Goal: Task Accomplishment & Management: Use online tool/utility

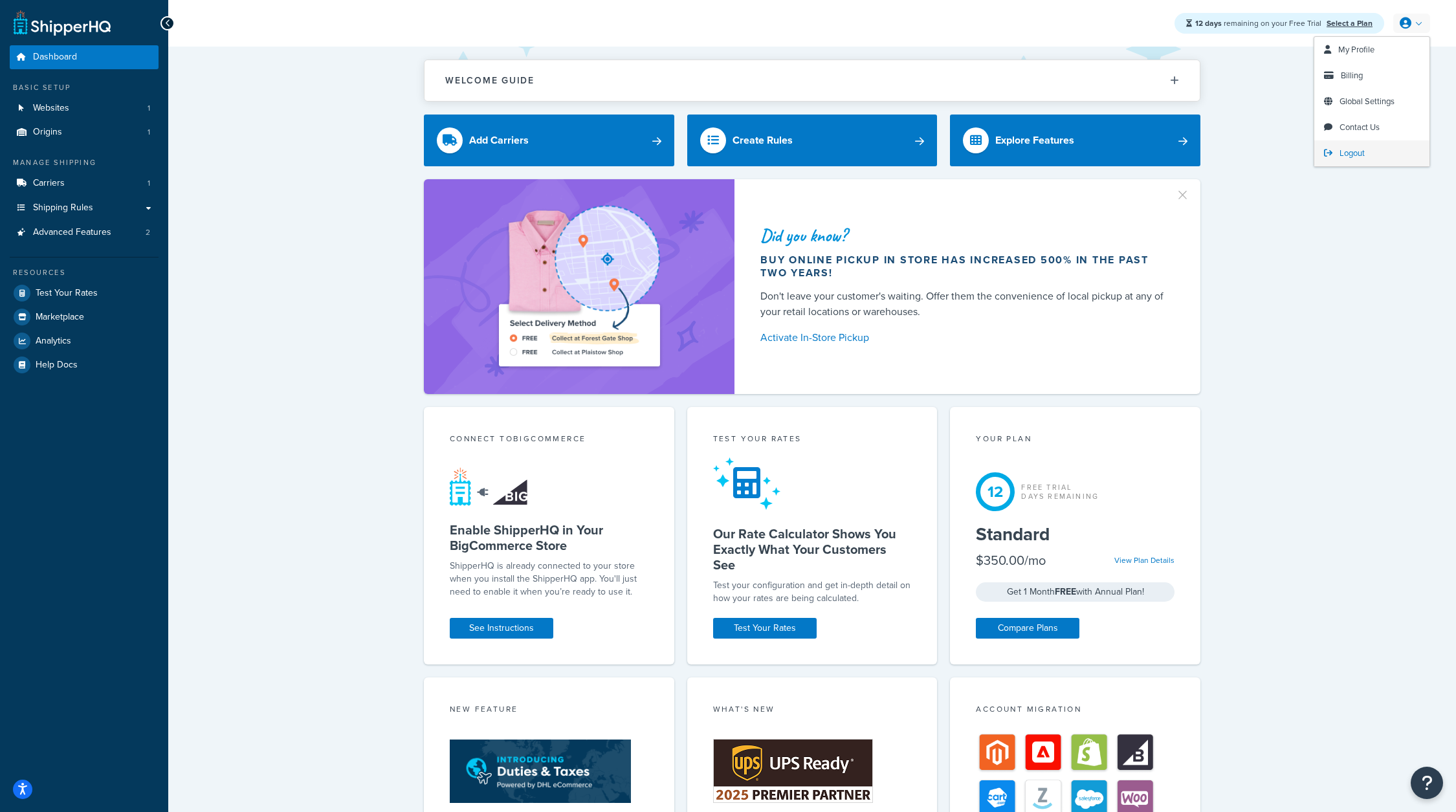
click at [1341, 151] on span "Logout" at bounding box center [1352, 153] width 25 height 13
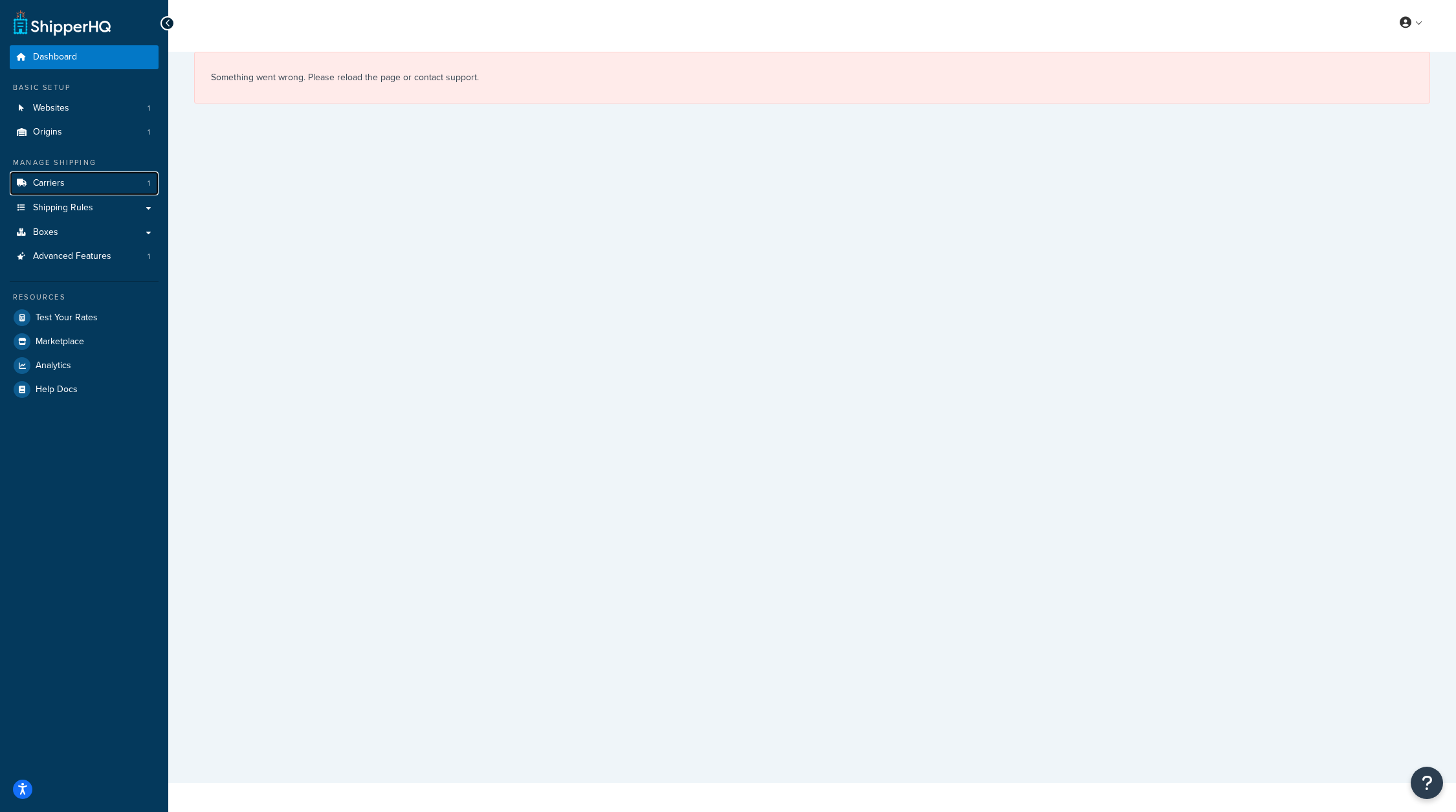
click at [121, 188] on link "Carriers 1" at bounding box center [84, 184] width 149 height 24
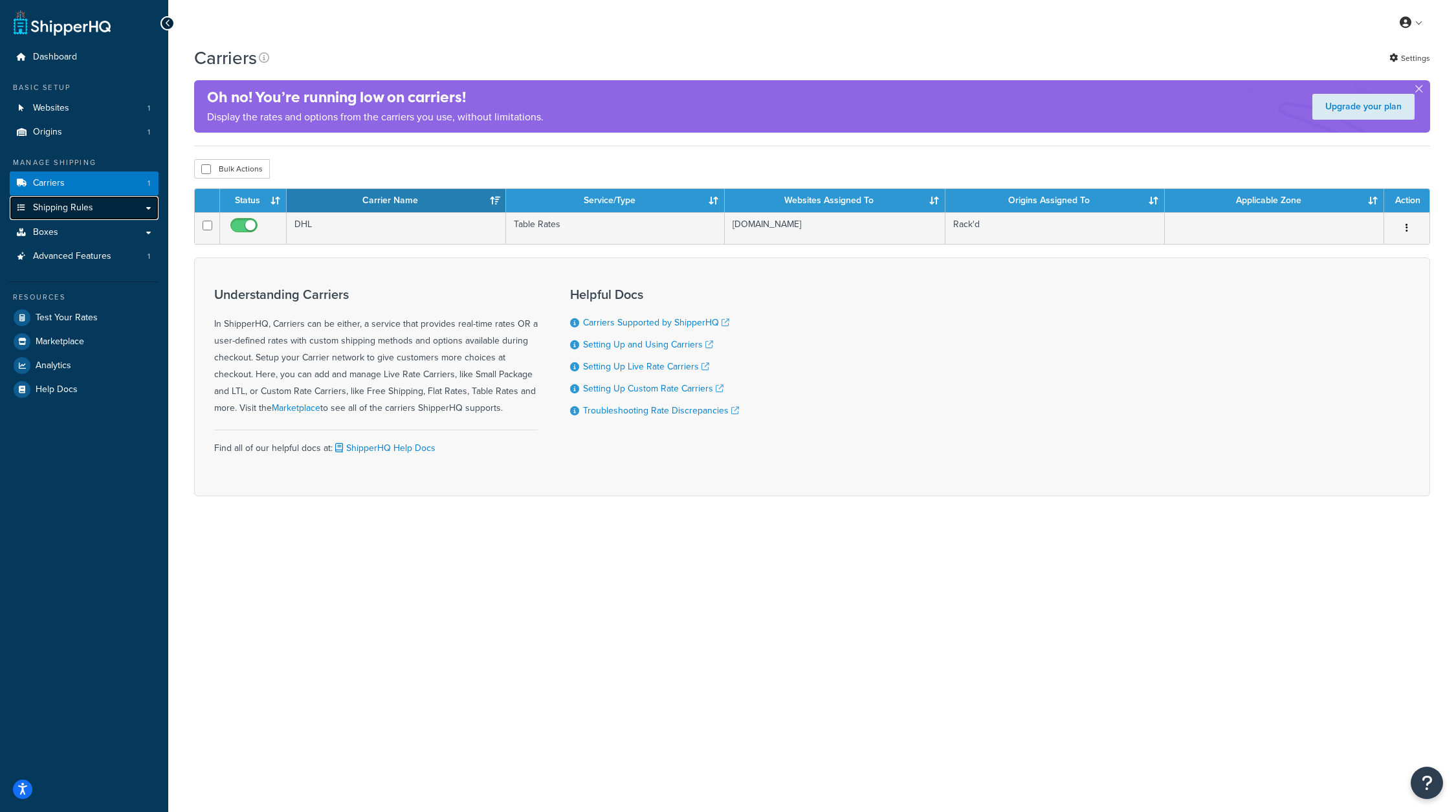
click at [117, 205] on link "Shipping Rules" at bounding box center [84, 208] width 149 height 24
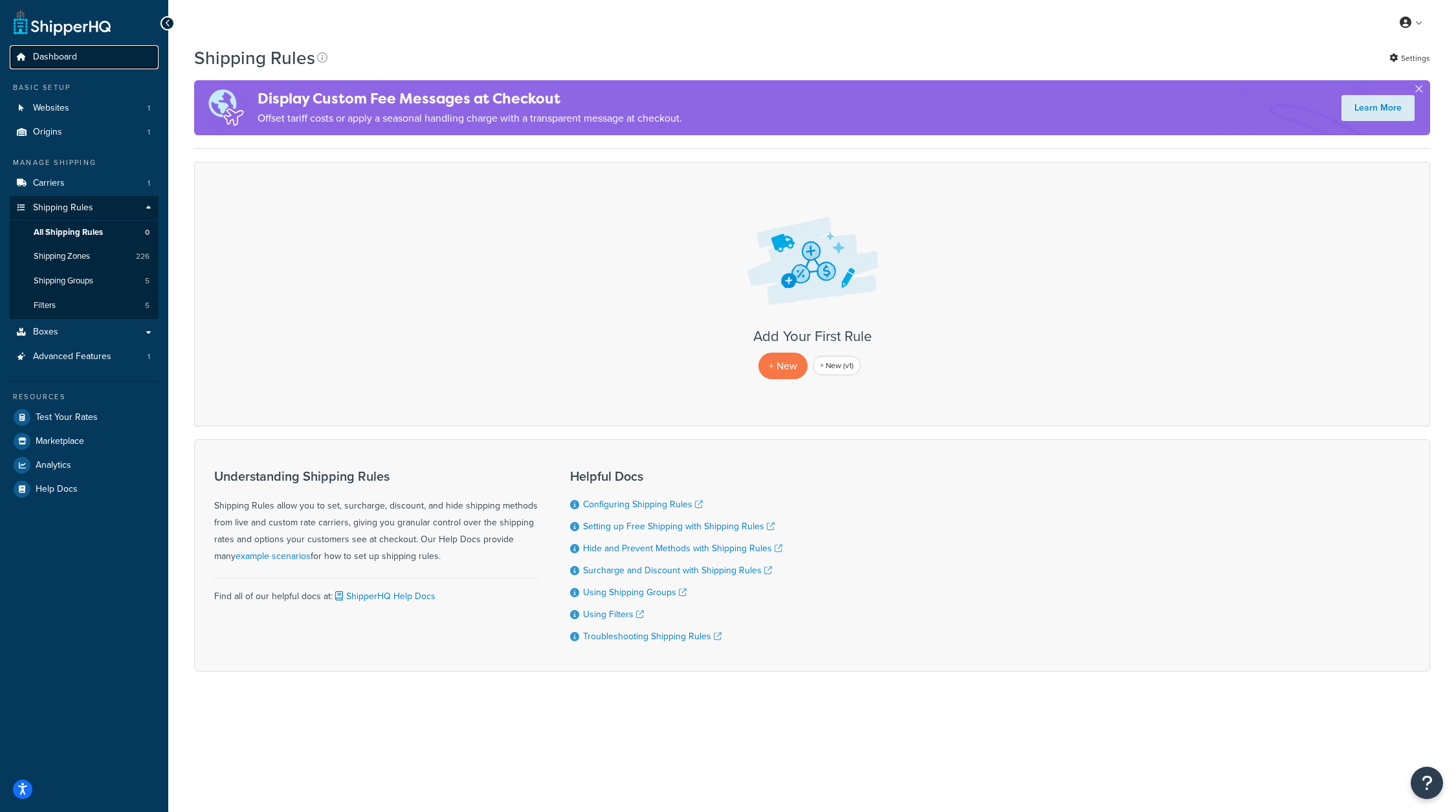
click at [90, 63] on link "Dashboard" at bounding box center [84, 57] width 149 height 24
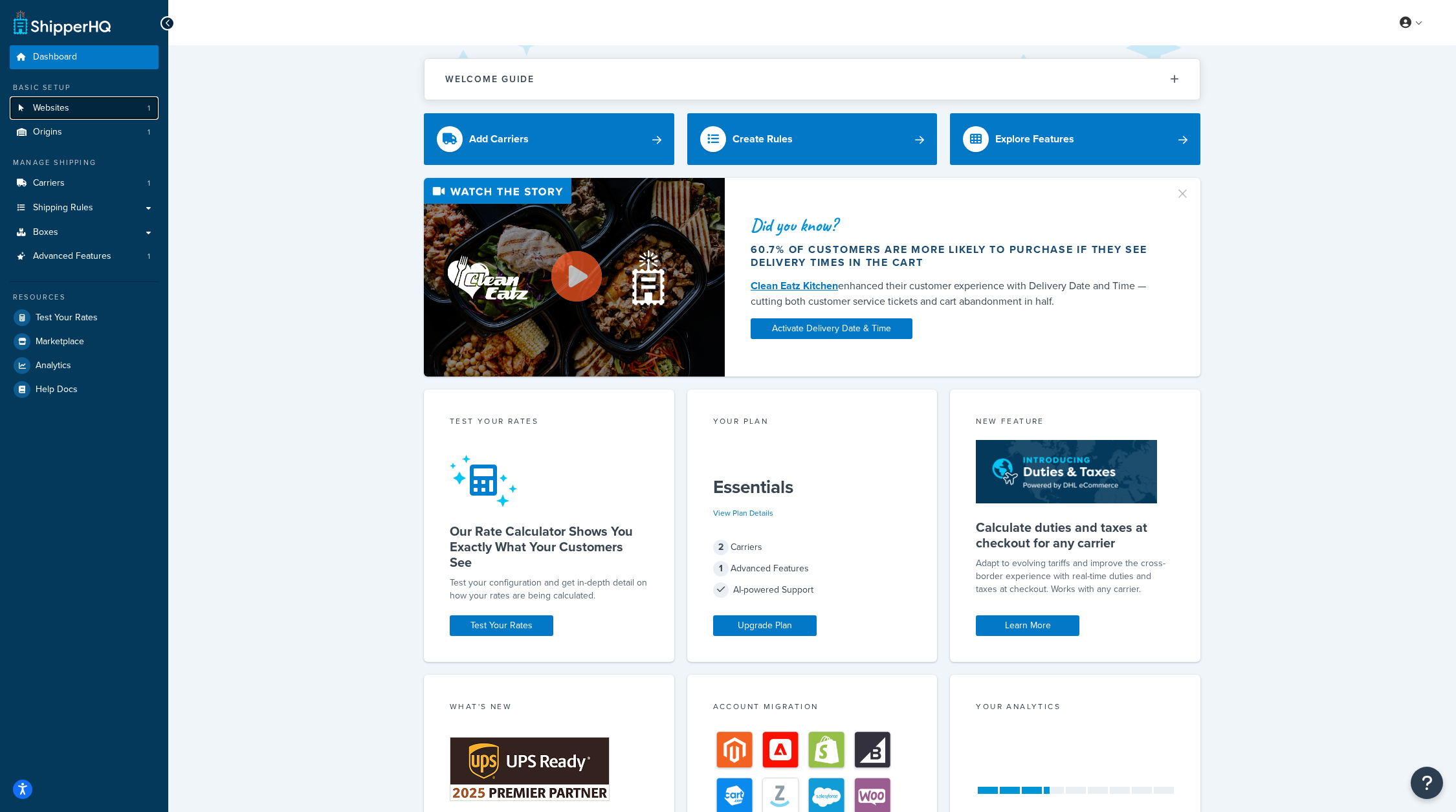
click at [110, 119] on link "Websites 1" at bounding box center [84, 108] width 149 height 24
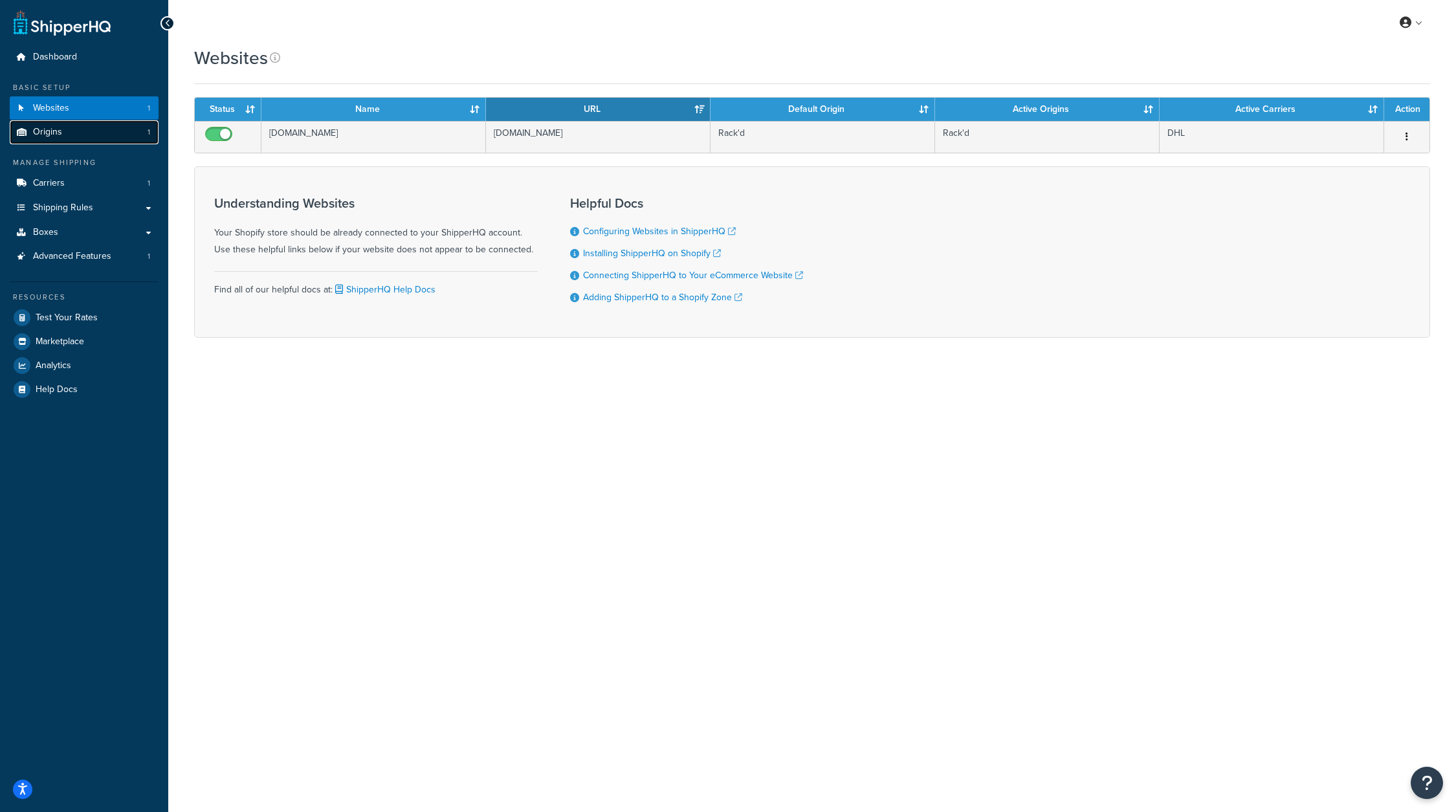
click at [109, 131] on link "Origins 1" at bounding box center [84, 132] width 149 height 24
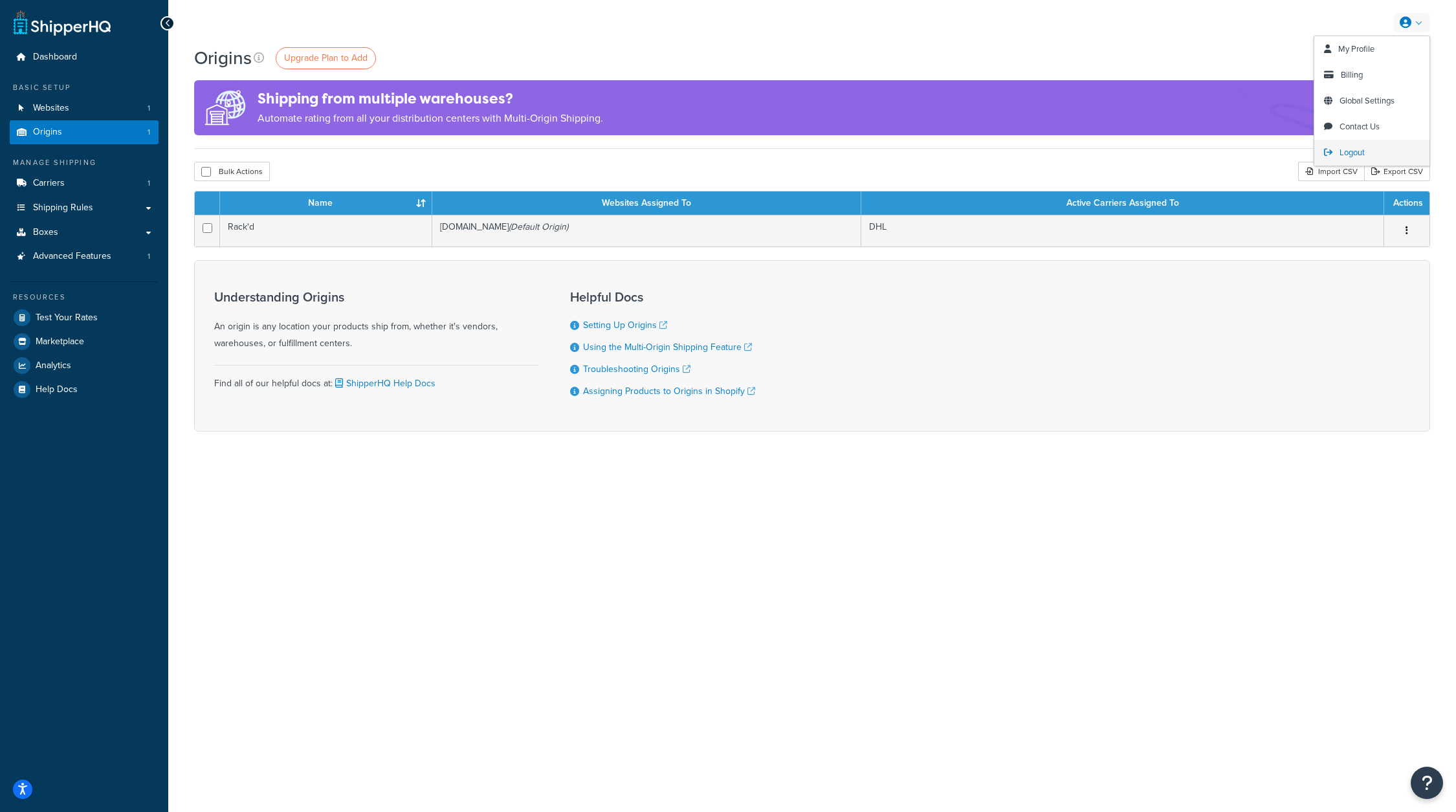
click at [1354, 153] on span "Logout" at bounding box center [1352, 152] width 25 height 13
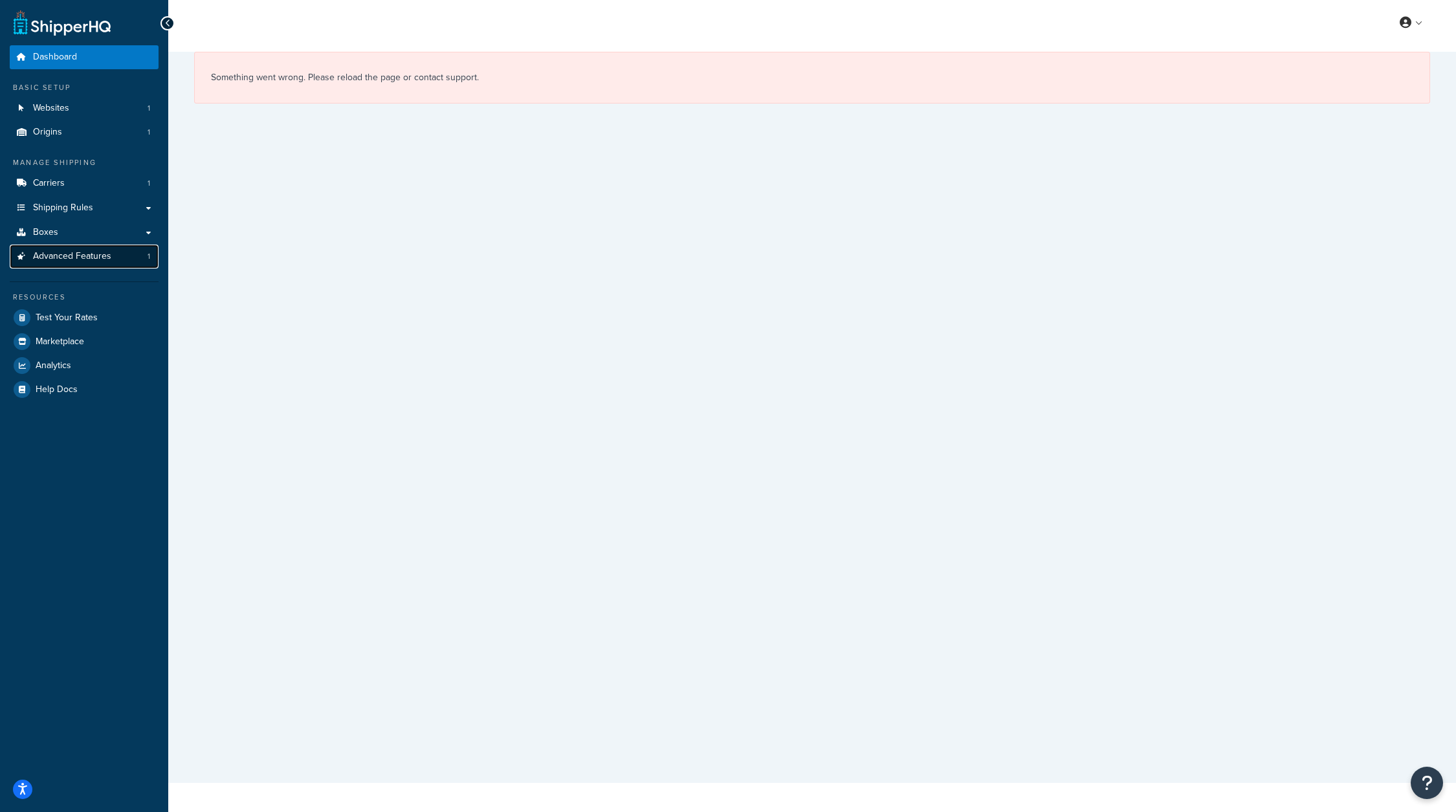
click at [56, 251] on span "Advanced Features" at bounding box center [72, 256] width 78 height 11
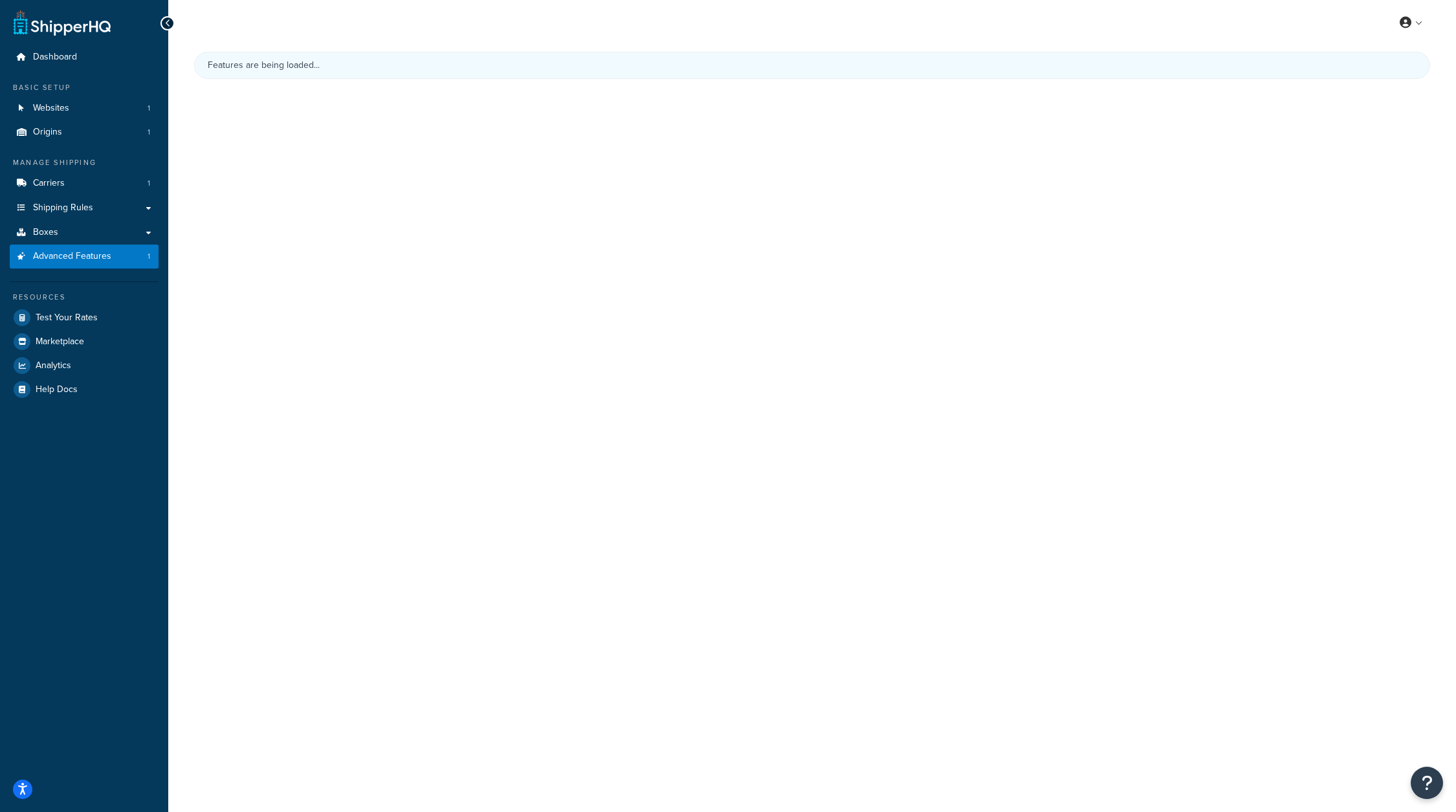
click at [85, 92] on div "Basic Setup Websites 1 Origins 1" at bounding box center [84, 113] width 149 height 62
click at [85, 105] on link "Websites 1" at bounding box center [84, 108] width 149 height 24
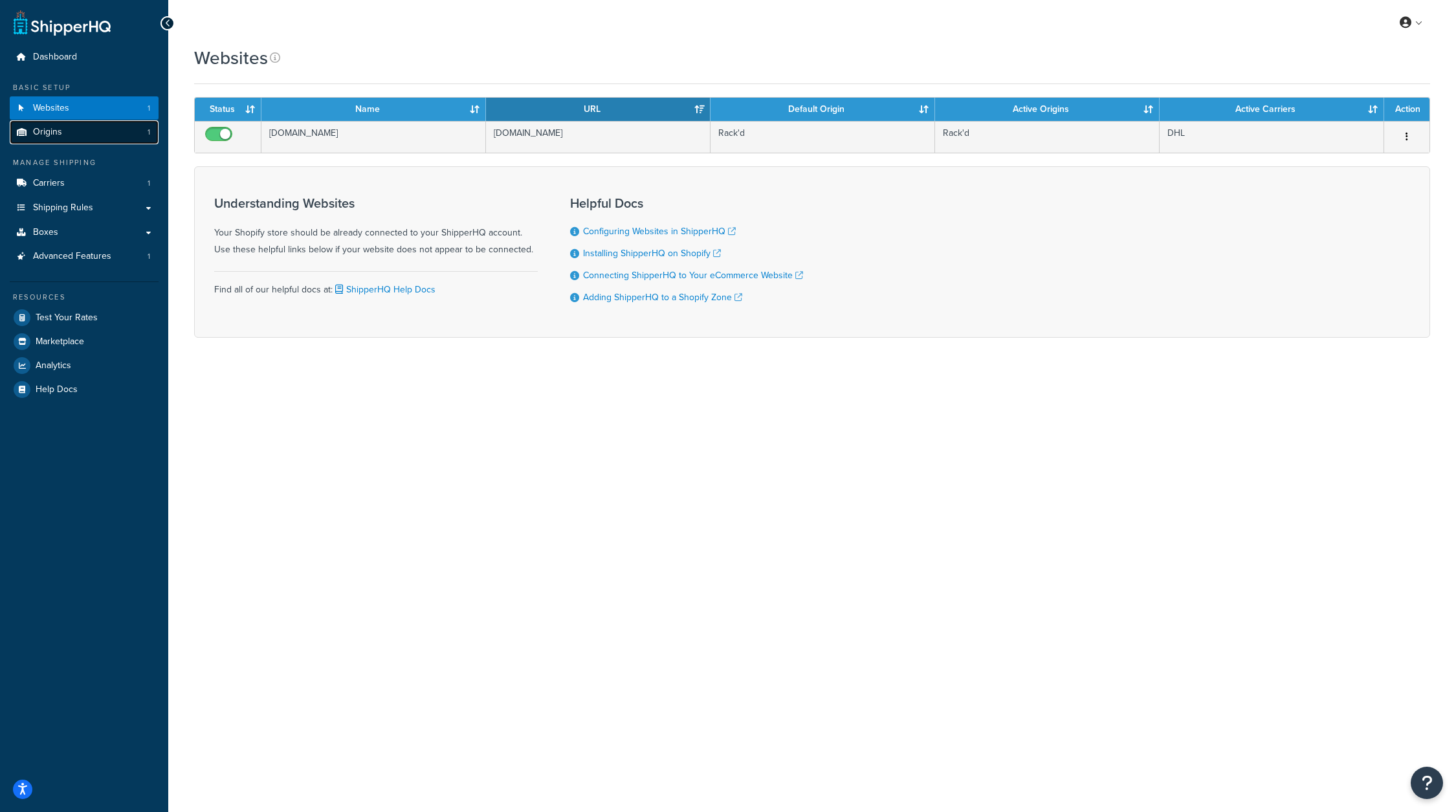
click at [102, 132] on link "Origins 1" at bounding box center [84, 132] width 149 height 24
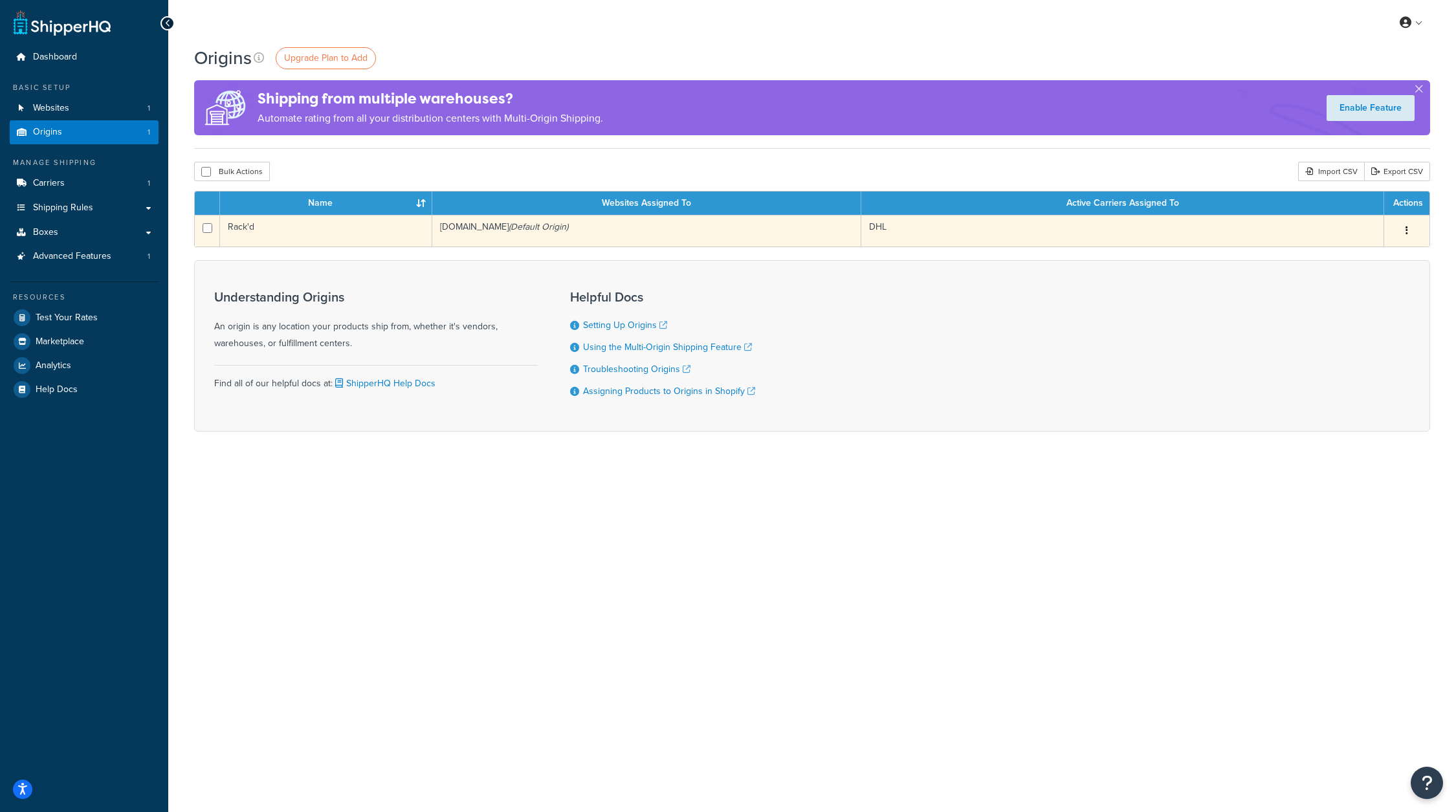
click at [1406, 230] on icon "button" at bounding box center [1406, 229] width 2 height 9
click at [1346, 255] on link "Edit" at bounding box center [1364, 255] width 102 height 27
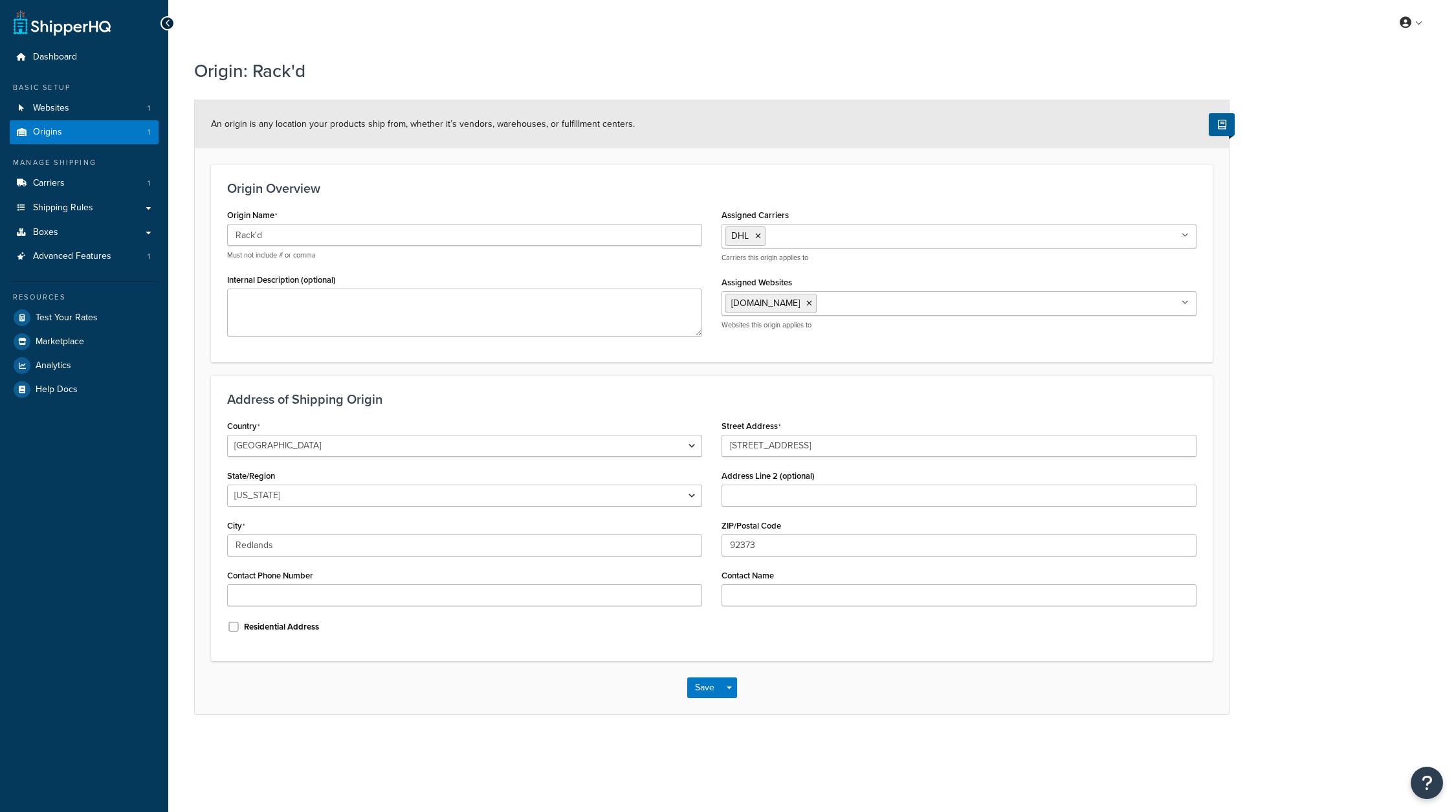
select select "5"
click at [770, 456] on div "Street Address 1645 W Park Ave Address Line 2 (optional) ZIP/Postal Code 92373 …" at bounding box center [959, 516] width 494 height 199
click at [771, 450] on input "1645 W Park Ave" at bounding box center [959, 446] width 475 height 22
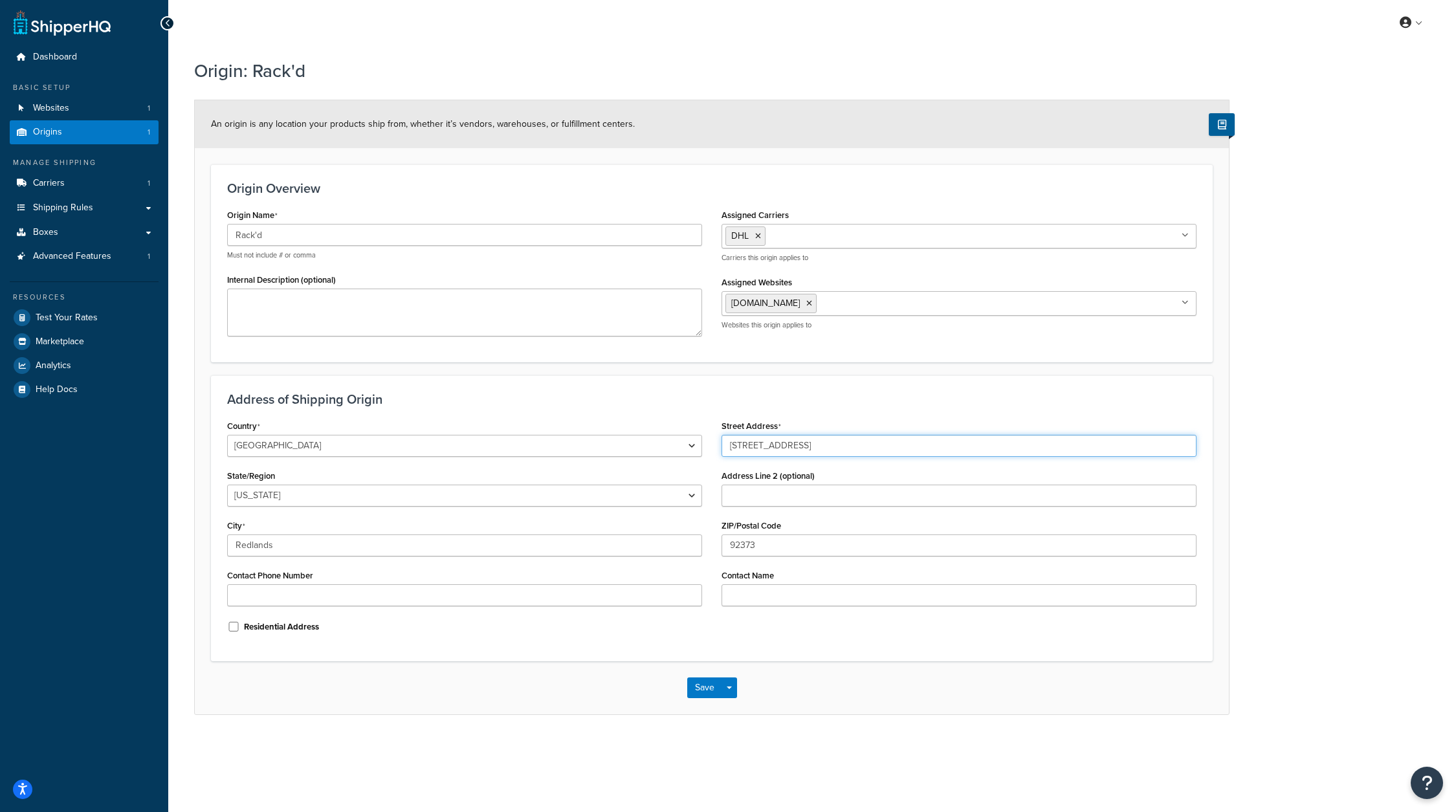
click at [771, 450] on input "1645 W Park Ave" at bounding box center [959, 446] width 475 height 22
click at [99, 257] on span "Advanced Features" at bounding box center [72, 256] width 78 height 11
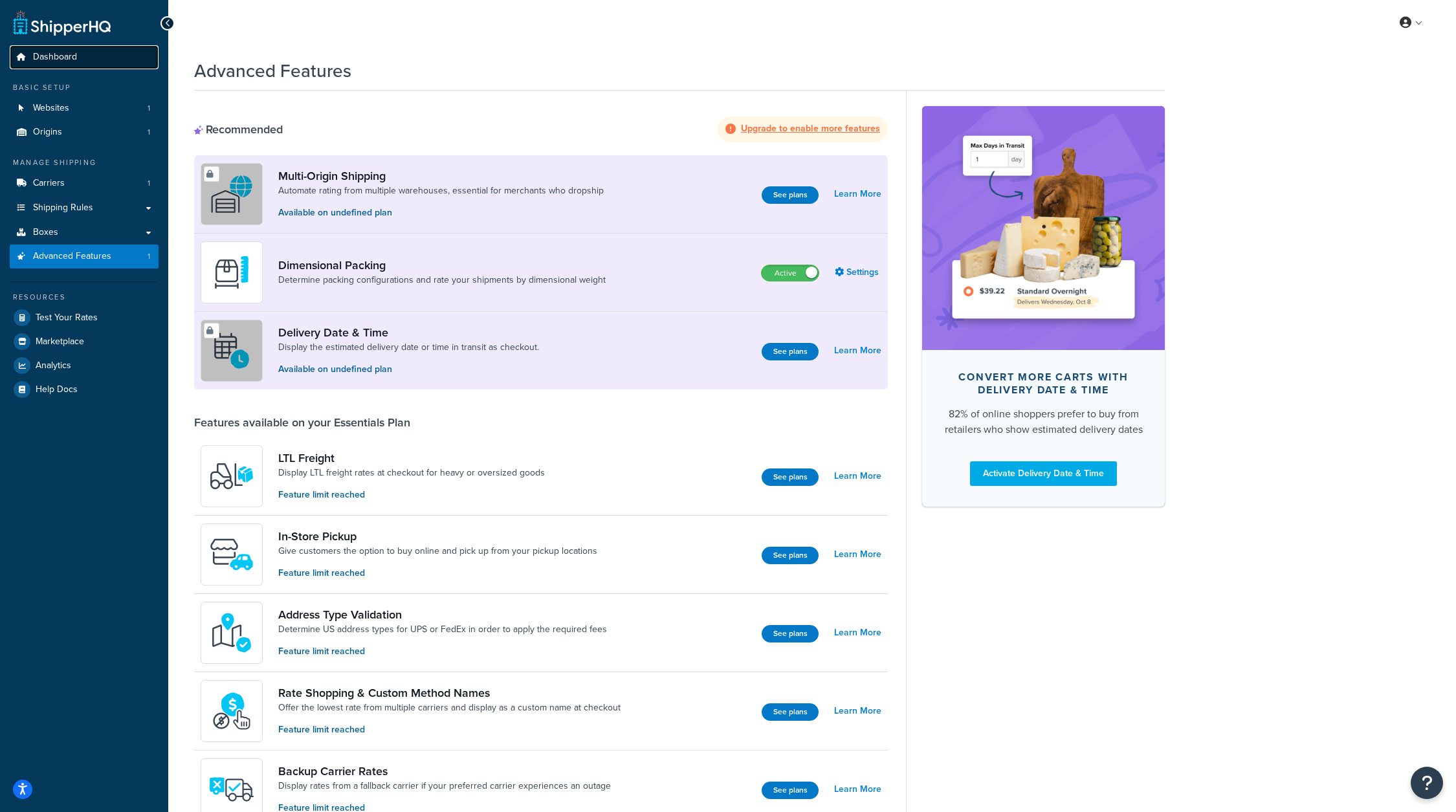
click at [83, 60] on link "Dashboard" at bounding box center [84, 57] width 149 height 24
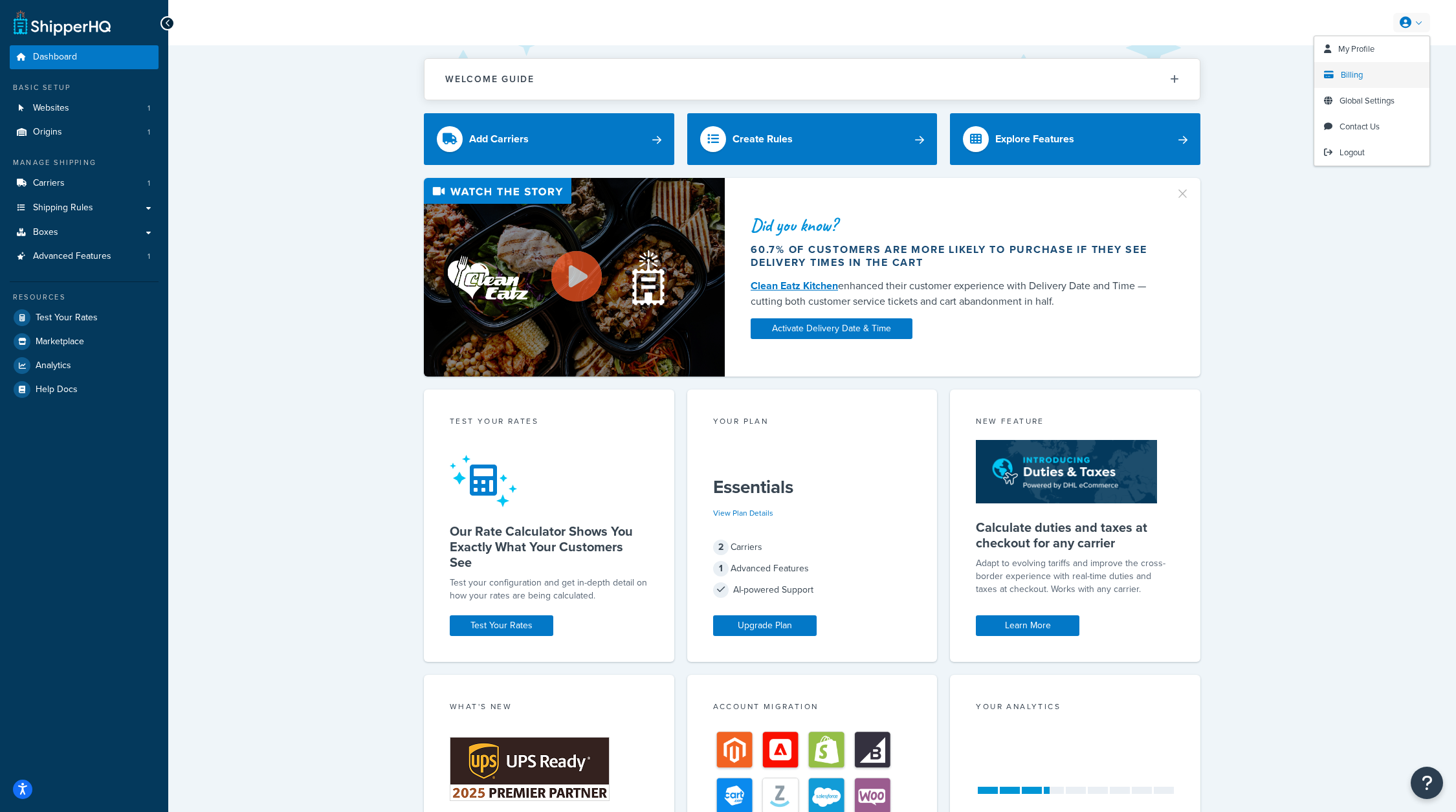
click at [1357, 70] on span "Billing" at bounding box center [1352, 75] width 22 height 13
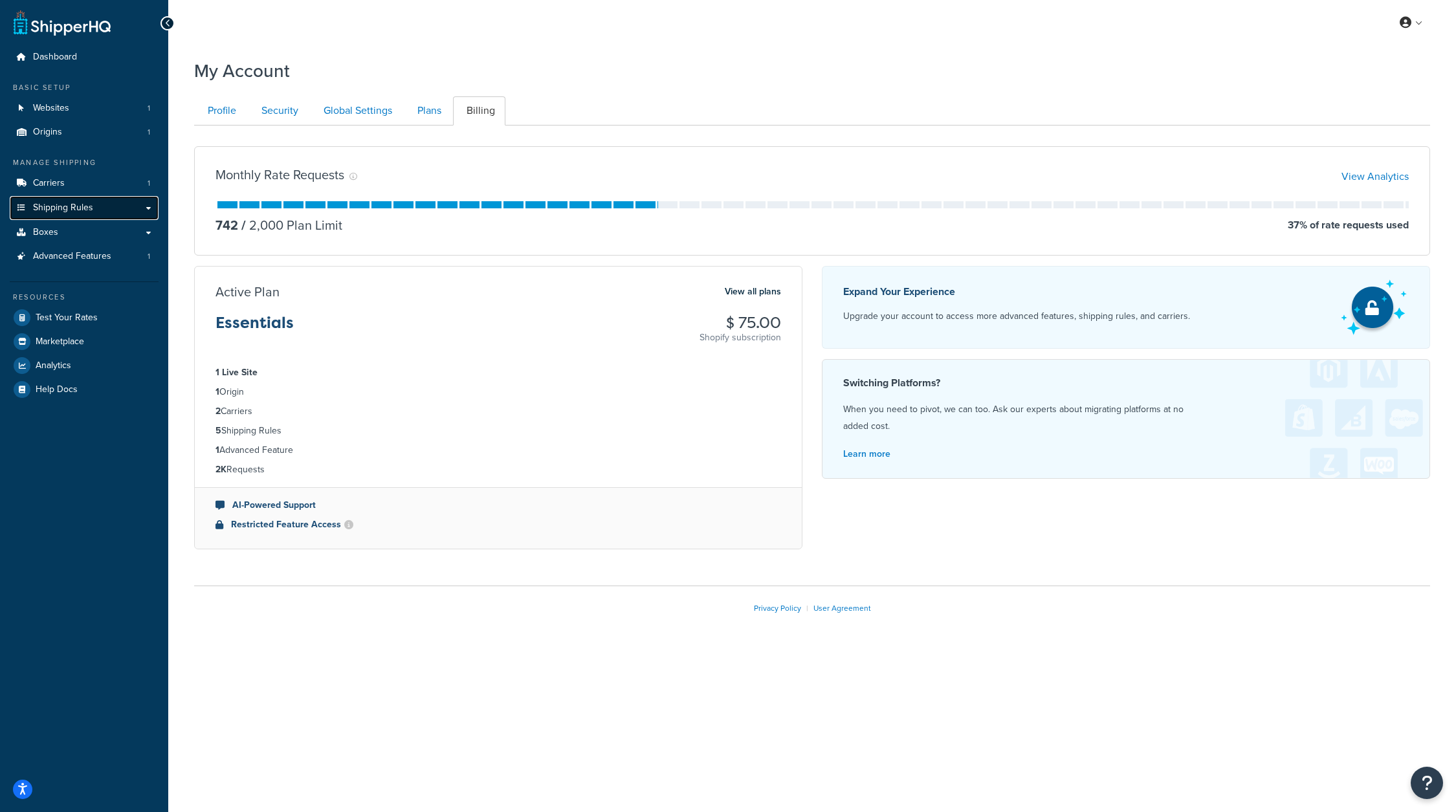
click at [91, 199] on link "Shipping Rules" at bounding box center [84, 208] width 149 height 24
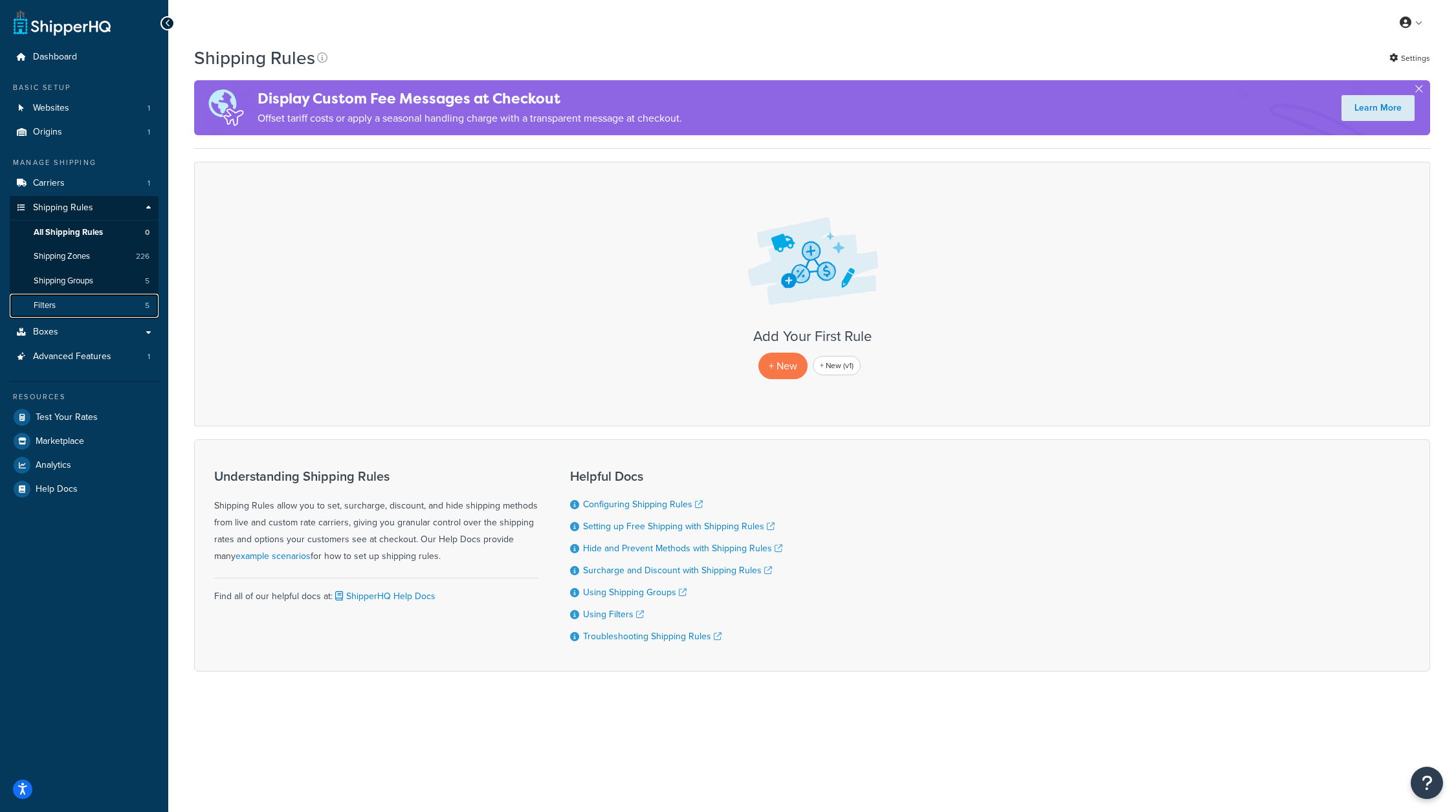
click at [114, 303] on link "Filters 5" at bounding box center [84, 306] width 149 height 24
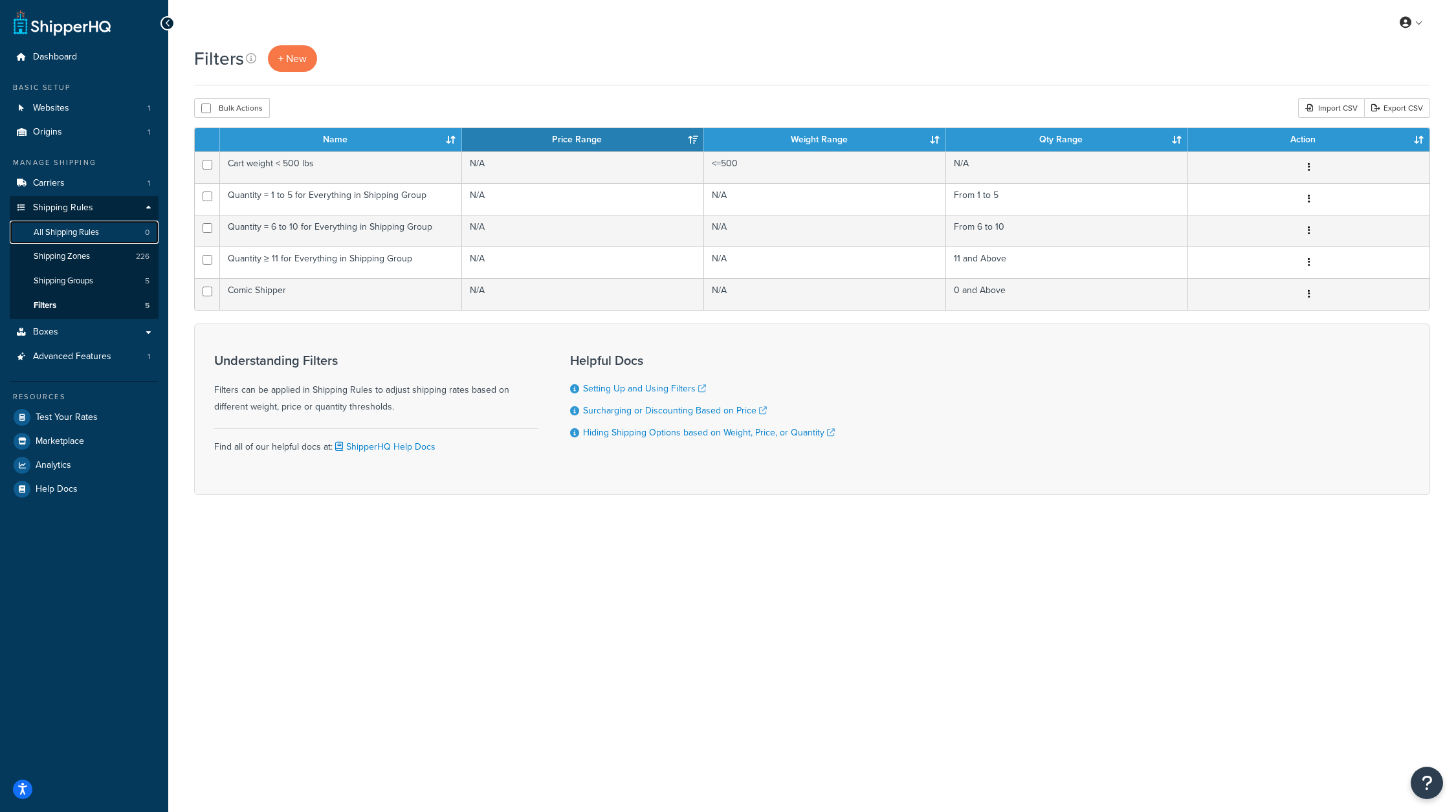
click at [103, 230] on link "All Shipping Rules 0" at bounding box center [84, 233] width 149 height 24
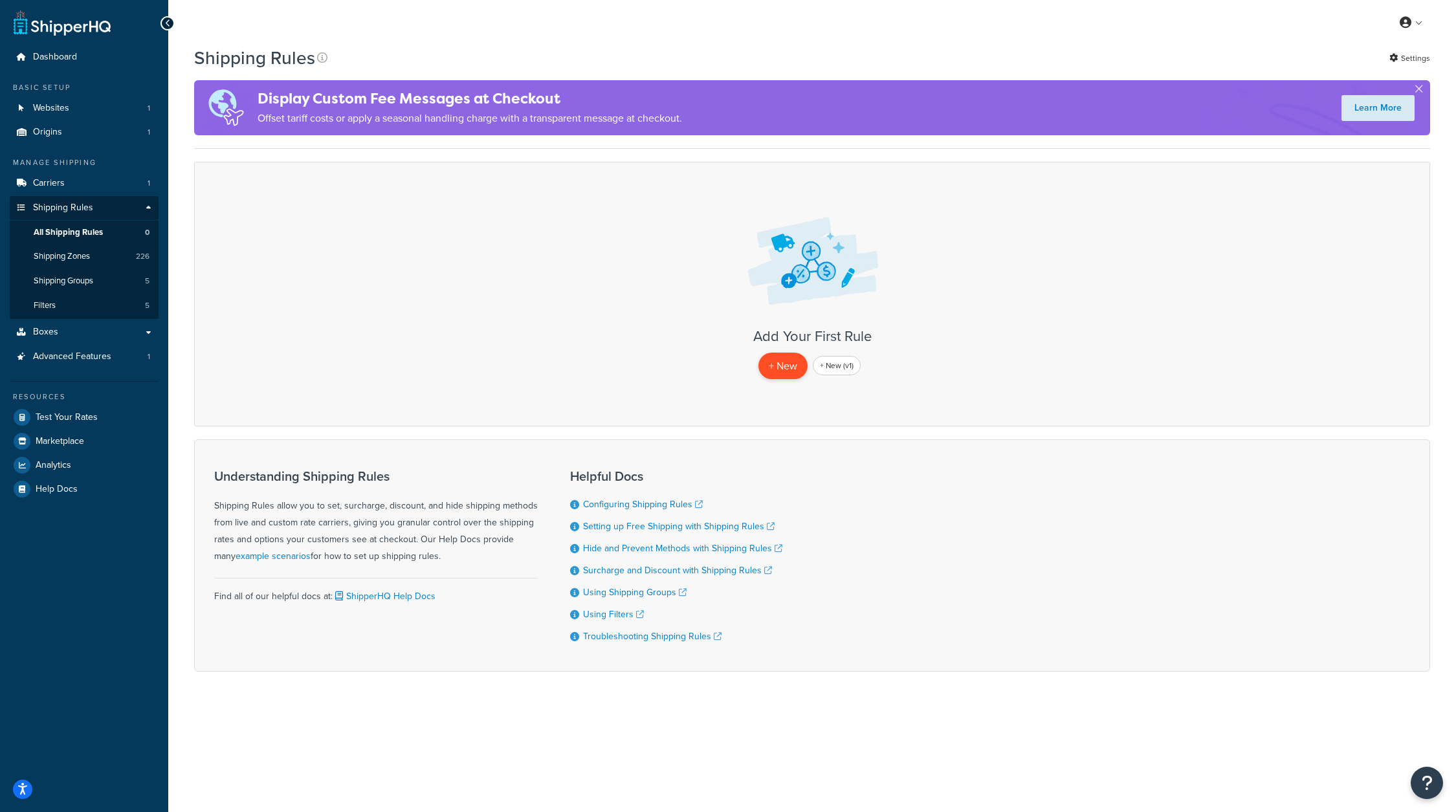
click at [765, 359] on p "+ New" at bounding box center [783, 366] width 49 height 27
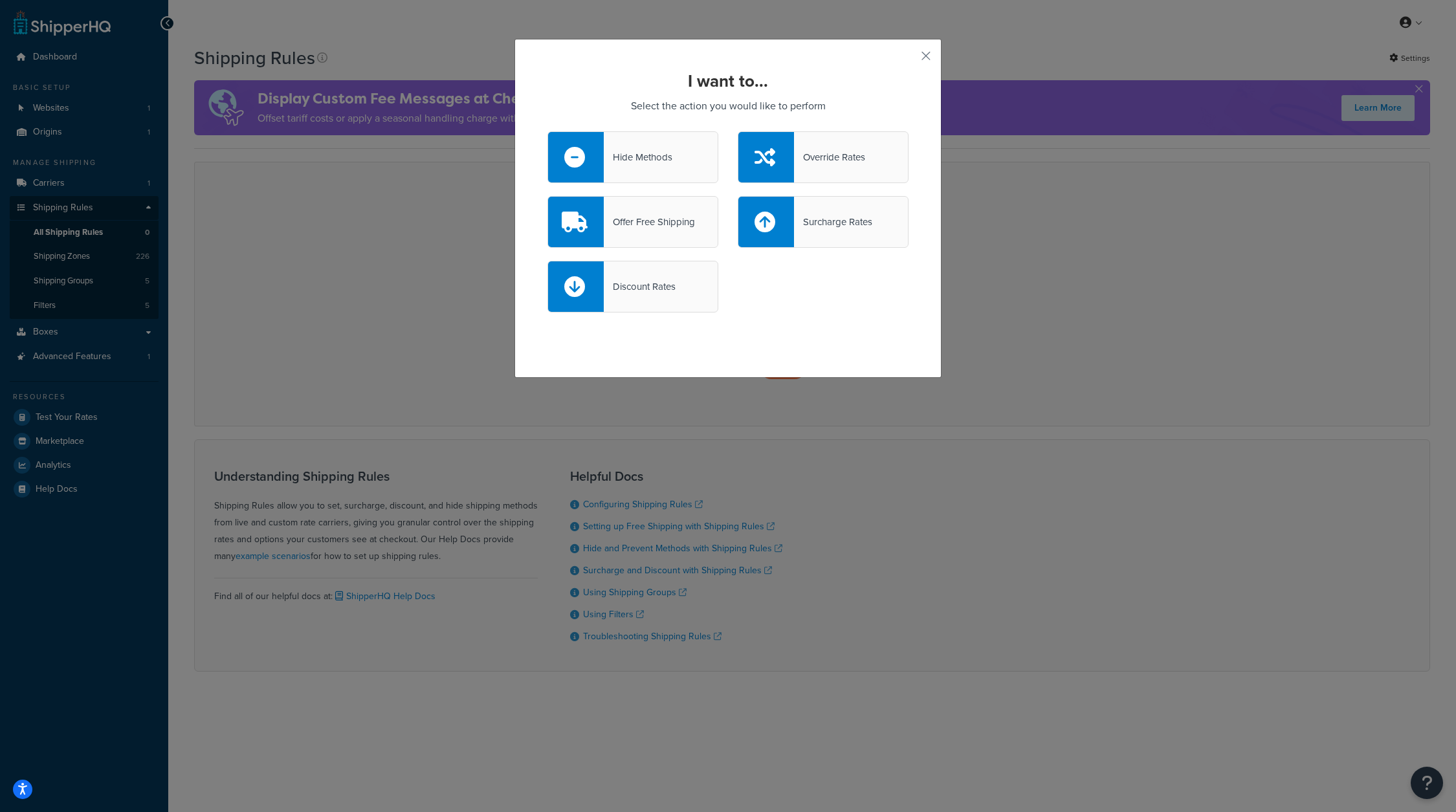
click at [811, 225] on div "Surcharge Rates" at bounding box center [832, 222] width 78 height 18
click at [0, 0] on input "Surcharge Rates" at bounding box center [0, 0] width 0 height 0
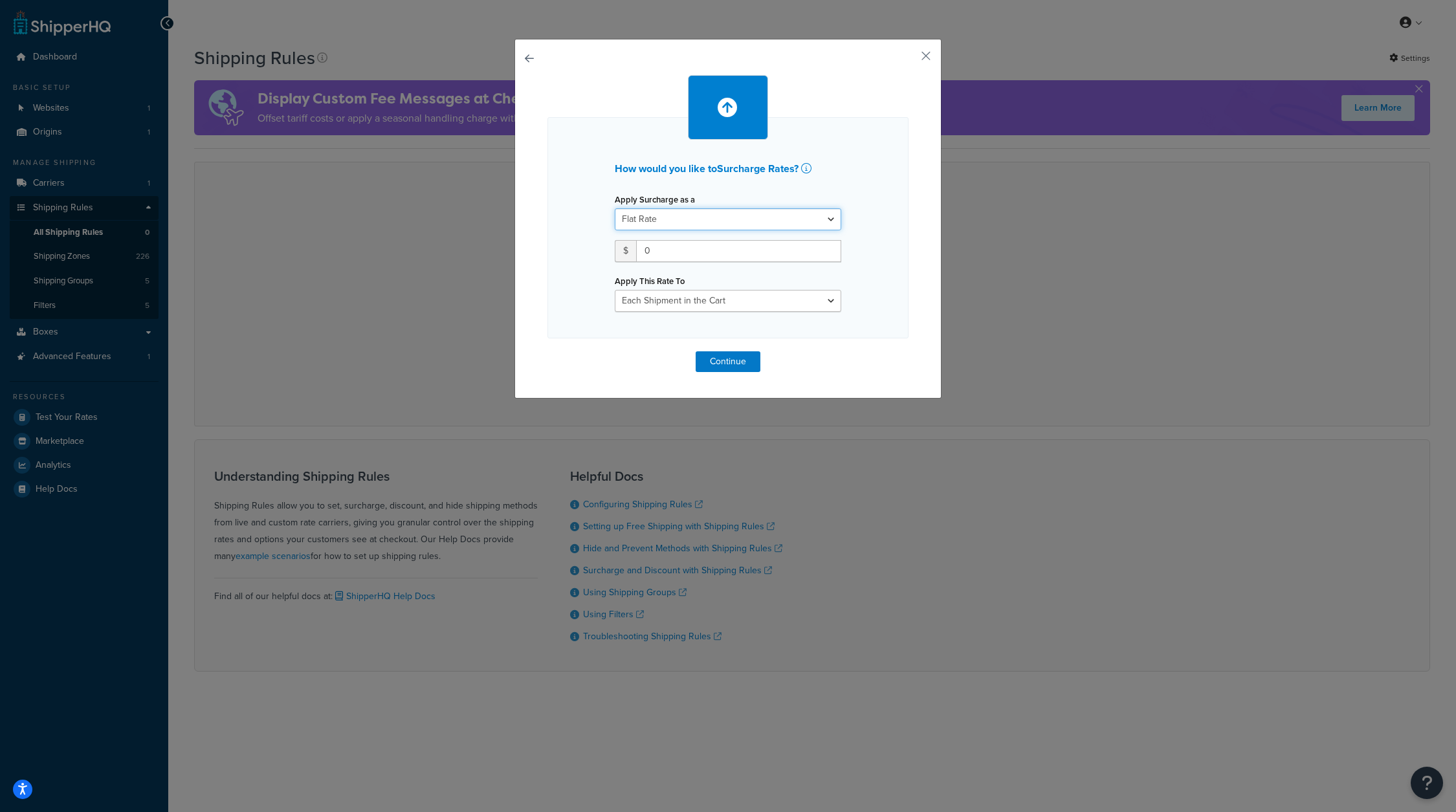
click at [680, 218] on select "Flat Rate Percentage Flat Rate & Percentage" at bounding box center [728, 219] width 226 height 22
click at [679, 251] on input "0" at bounding box center [739, 251] width 205 height 22
type input "1"
click at [726, 298] on select "Each Shipment in the Cart Each Shipping Group in the Cart Each Item within a Sh…" at bounding box center [728, 301] width 226 height 22
click at [615, 290] on select "Each Shipment in the Cart Each Shipping Group in the Cart Each Item within a Sh…" at bounding box center [728, 301] width 226 height 22
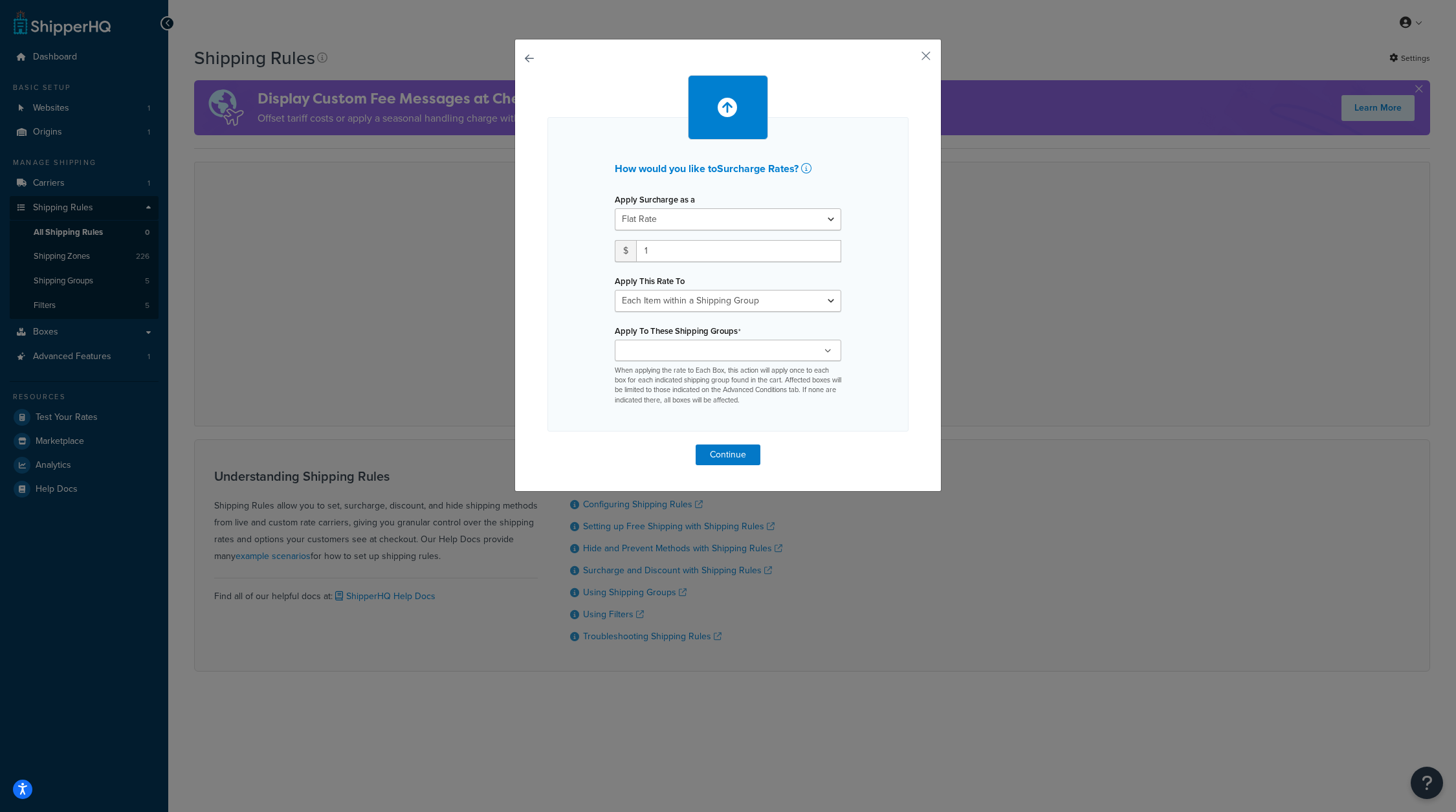
click at [760, 348] on ul at bounding box center [728, 350] width 226 height 21
click at [564, 378] on div "How would you like to Surcharge Rates ? Apply Surcharge as a Flat Rate Percenta…" at bounding box center [728, 274] width 361 height 315
click at [774, 301] on select "Each Shipment in the Cart Each Shipping Group in the Cart Each Item within a Sh…" at bounding box center [728, 301] width 226 height 22
click at [786, 299] on select "Each Shipment in the Cart Each Shipping Group in the Cart Each Item within a Sh…" at bounding box center [728, 301] width 226 height 22
click at [929, 47] on div "How would you like to Surcharge Rates ? Apply Surcharge as a Flat Rate Percenta…" at bounding box center [728, 265] width 427 height 453
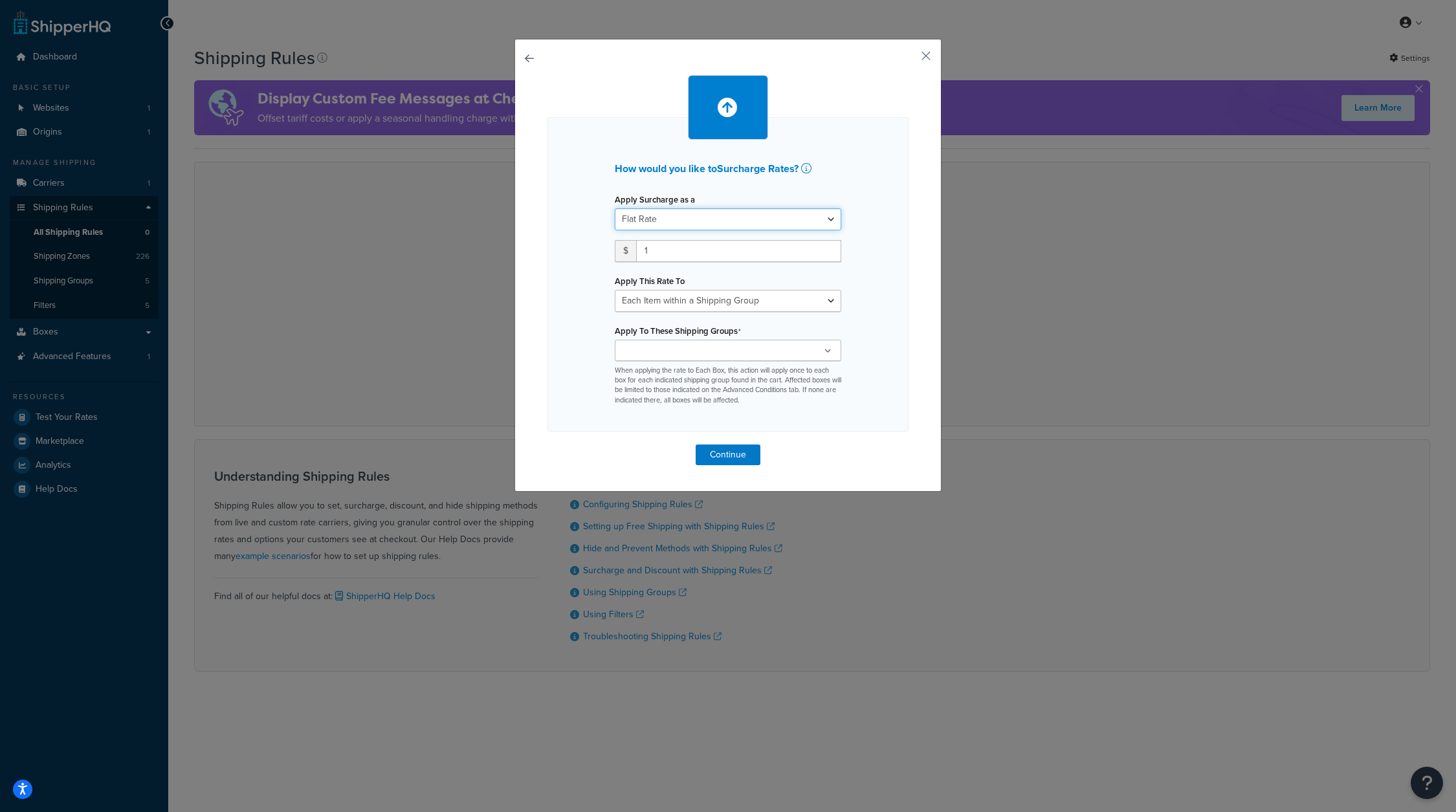
click at [727, 220] on select "Flat Rate Percentage Flat Rate & Percentage" at bounding box center [728, 219] width 226 height 22
click at [709, 300] on select "Each Shipment in the Cart Each Shipping Group in the Cart Each Item within a Sh…" at bounding box center [728, 301] width 226 height 22
select select "BOX"
click at [615, 290] on select "Each Shipment in the Cart Each Shipping Group in the Cart Each Item within a Sh…" at bounding box center [728, 301] width 226 height 22
click at [810, 350] on ul at bounding box center [728, 350] width 226 height 21
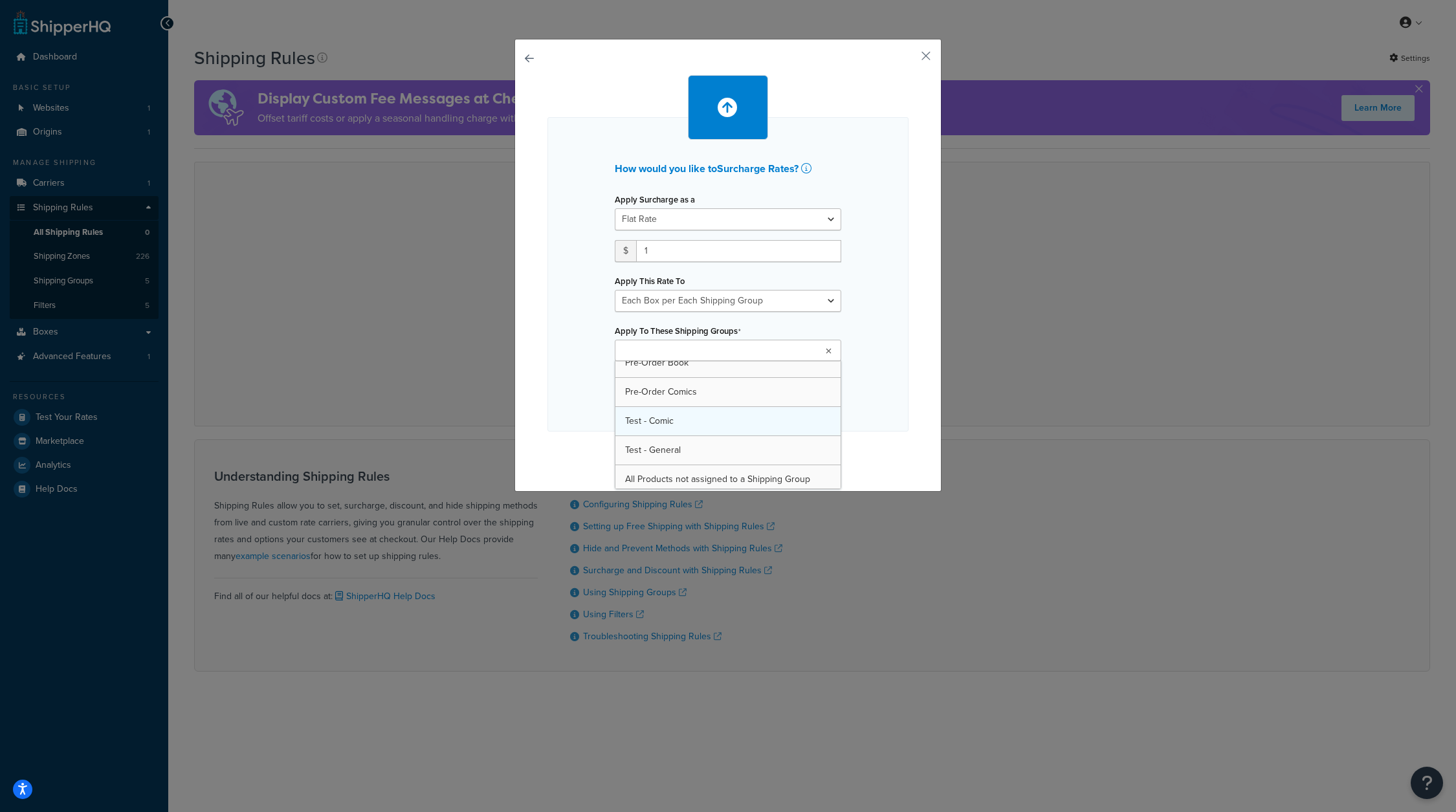
scroll to position [15, 0]
click at [876, 329] on div "How would you like to Surcharge Rates ? Apply Surcharge as a Flat Rate Percenta…" at bounding box center [728, 274] width 361 height 315
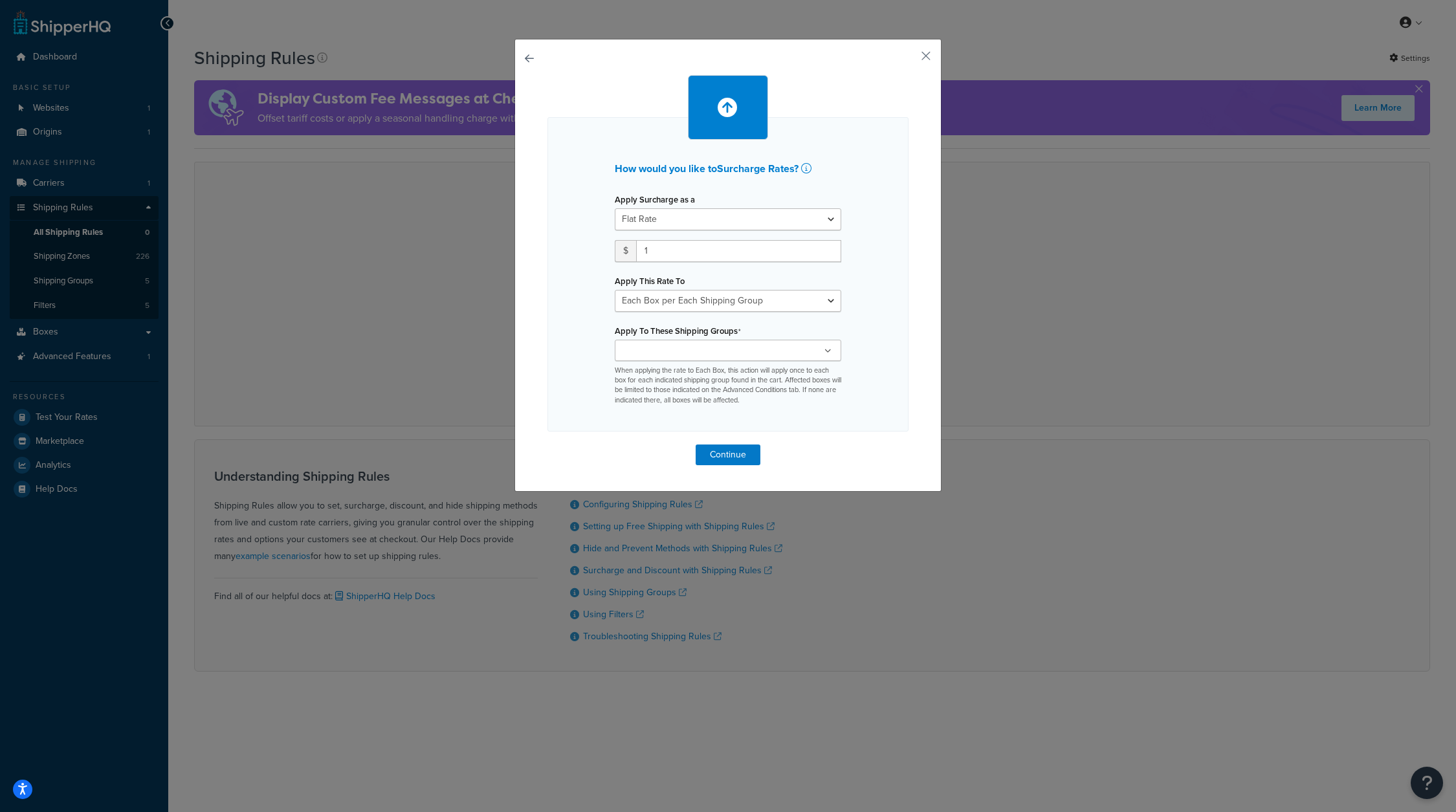
click at [547, 445] on button "button" at bounding box center [547, 445] width 0 height 0
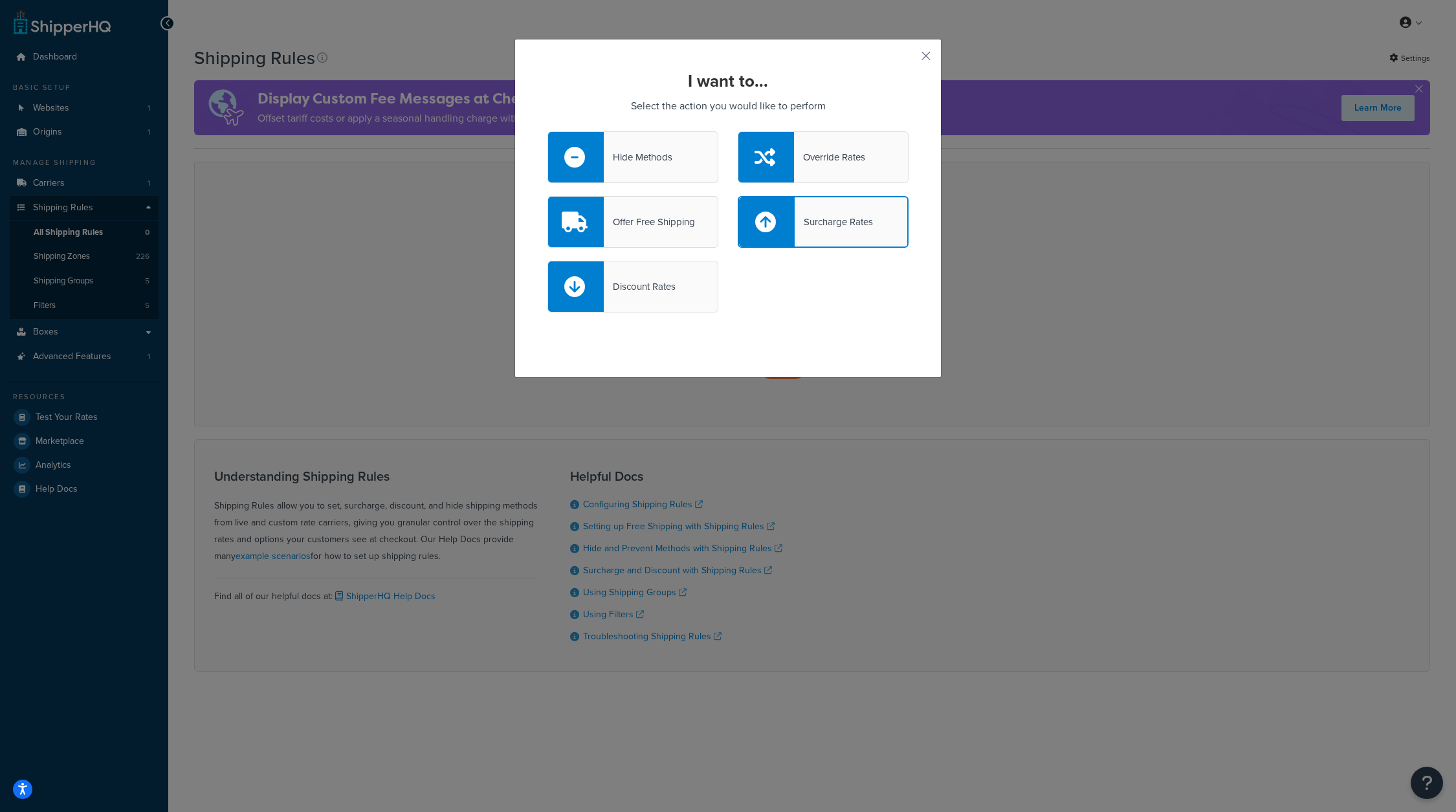
click at [827, 232] on div "Surcharge Rates" at bounding box center [823, 222] width 171 height 52
click at [0, 0] on input "Surcharge Rates" at bounding box center [0, 0] width 0 height 0
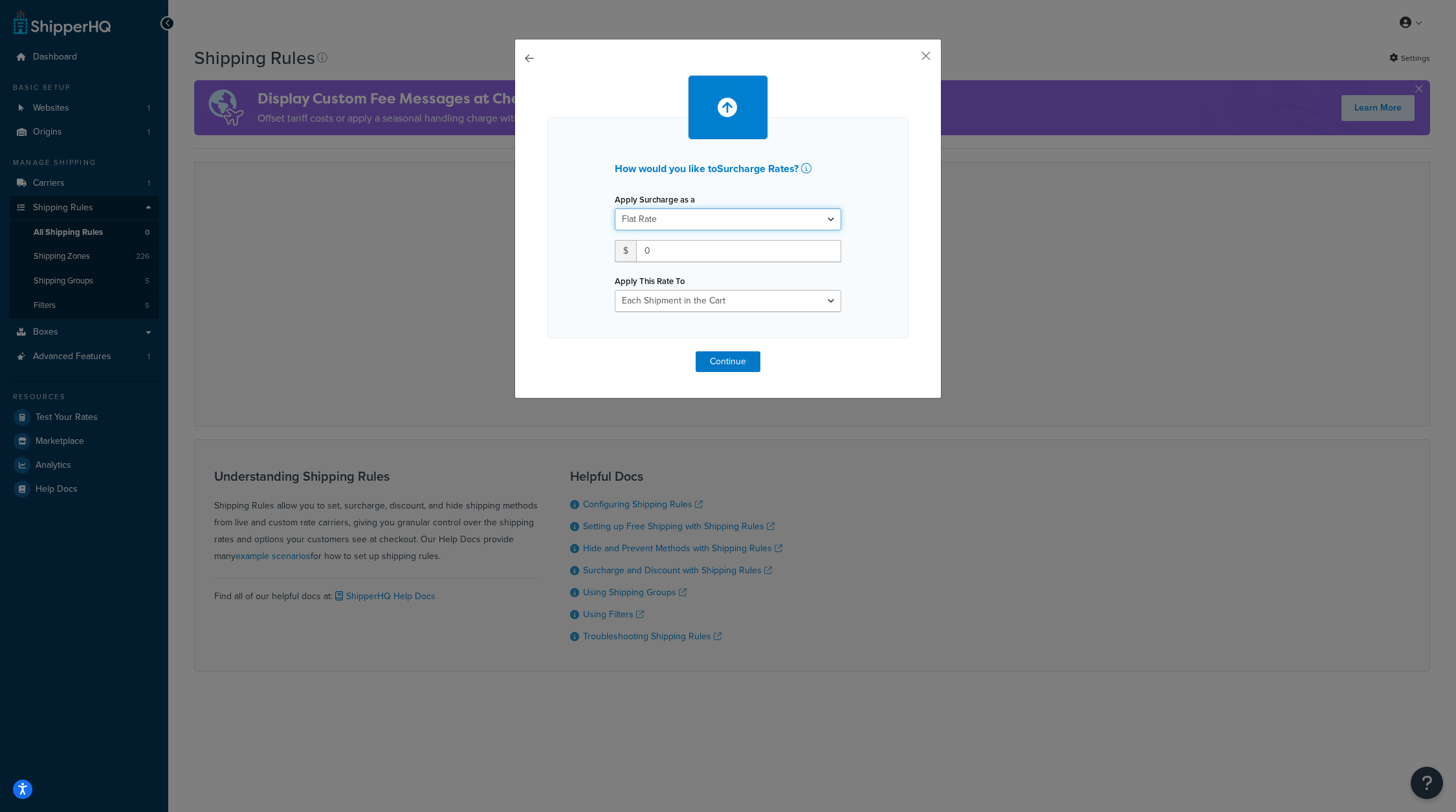
click at [709, 218] on select "Flat Rate Percentage Flat Rate & Percentage" at bounding box center [728, 219] width 226 height 22
click at [753, 254] on input "0" at bounding box center [739, 251] width 205 height 22
type input "1"
click at [844, 363] on div "How would you like to Surcharge Rates ? Apply Surcharge as a Flat Rate Percenta…" at bounding box center [728, 223] width 361 height 297
click at [795, 224] on select "Flat Rate Percentage Flat Rate & Percentage" at bounding box center [728, 219] width 226 height 22
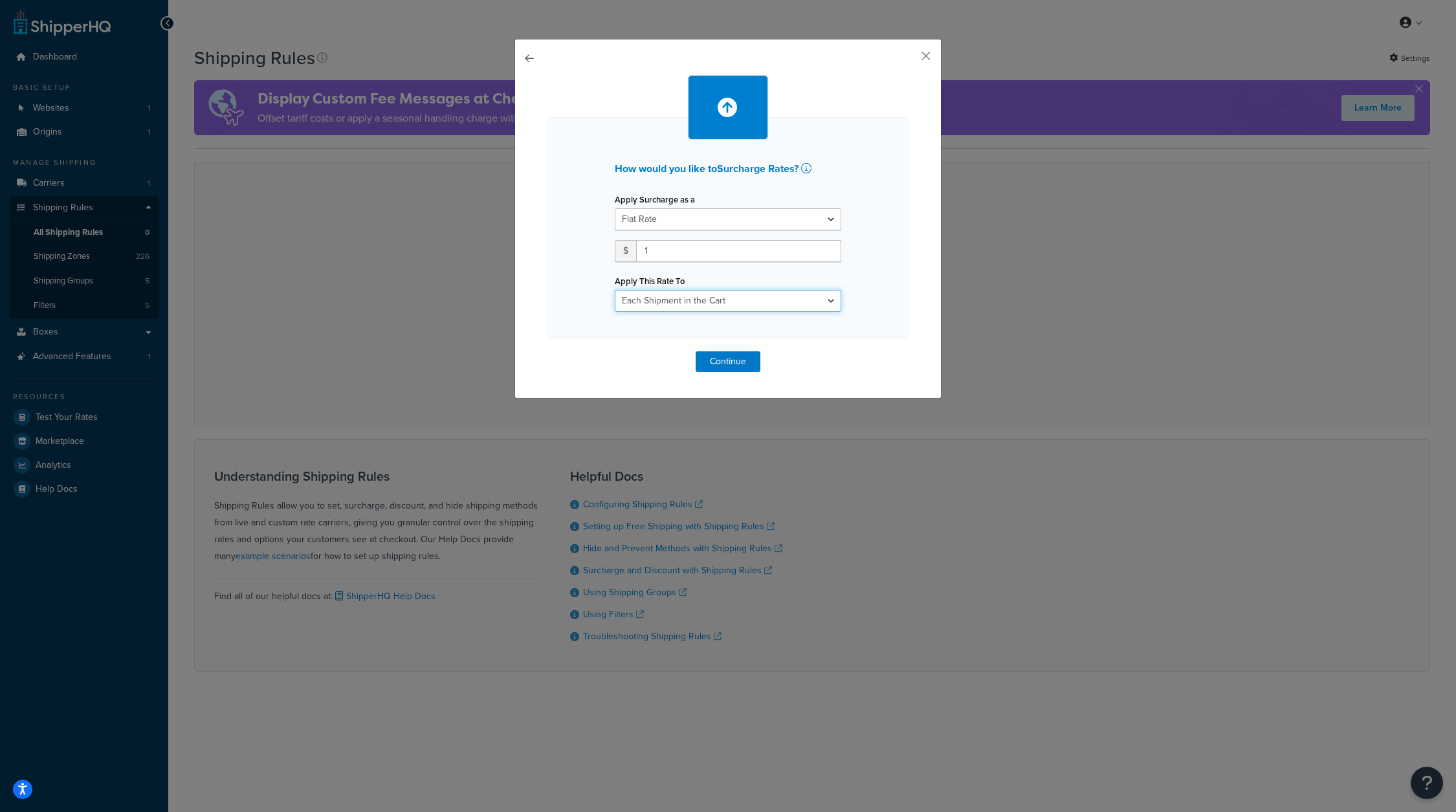
click at [768, 302] on select "Each Shipment in the Cart Each Shipping Group in the Cart Each Item within a Sh…" at bounding box center [728, 301] width 226 height 22
click at [788, 294] on select "Each Shipment in the Cart Each Shipping Group in the Cart Each Item within a Sh…" at bounding box center [728, 301] width 226 height 22
click at [728, 369] on button "Continue" at bounding box center [728, 362] width 65 height 20
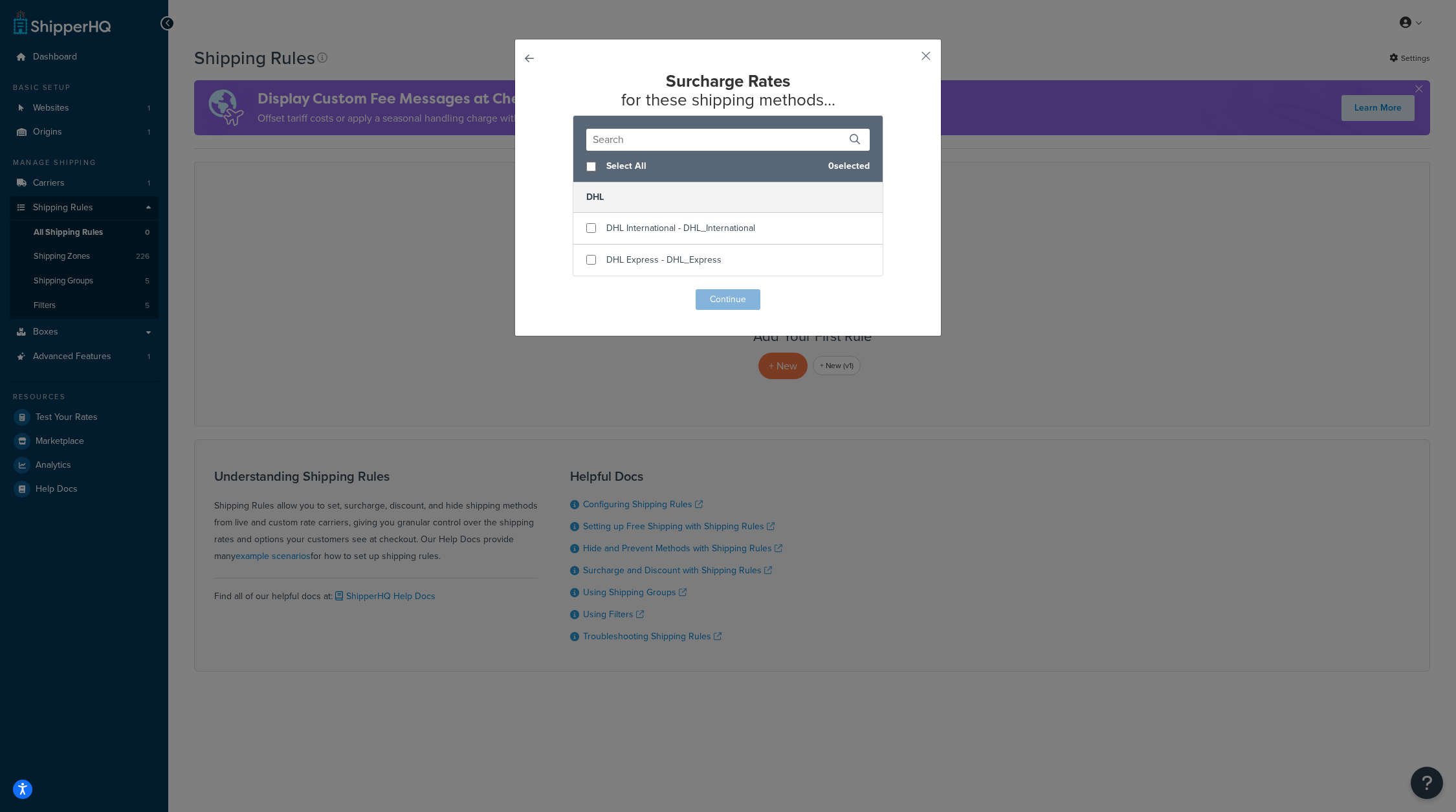
click at [522, 55] on div "Surcharge Rates for these shipping methods... Select All 0 selected DHL DHL Int…" at bounding box center [728, 188] width 427 height 298
click at [547, 289] on button "button" at bounding box center [547, 289] width 0 height 0
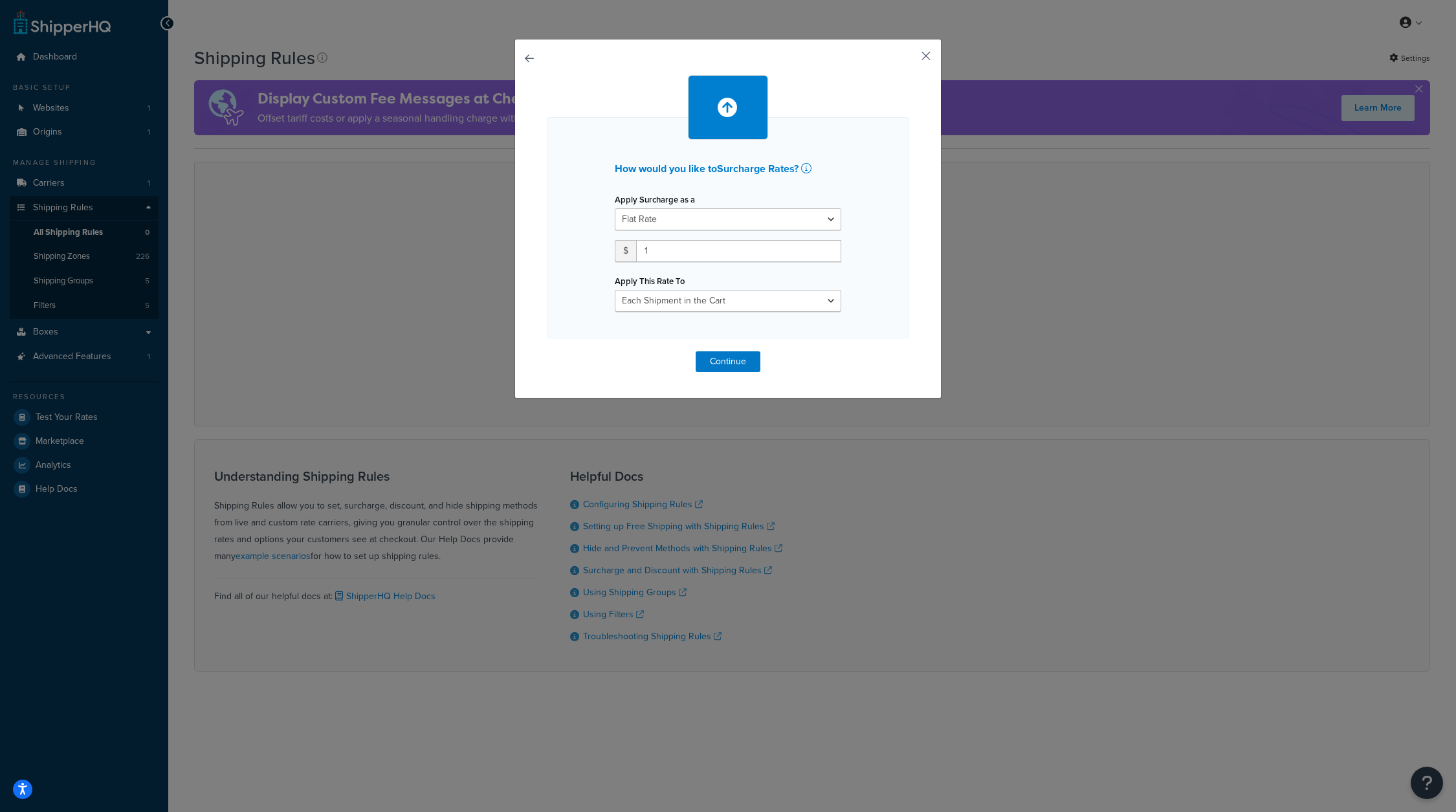
click at [908, 59] on button "button" at bounding box center [907, 61] width 3 height 3
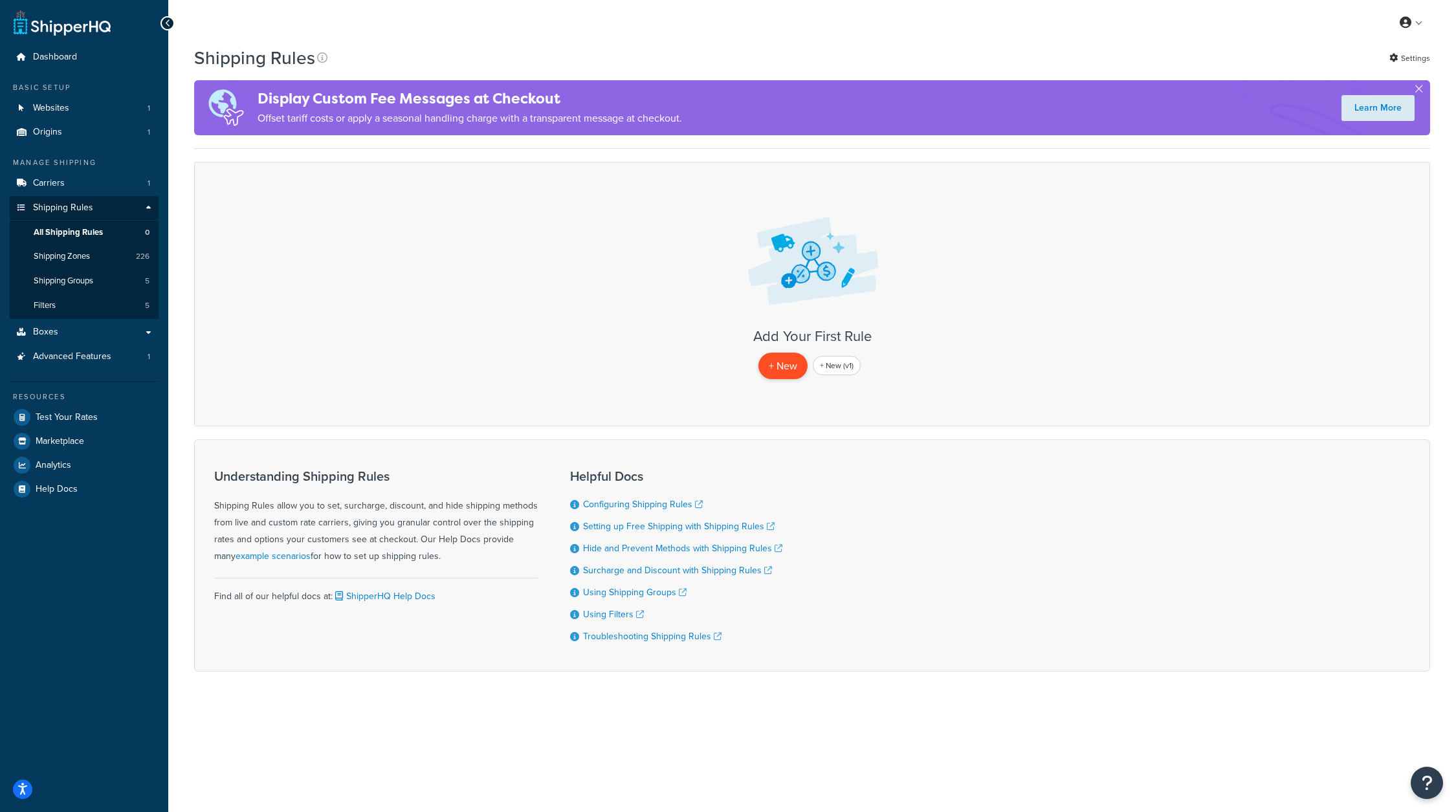
click at [765, 359] on p "+ New" at bounding box center [783, 366] width 49 height 27
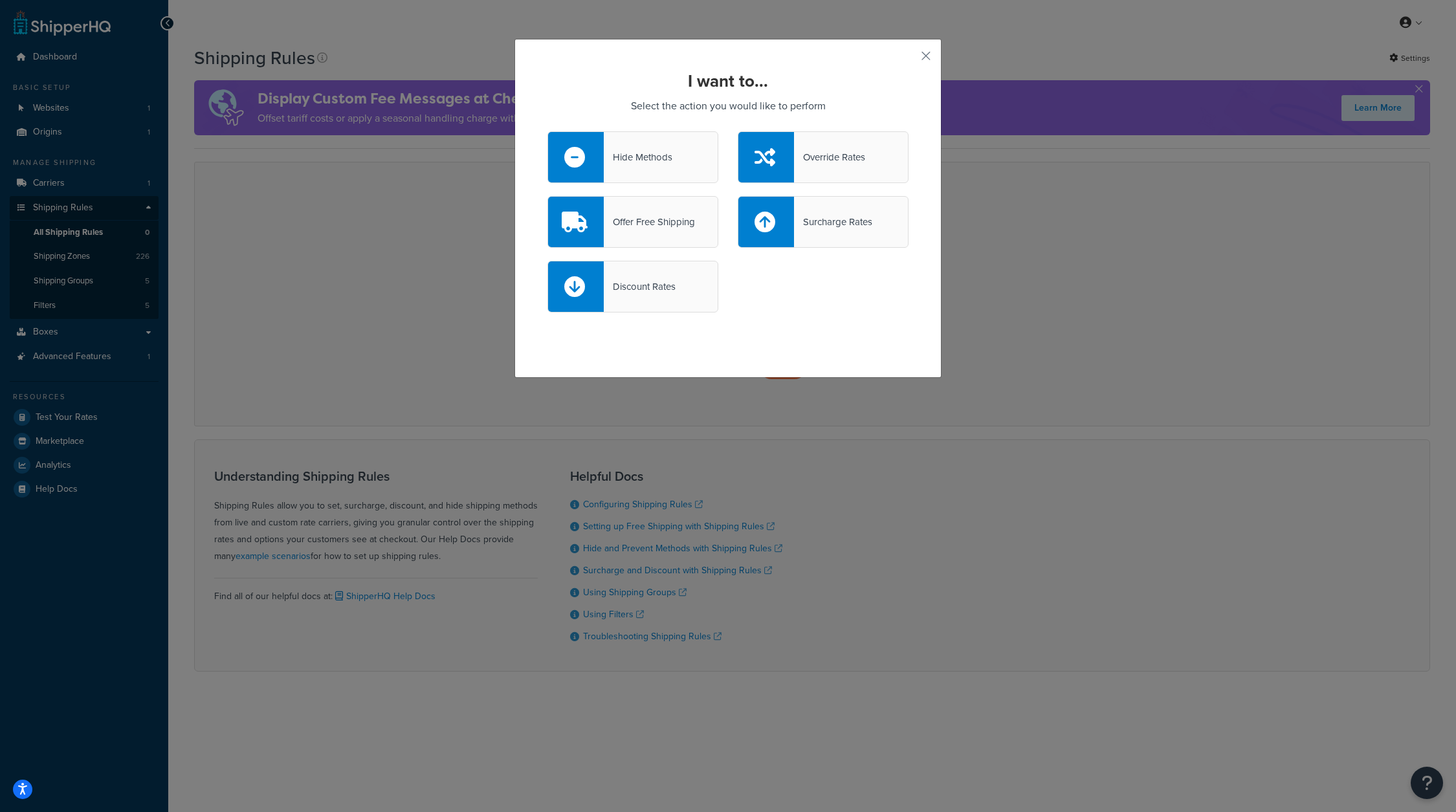
click at [821, 215] on div "Surcharge Rates" at bounding box center [832, 222] width 78 height 18
click at [0, 0] on input "Surcharge Rates" at bounding box center [0, 0] width 0 height 0
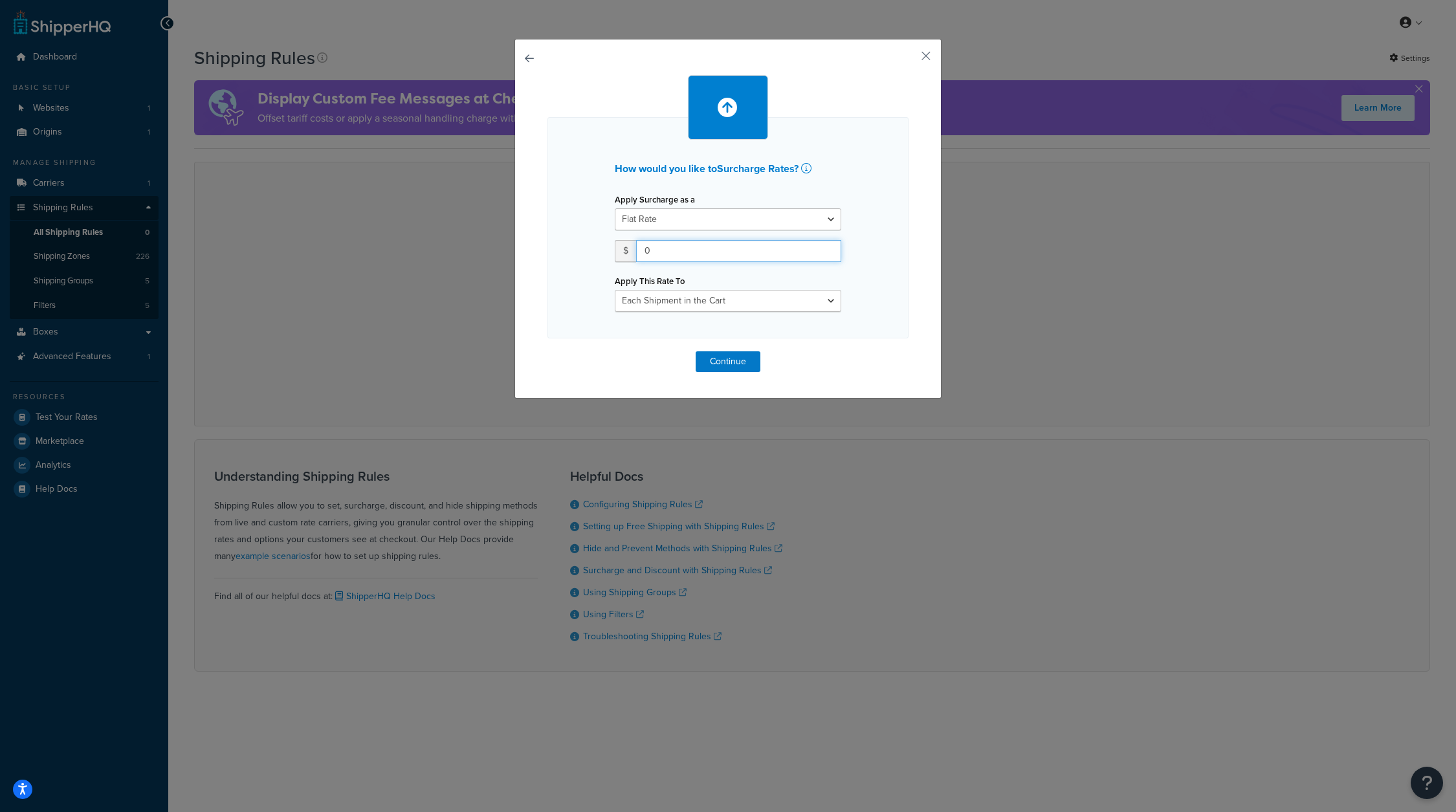
click at [798, 244] on input "0" at bounding box center [739, 251] width 205 height 22
click at [743, 304] on select "Each Shipment in the Cart Each Shipping Group in the Cart Each Item within a Sh…" at bounding box center [728, 301] width 226 height 22
click at [774, 309] on select "Each Shipment in the Cart Each Shipping Group in the Cart Each Item within a Sh…" at bounding box center [728, 301] width 226 height 22
click at [832, 299] on select "Each Shipment in the Cart Each Shipping Group in the Cart Each Item within a Sh…" at bounding box center [728, 301] width 226 height 22
click at [936, 51] on div "How would you like to Surcharge Rates ? Apply Surcharge as a Flat Rate Percenta…" at bounding box center [728, 218] width 427 height 359
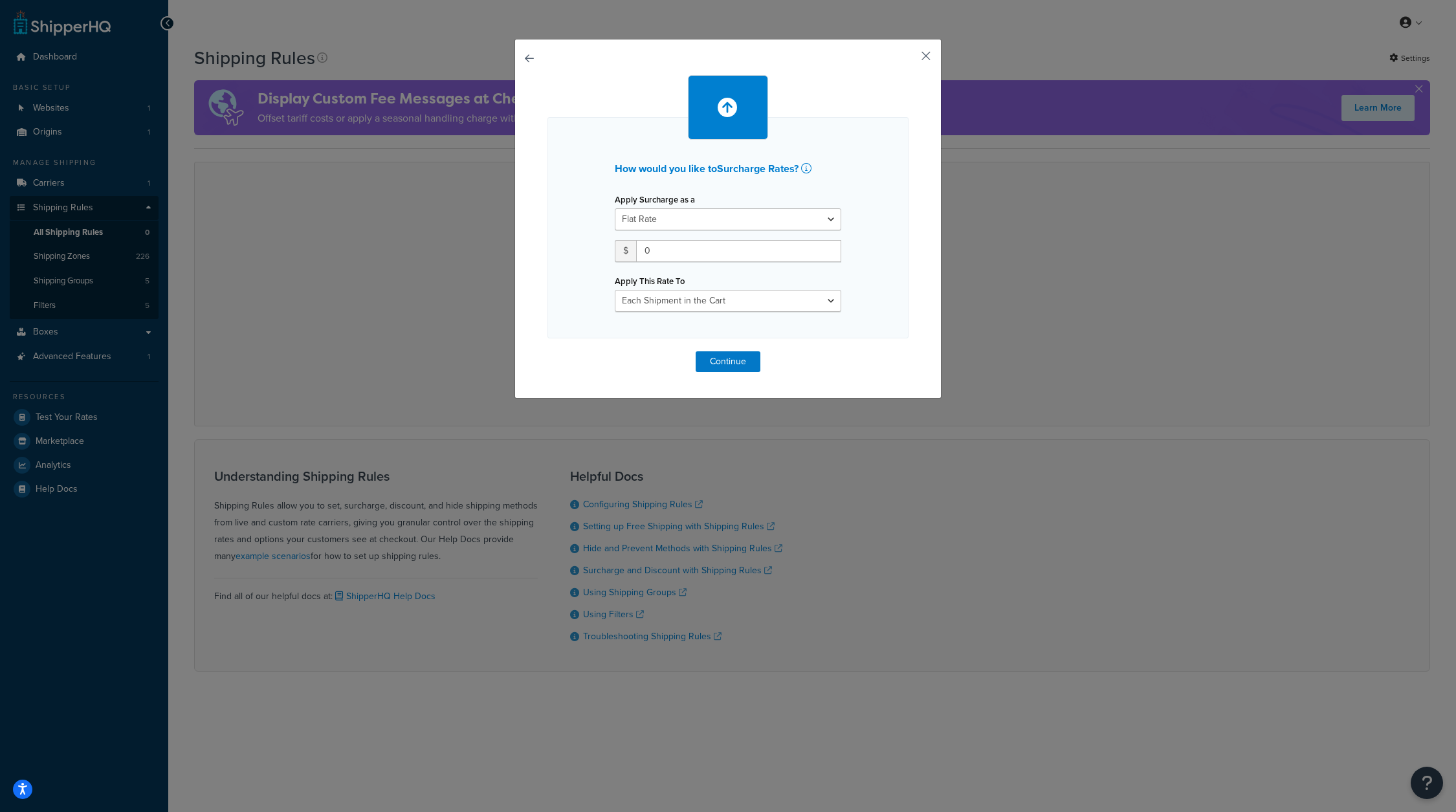
click at [908, 59] on button "button" at bounding box center [907, 61] width 3 height 3
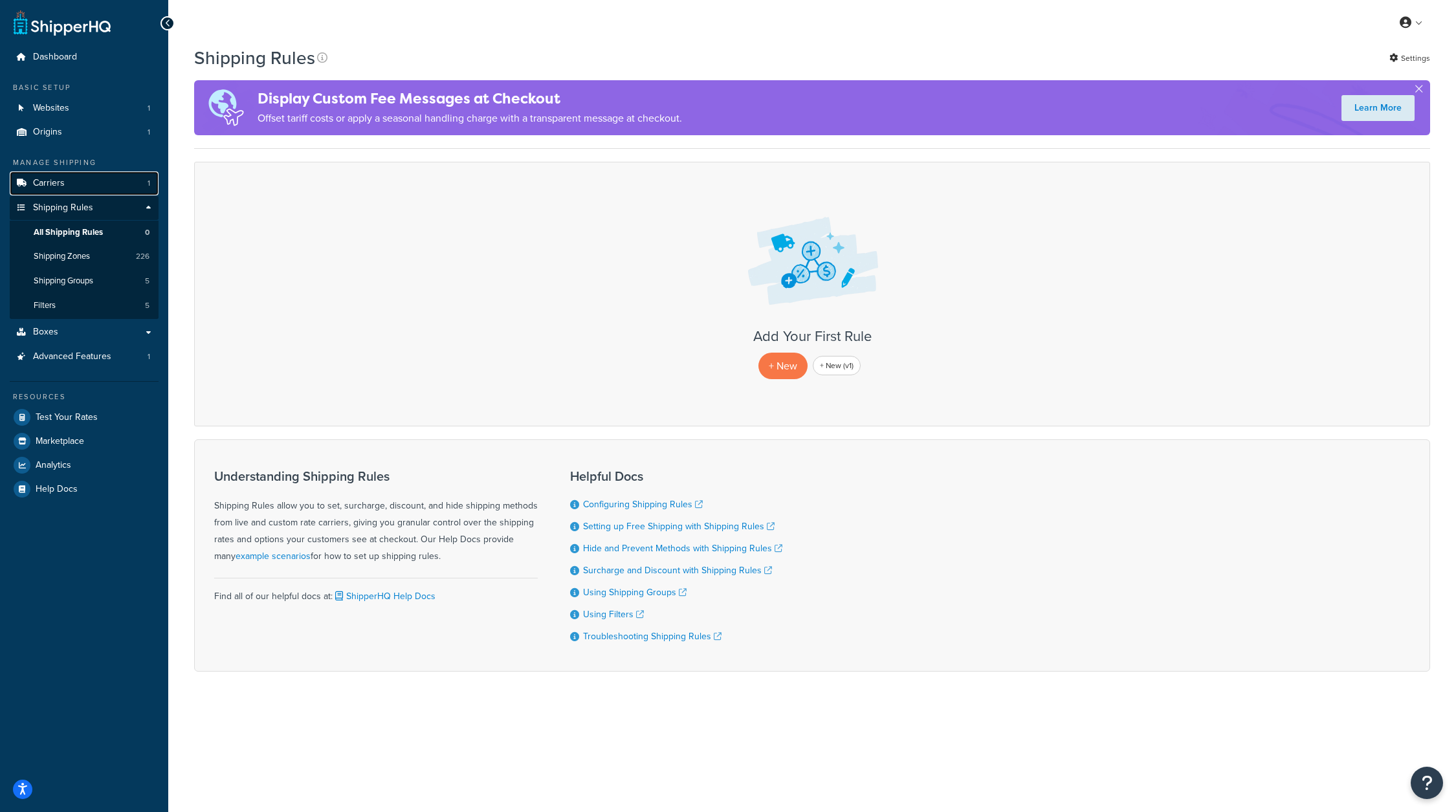
click at [97, 181] on link "Carriers 1" at bounding box center [84, 184] width 149 height 24
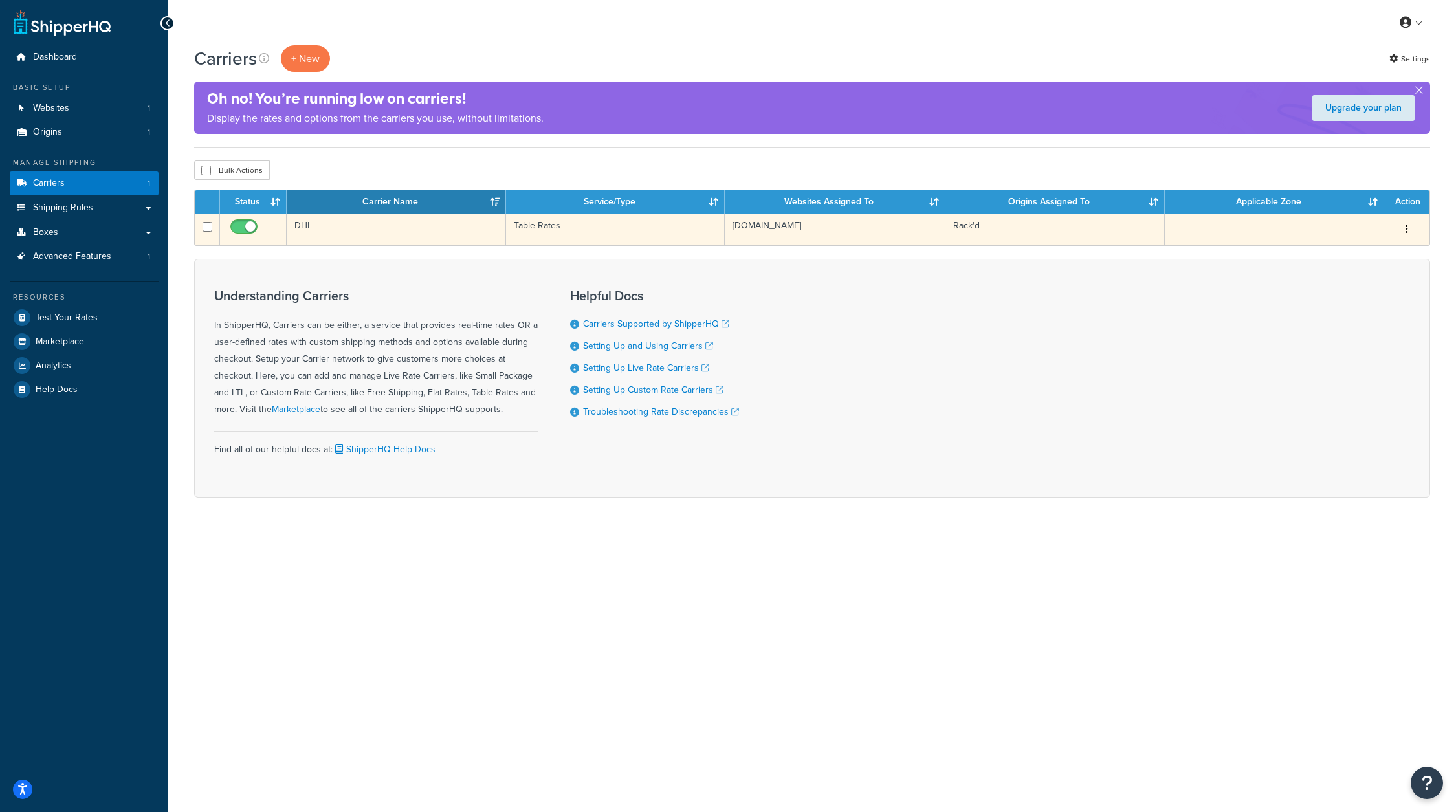
click at [1404, 233] on button "button" at bounding box center [1406, 229] width 18 height 20
click at [1387, 244] on link "Edit" at bounding box center [1354, 255] width 102 height 27
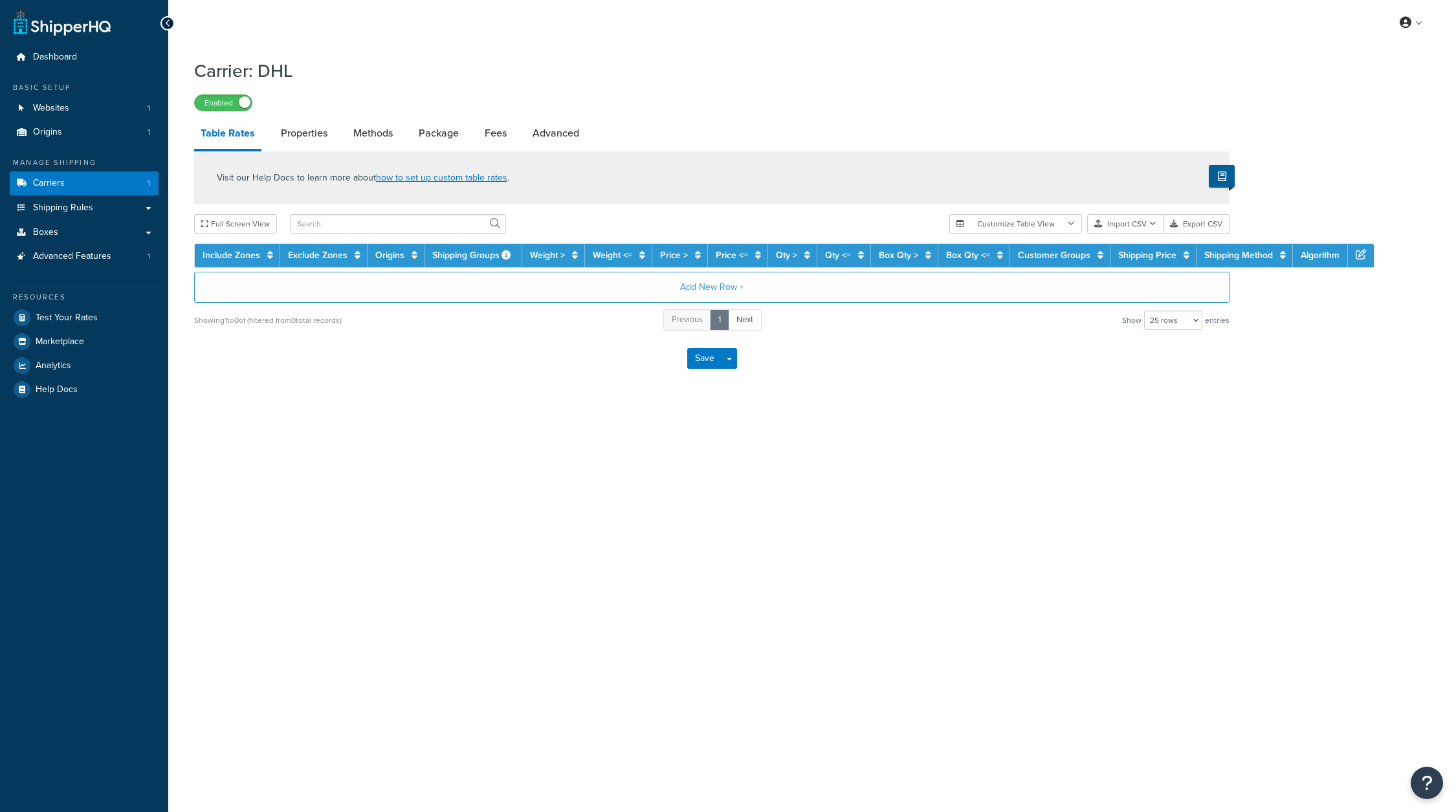
select select "25"
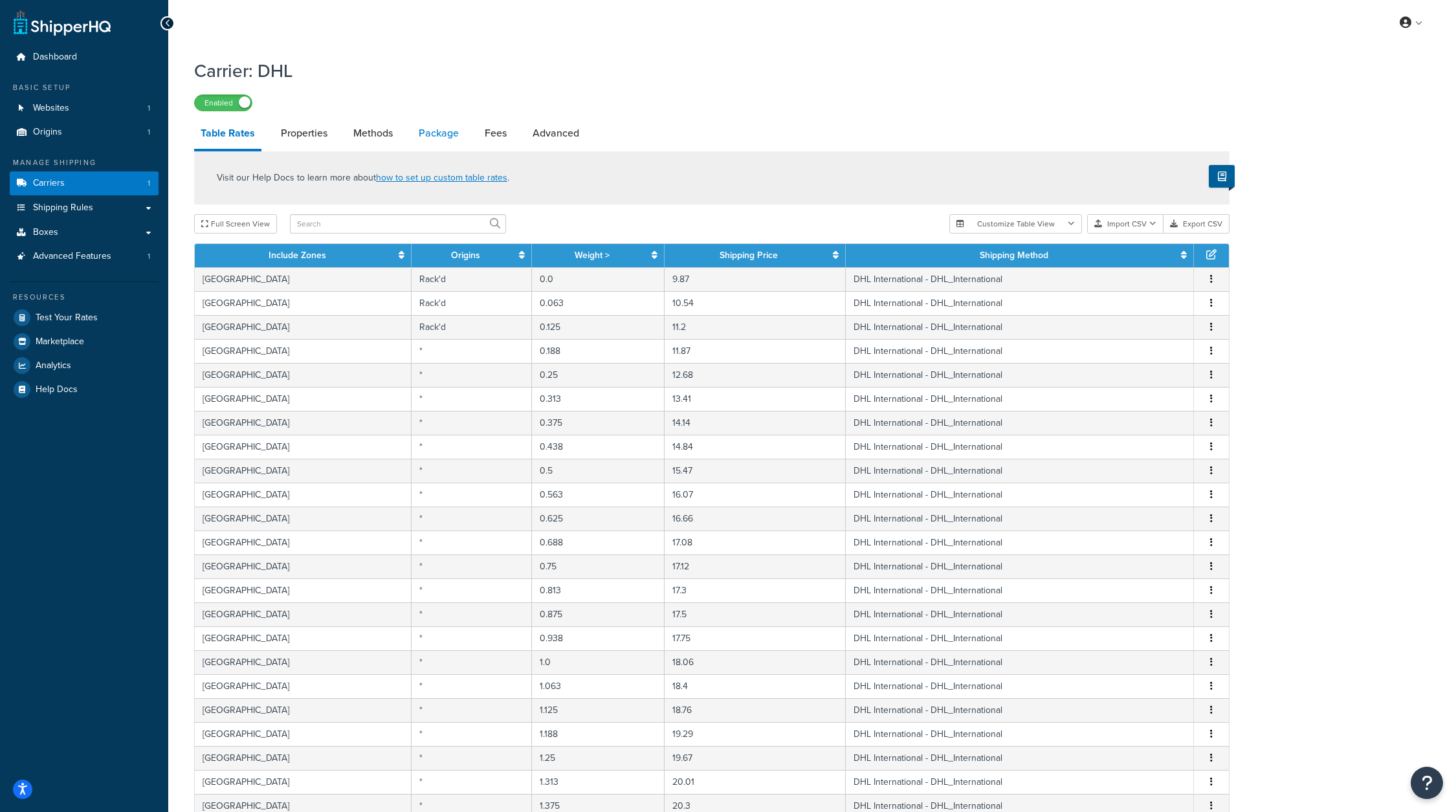
click at [435, 138] on link "Package" at bounding box center [438, 132] width 53 height 31
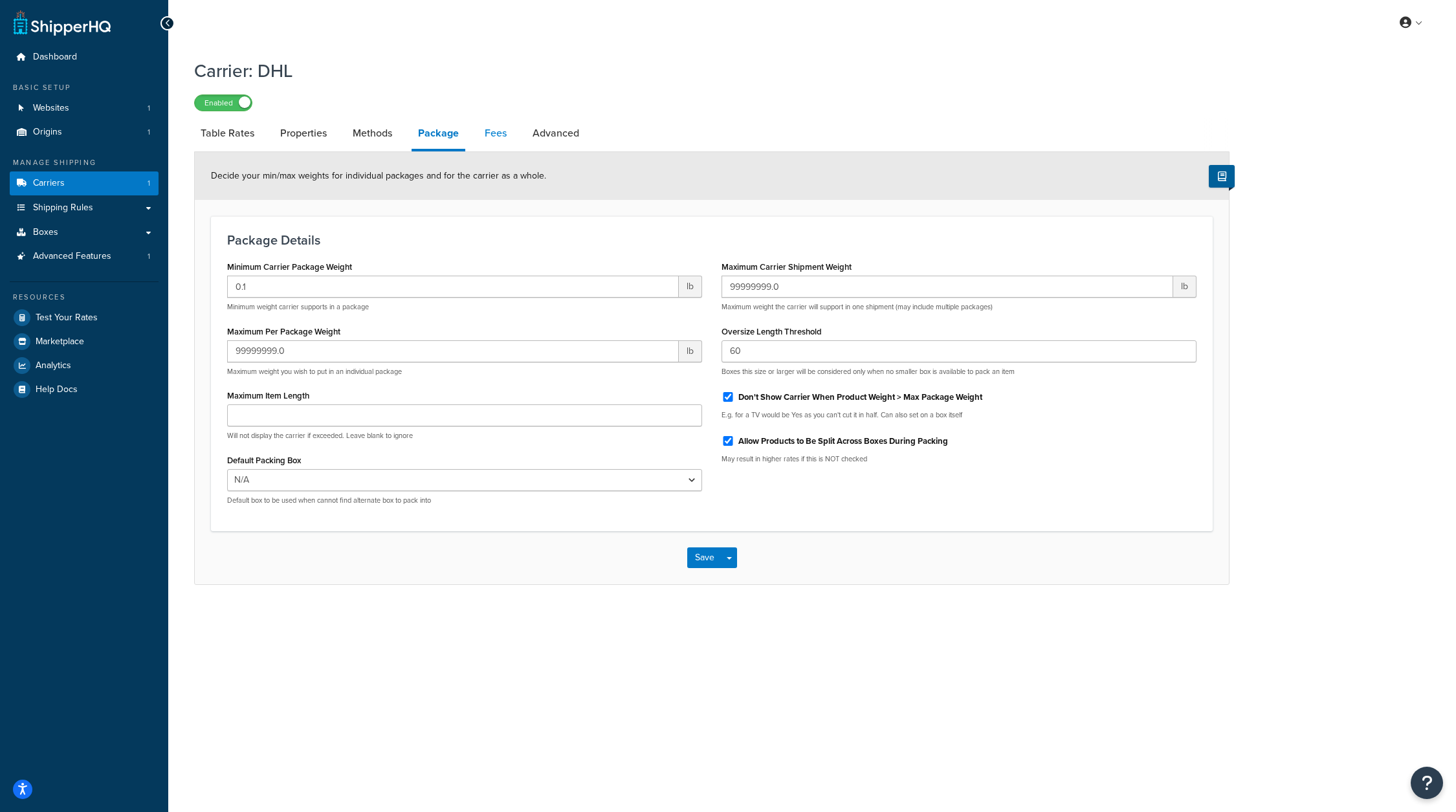
click at [495, 132] on link "Fees" at bounding box center [496, 132] width 35 height 31
select select "AFTER"
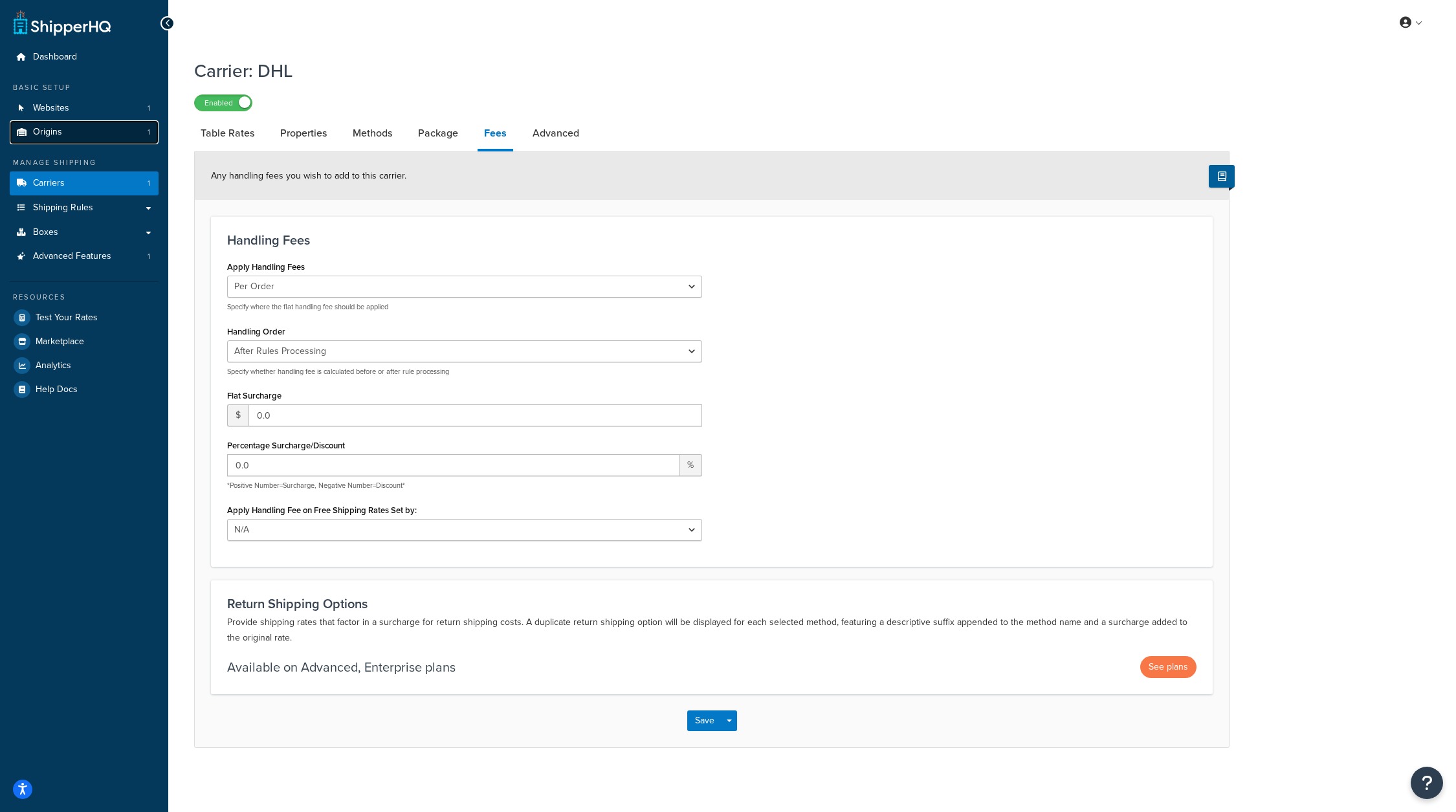
click at [103, 124] on link "Origins 1" at bounding box center [84, 132] width 149 height 24
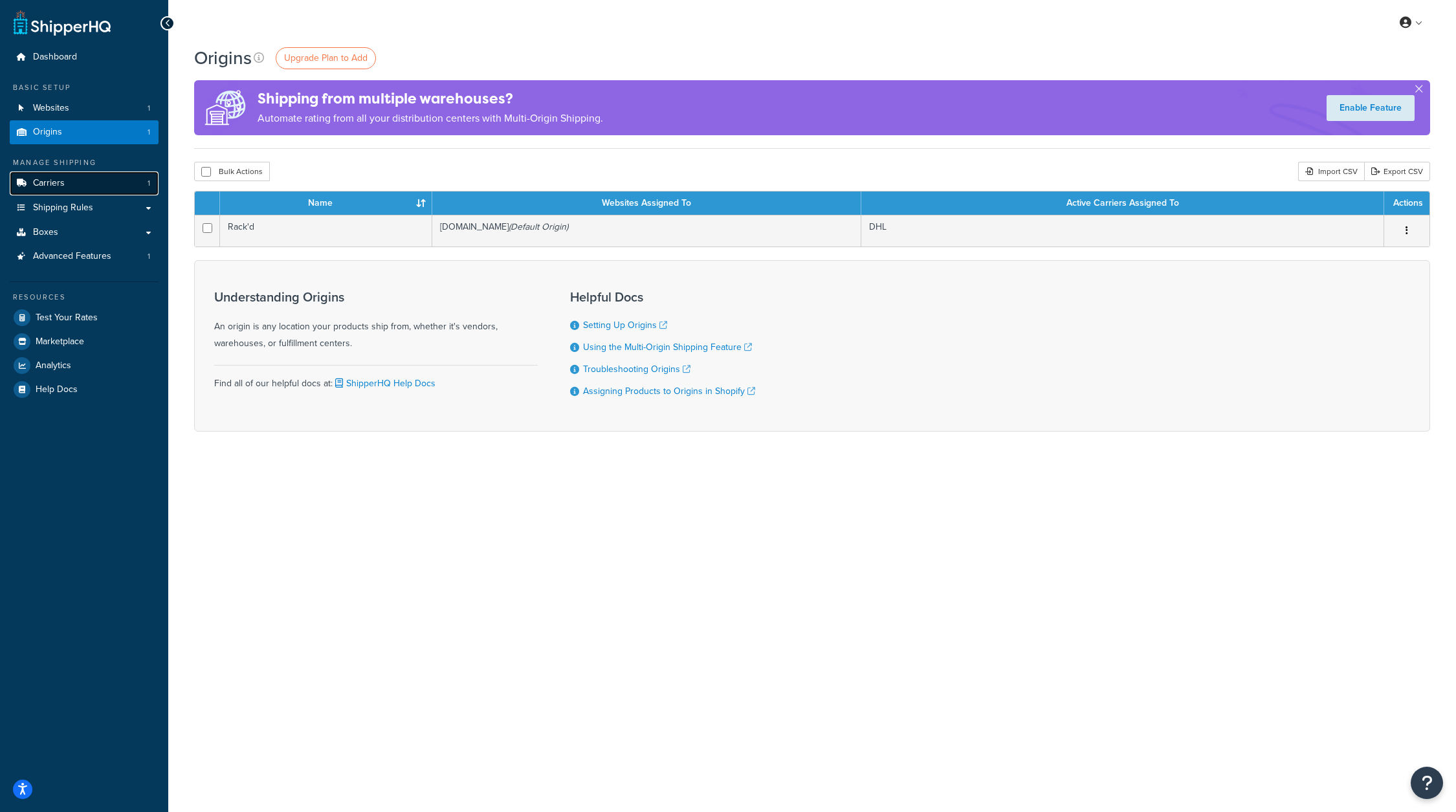
click at [100, 192] on link "Carriers 1" at bounding box center [84, 184] width 149 height 24
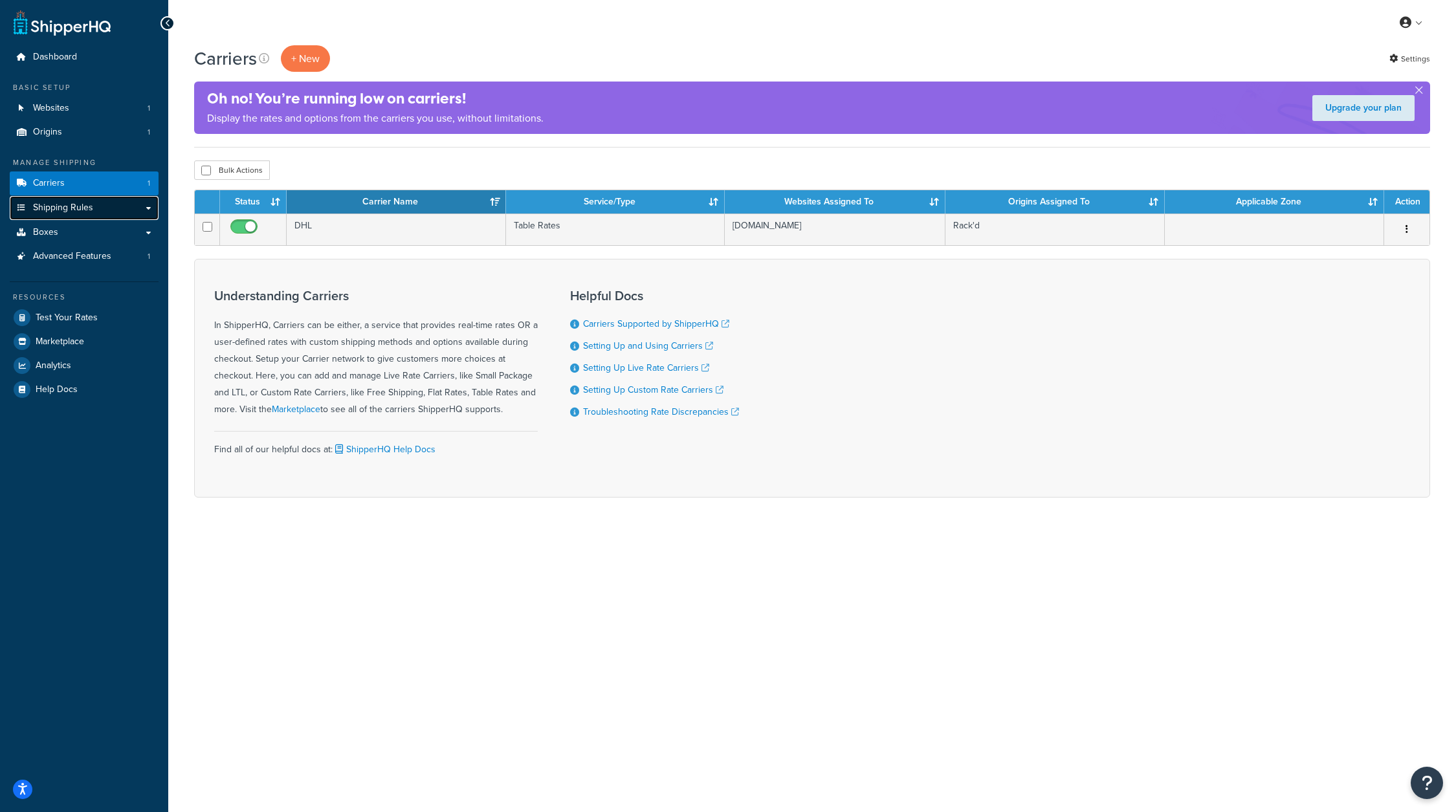
click at [107, 205] on link "Shipping Rules" at bounding box center [84, 208] width 149 height 24
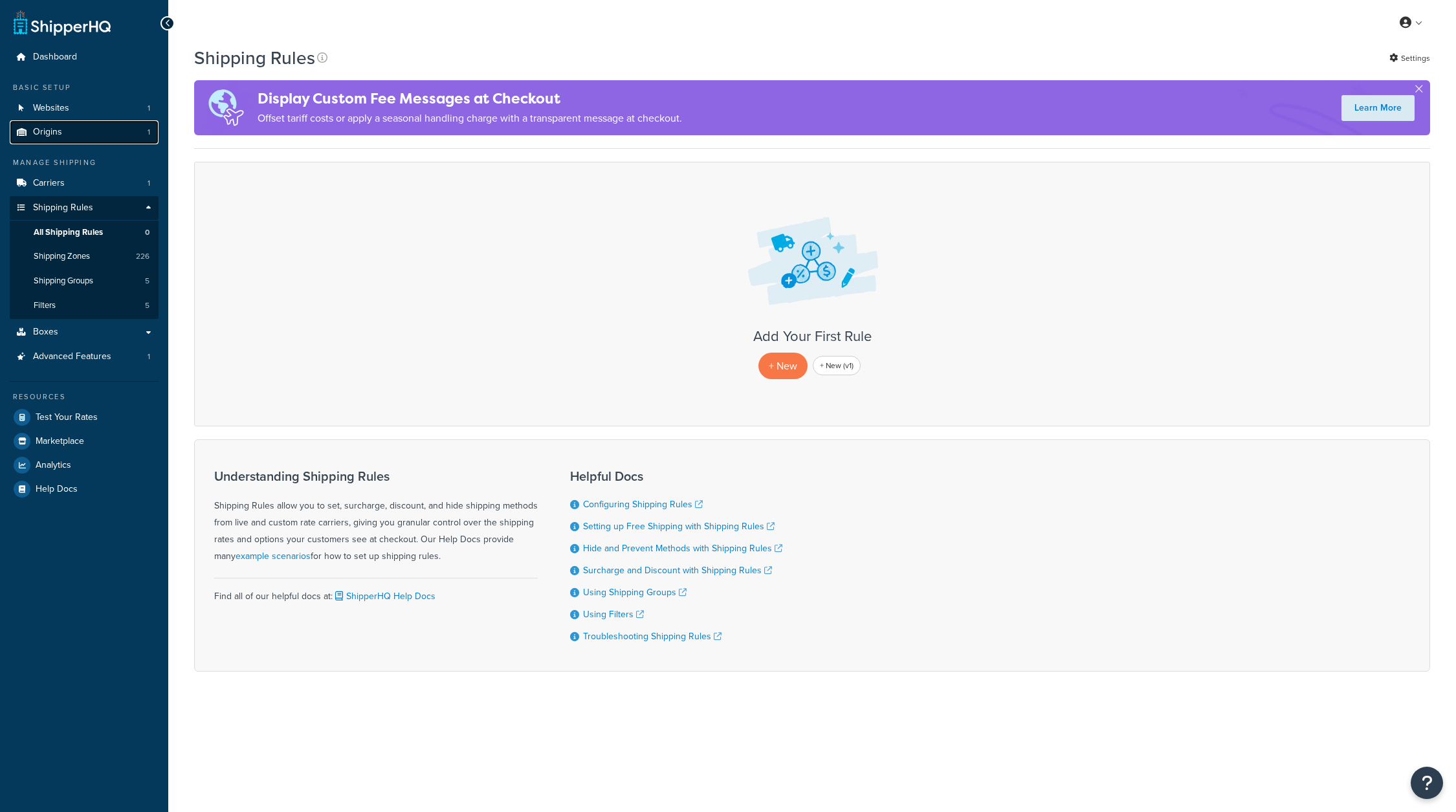
click at [112, 121] on link "Origins 1" at bounding box center [84, 132] width 149 height 24
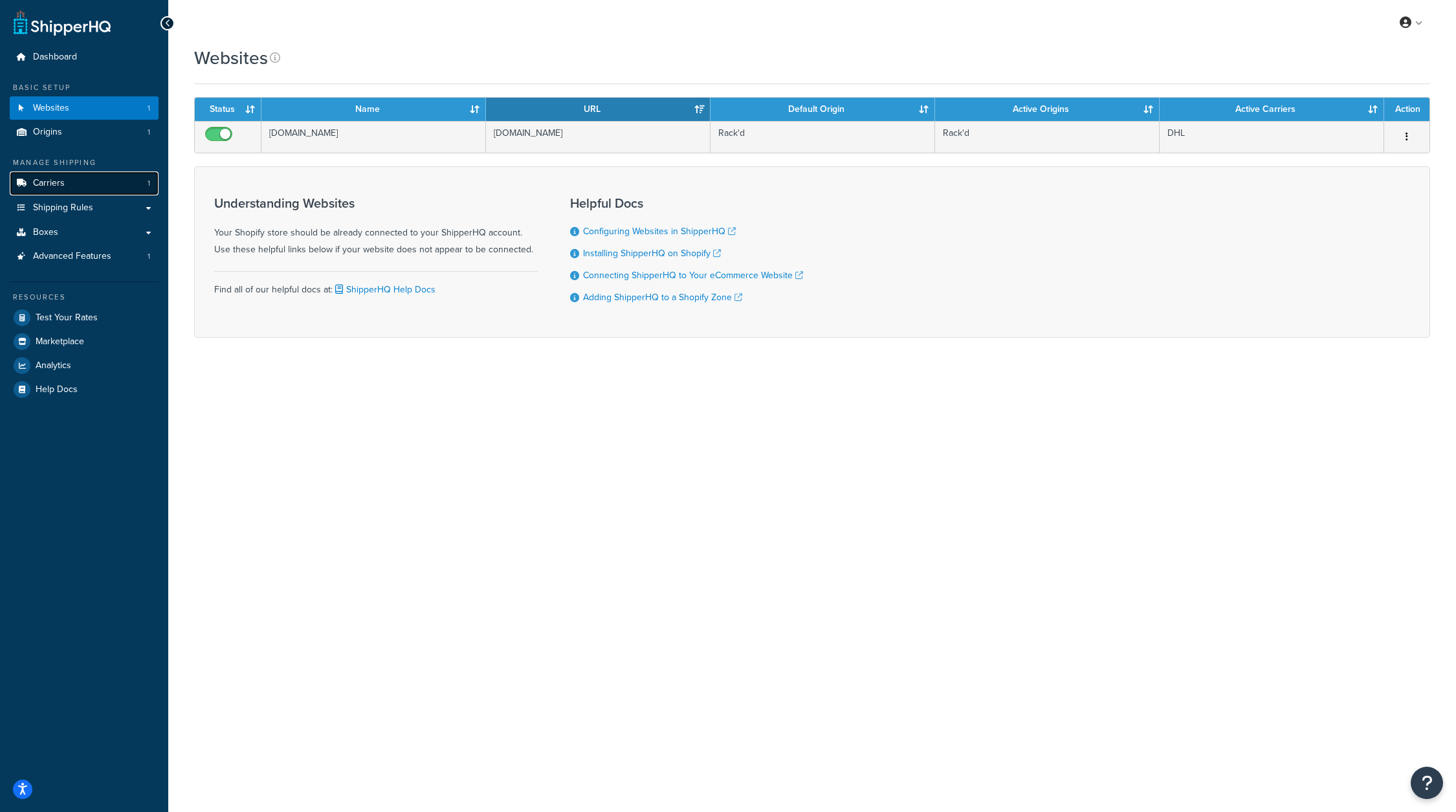
click at [88, 194] on link "Carriers 1" at bounding box center [84, 184] width 149 height 24
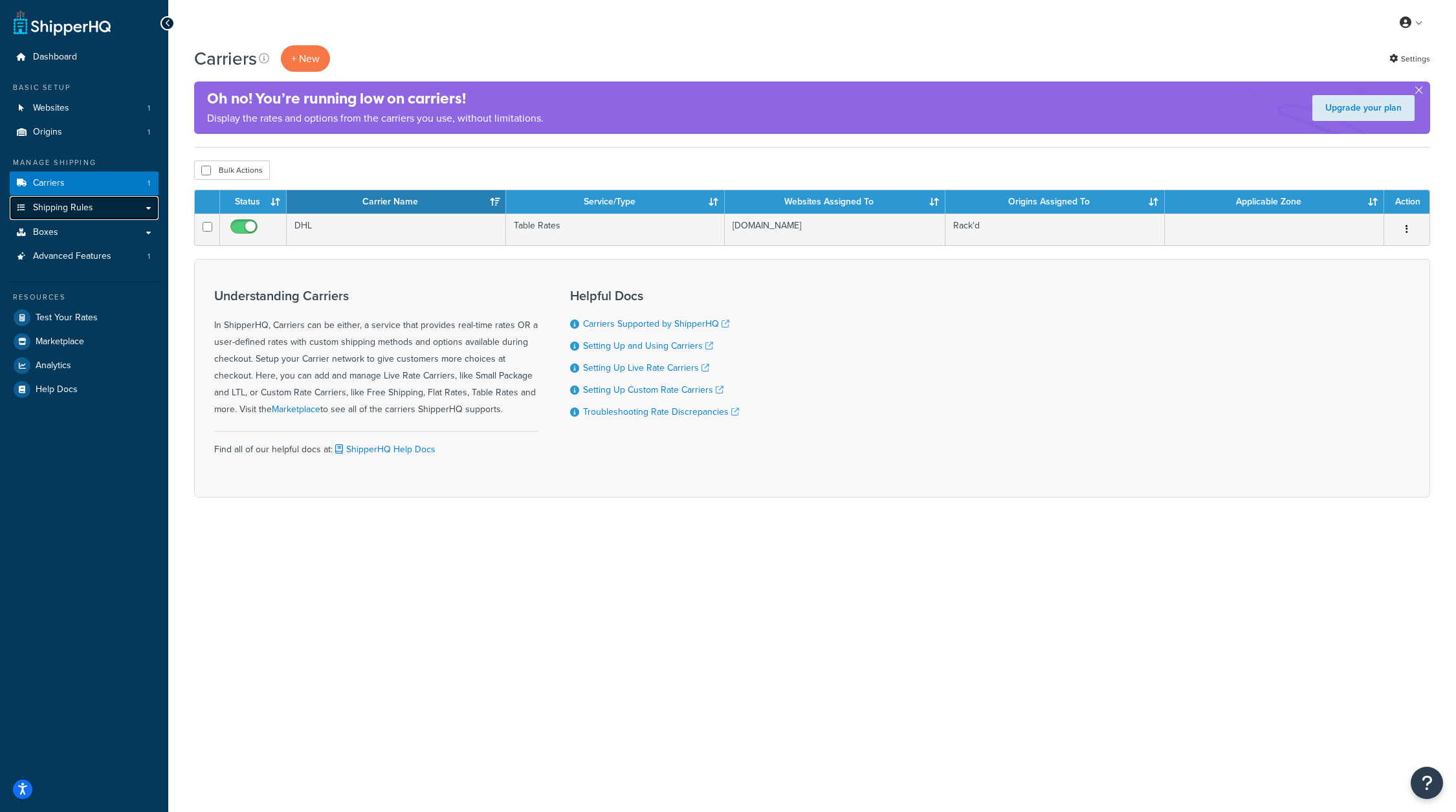
click at [85, 211] on span "Shipping Rules" at bounding box center [63, 208] width 60 height 11
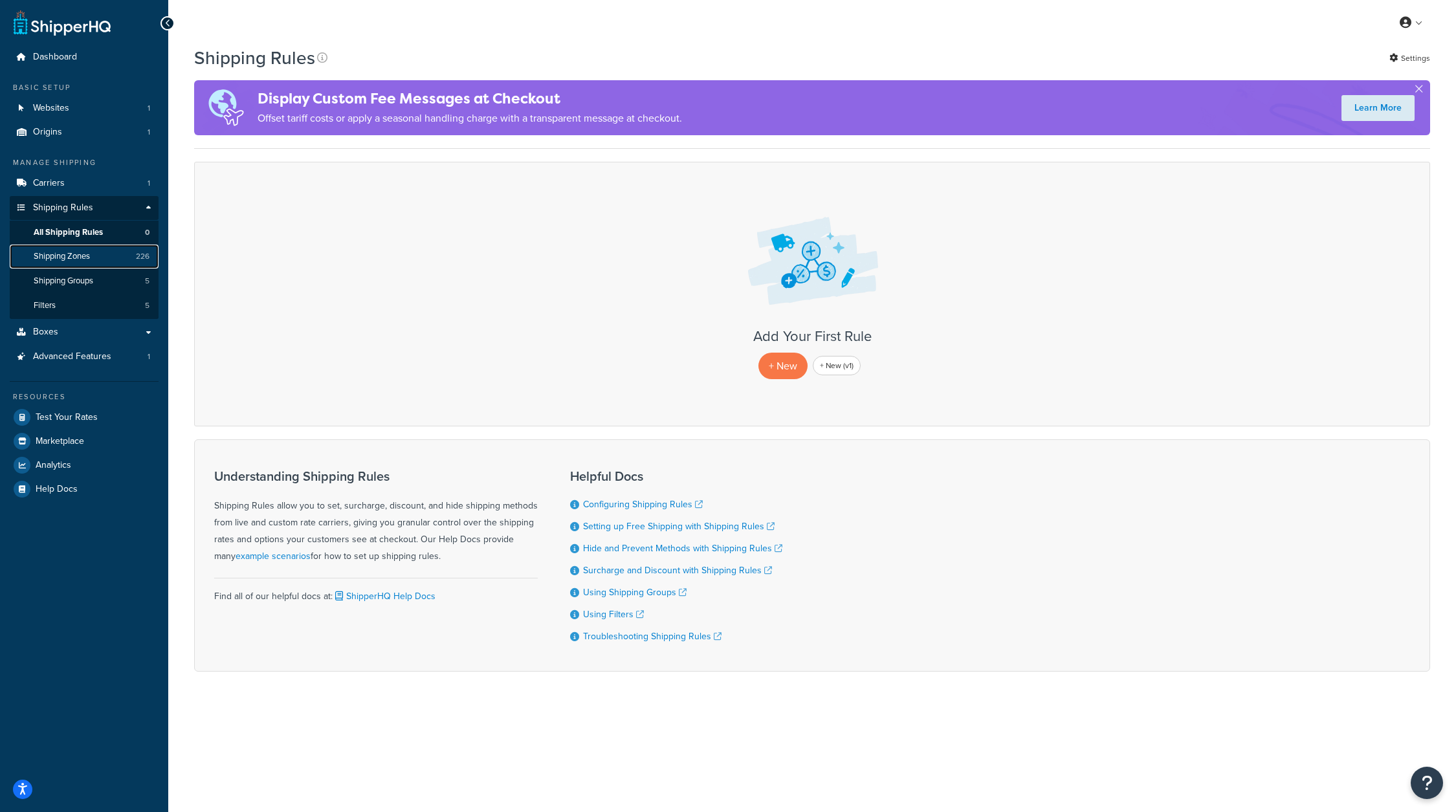
click at [90, 255] on span "Shipping Zones" at bounding box center [61, 256] width 56 height 11
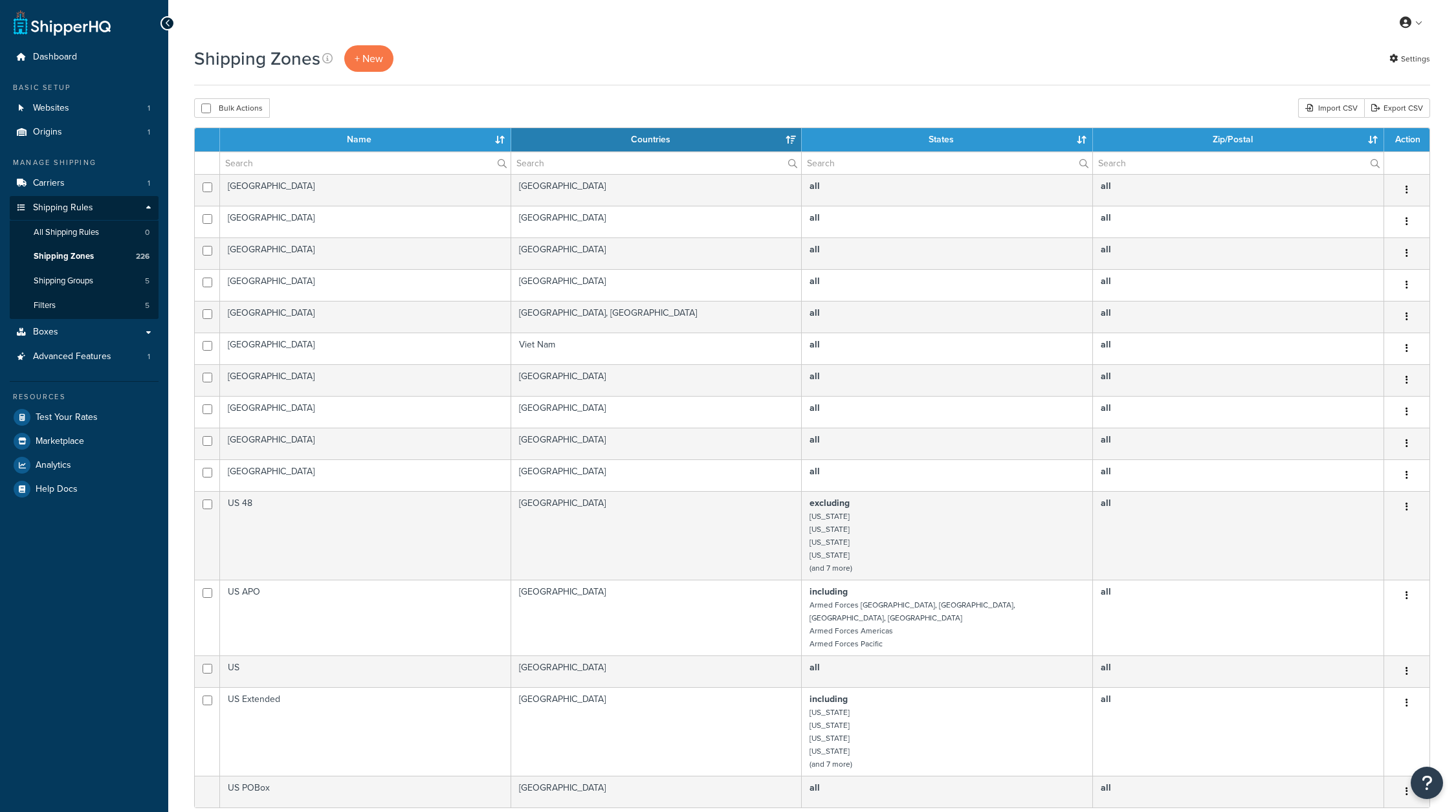
select select "15"
click at [99, 228] on span "All Shipping Rules" at bounding box center [66, 233] width 65 height 11
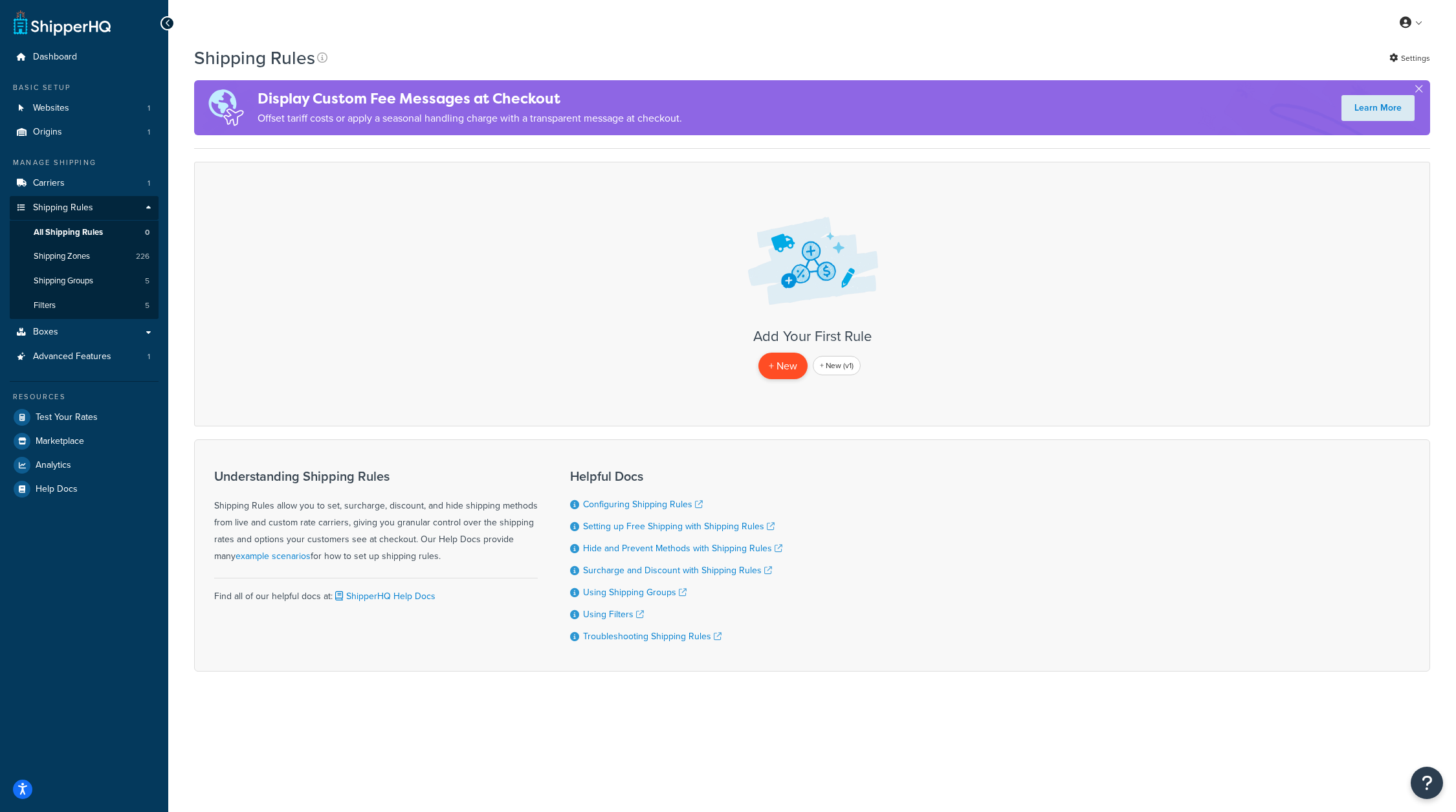
click at [782, 359] on p "+ New" at bounding box center [783, 366] width 49 height 27
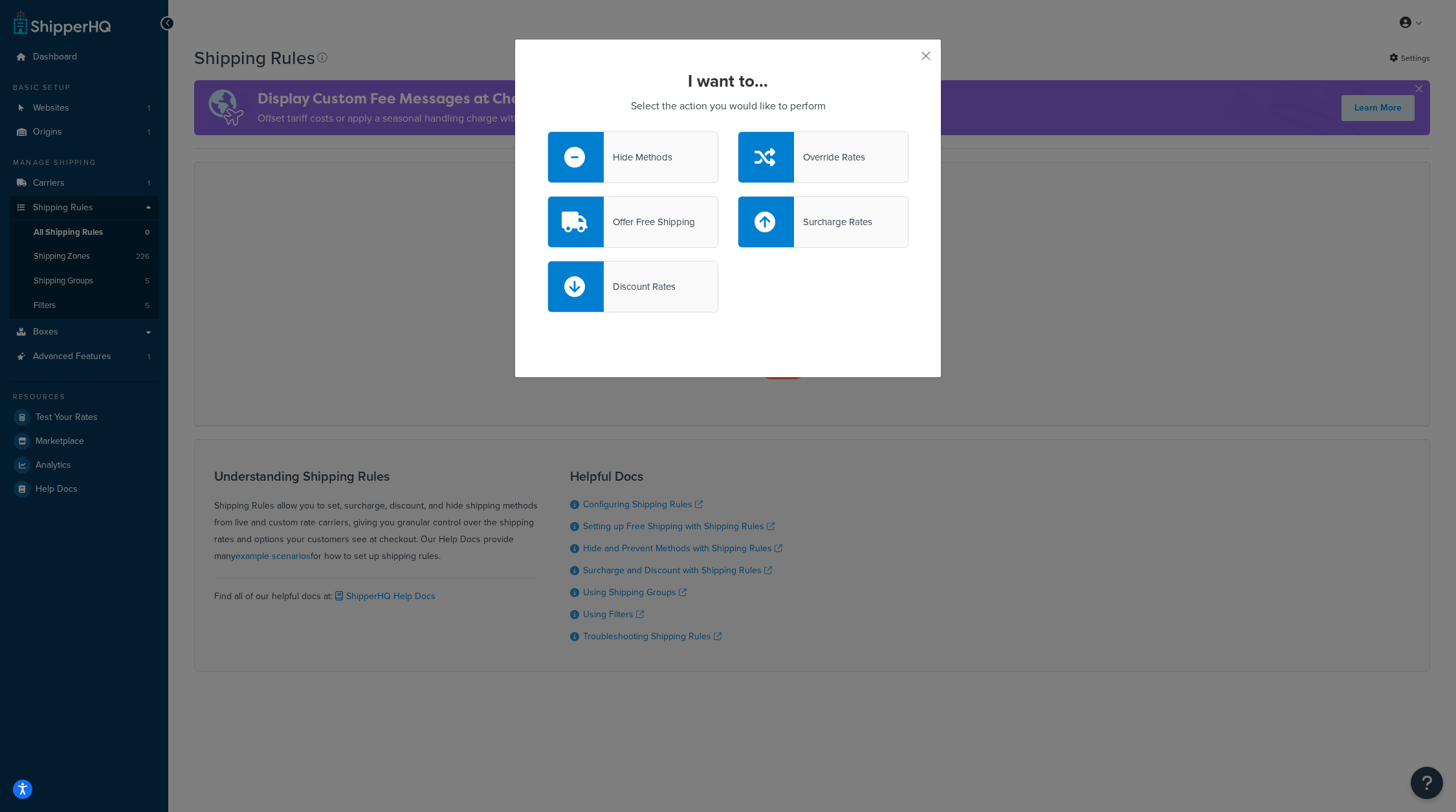
click at [834, 207] on div "Surcharge Rates" at bounding box center [823, 222] width 171 height 52
click at [0, 0] on input "Surcharge Rates" at bounding box center [0, 0] width 0 height 0
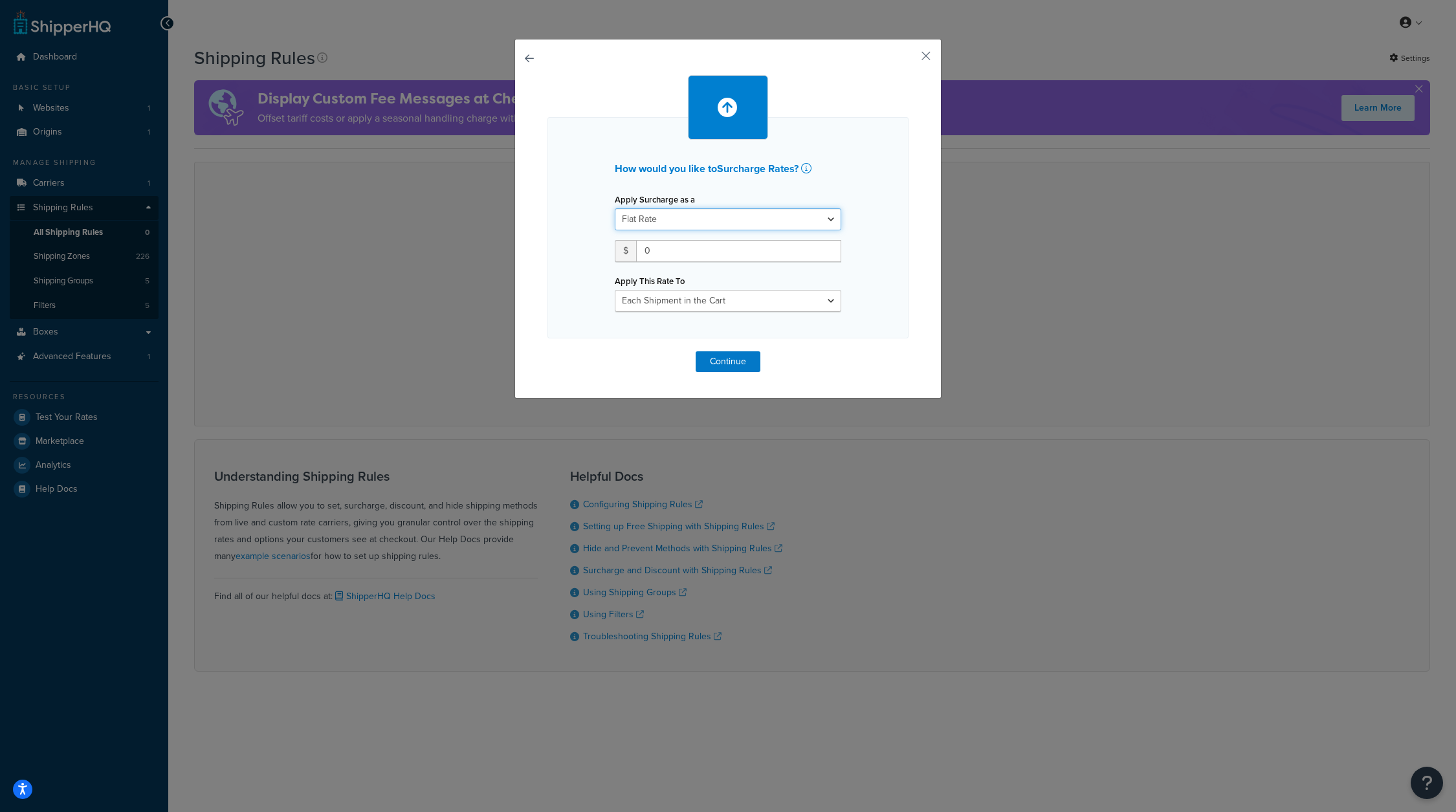
click at [768, 225] on select "Flat Rate Percentage Flat Rate & Percentage" at bounding box center [728, 219] width 226 height 22
click at [615, 208] on select "Flat Rate Percentage Flat Rate & Percentage" at bounding box center [728, 219] width 226 height 22
click at [766, 300] on select "Each Shipment in the Cart Each Shipping Group in the Cart Each Item within a Sh…" at bounding box center [728, 301] width 226 height 22
click at [908, 59] on button "button" at bounding box center [907, 61] width 3 height 3
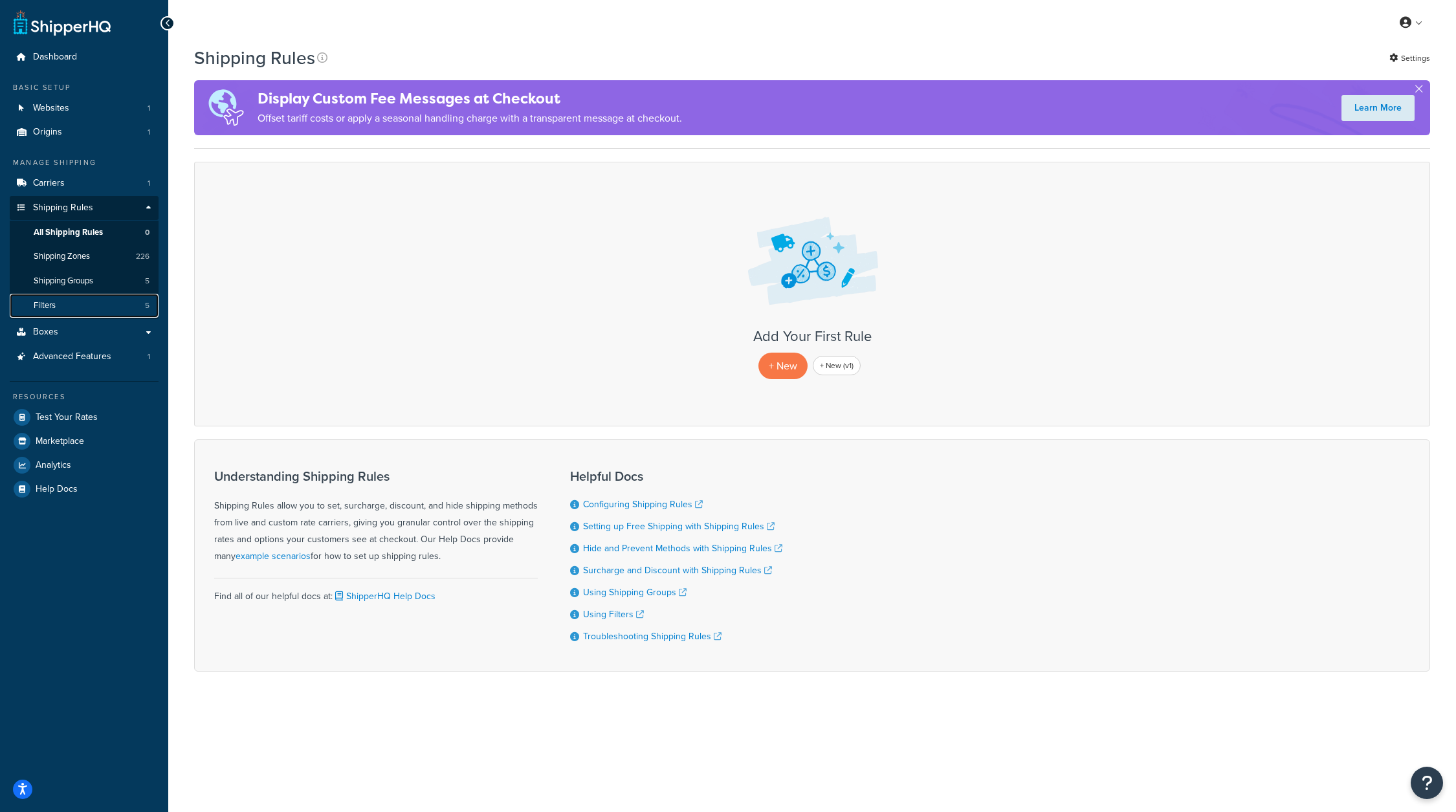
click at [99, 305] on link "Filters 5" at bounding box center [84, 306] width 149 height 24
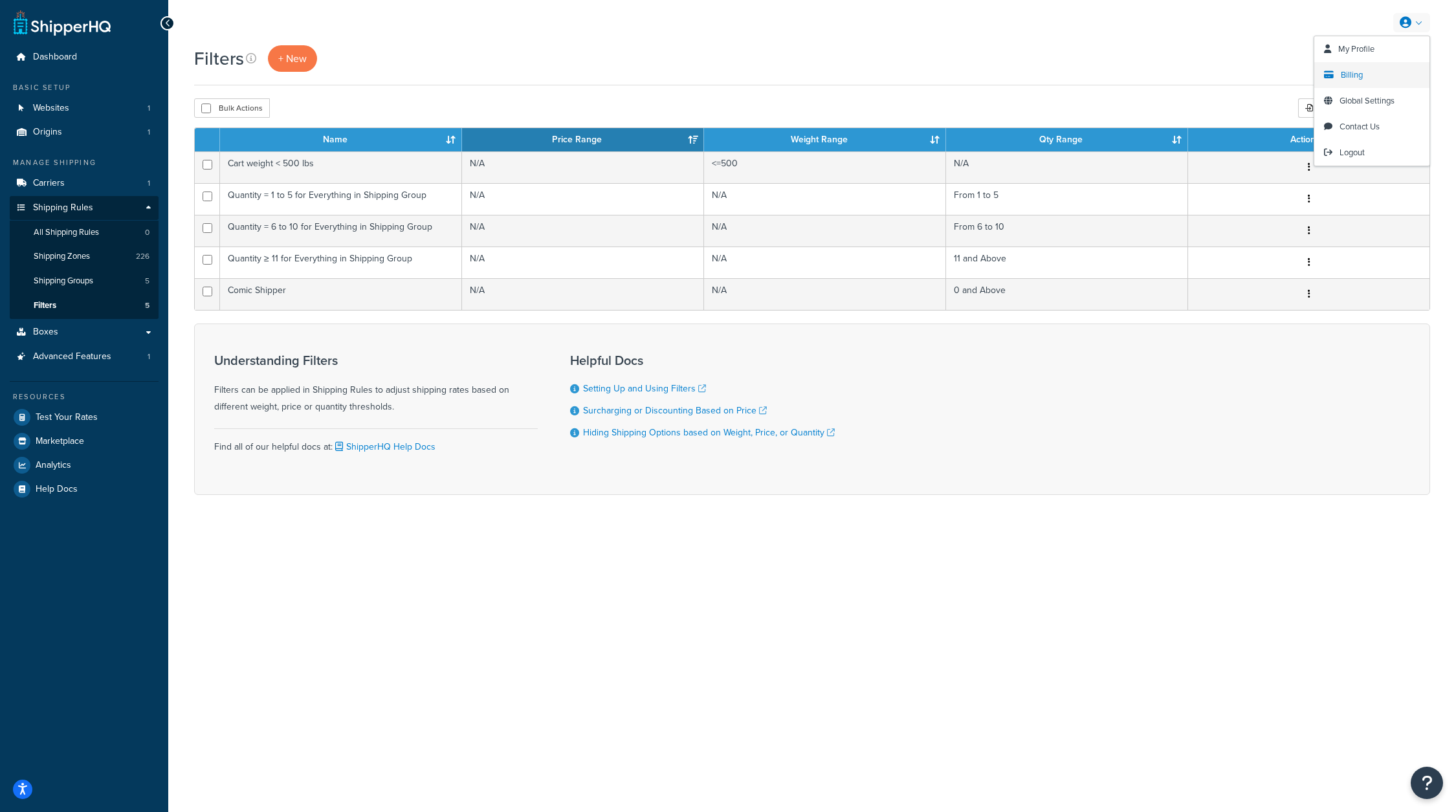
click at [1350, 69] on span "Billing" at bounding box center [1352, 75] width 22 height 13
click at [296, 53] on span "+ New" at bounding box center [292, 58] width 28 height 15
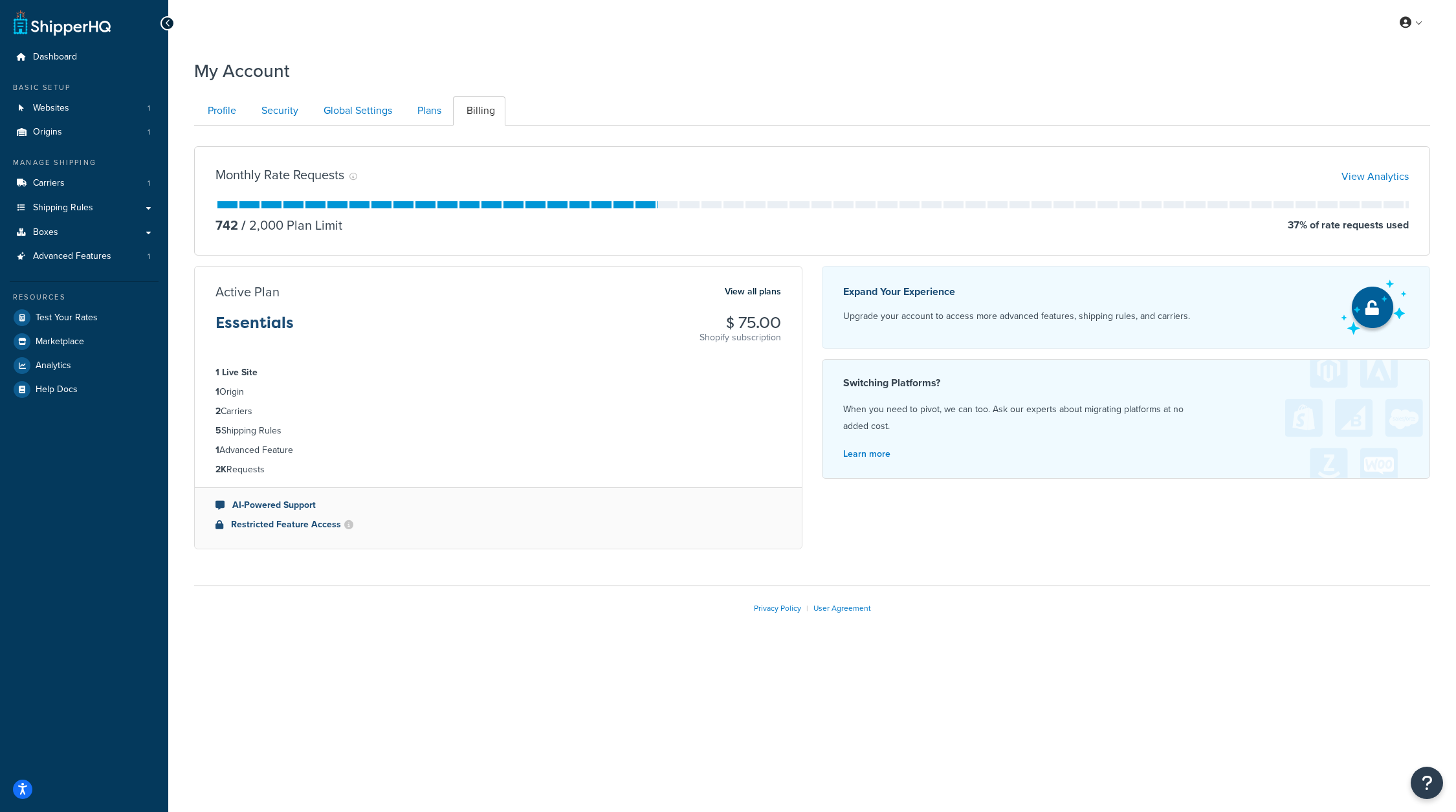
drag, startPoint x: 290, startPoint y: 430, endPoint x: 198, endPoint y: 430, distance: 92.0
click at [198, 430] on ul "1 Live Site 1 Origin 2 Carriers 5 Shipping Rules 1 Advanced Feature 2K Requests" at bounding box center [498, 421] width 607 height 132
click at [405, 406] on li "2 Carriers" at bounding box center [497, 412] width 565 height 14
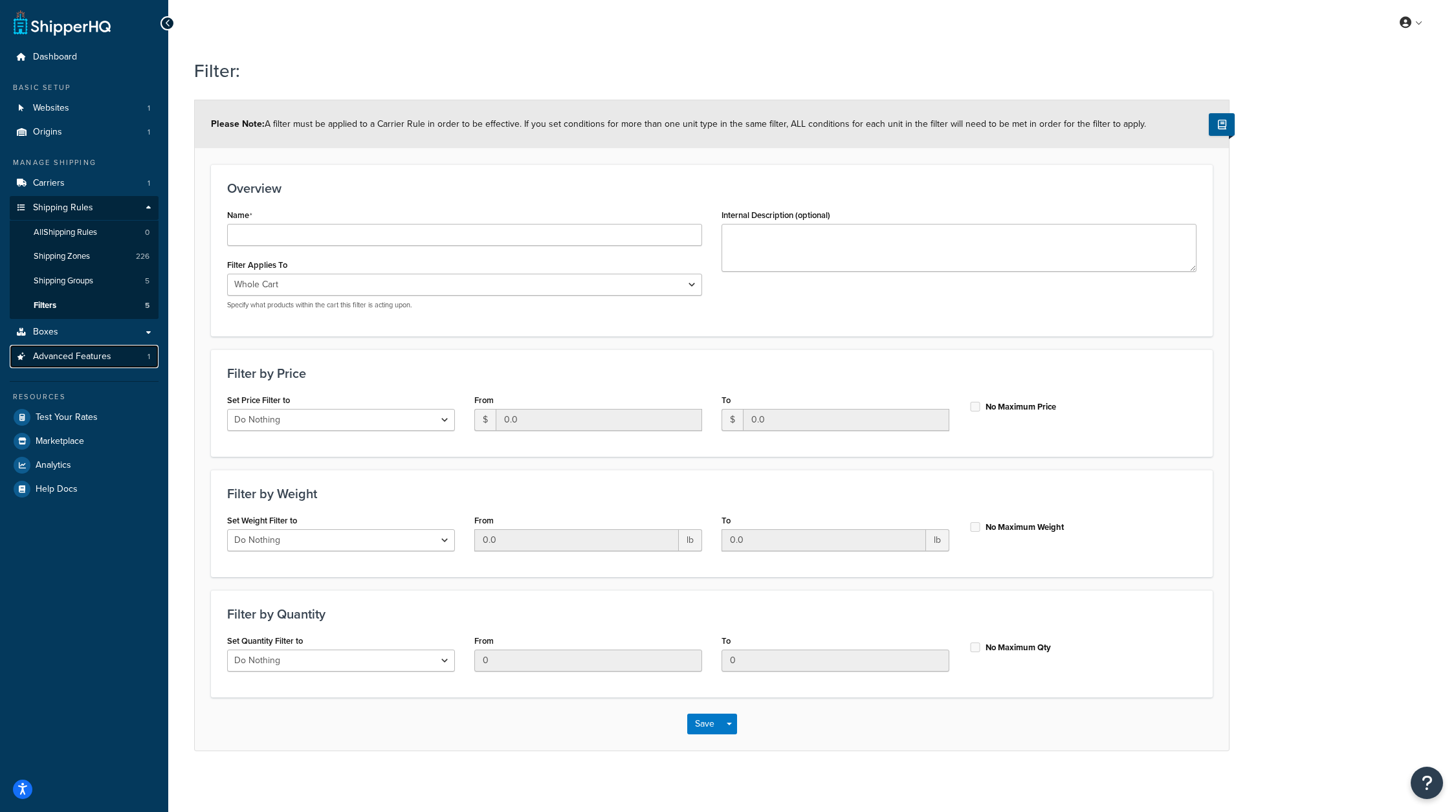
click at [101, 352] on span "Advanced Features" at bounding box center [72, 357] width 78 height 11
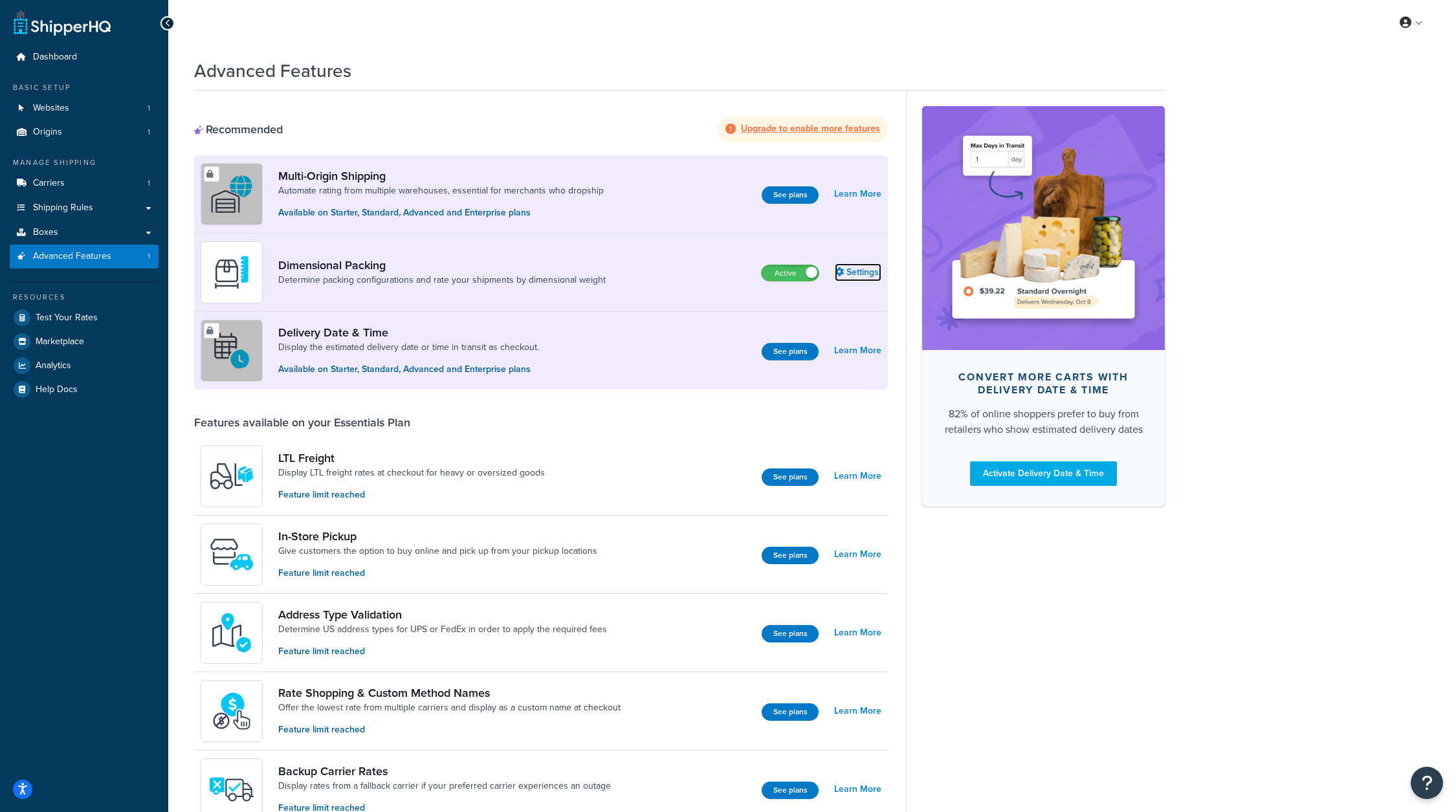
click at [850, 274] on link "Settings" at bounding box center [858, 272] width 47 height 18
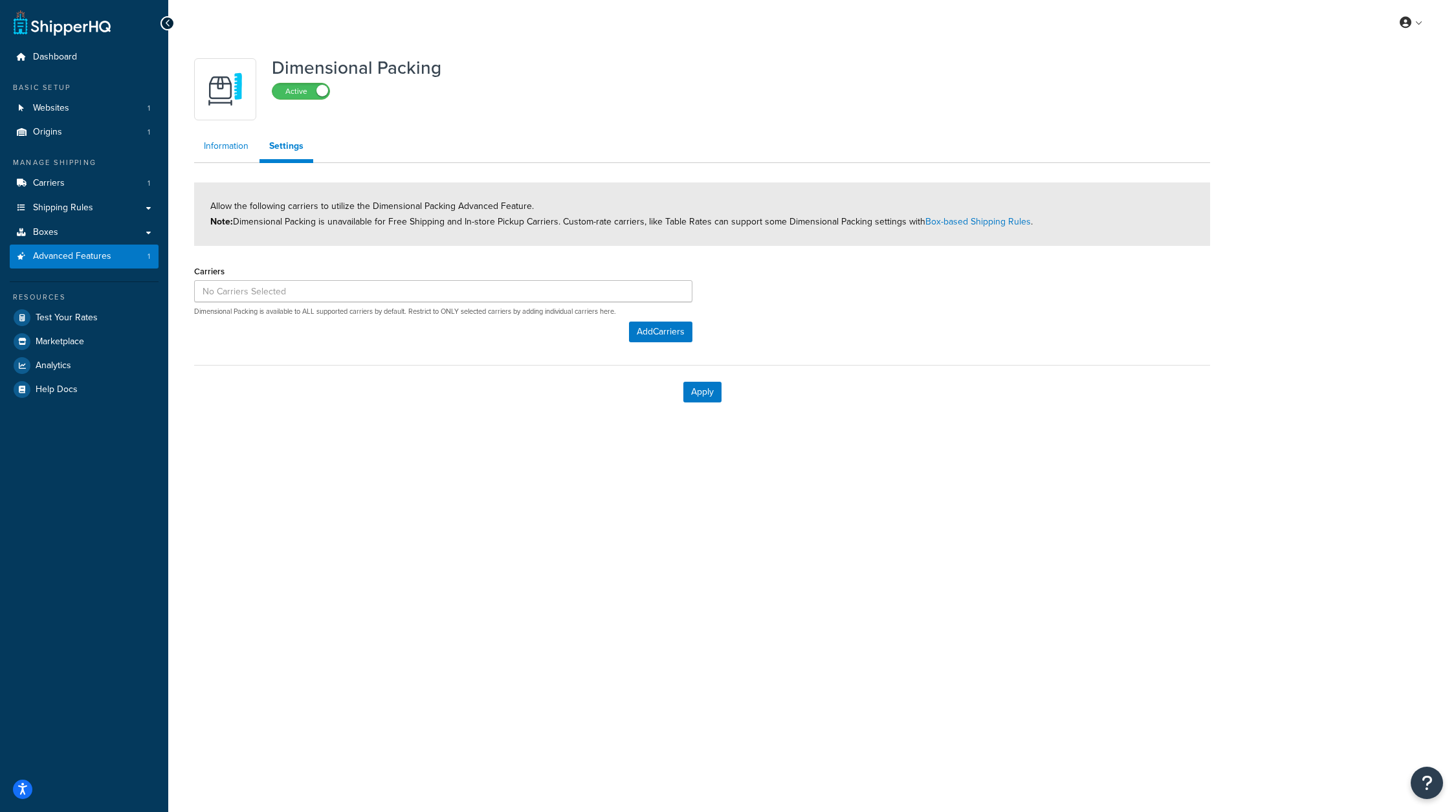
click at [229, 146] on link "Information" at bounding box center [225, 146] width 64 height 26
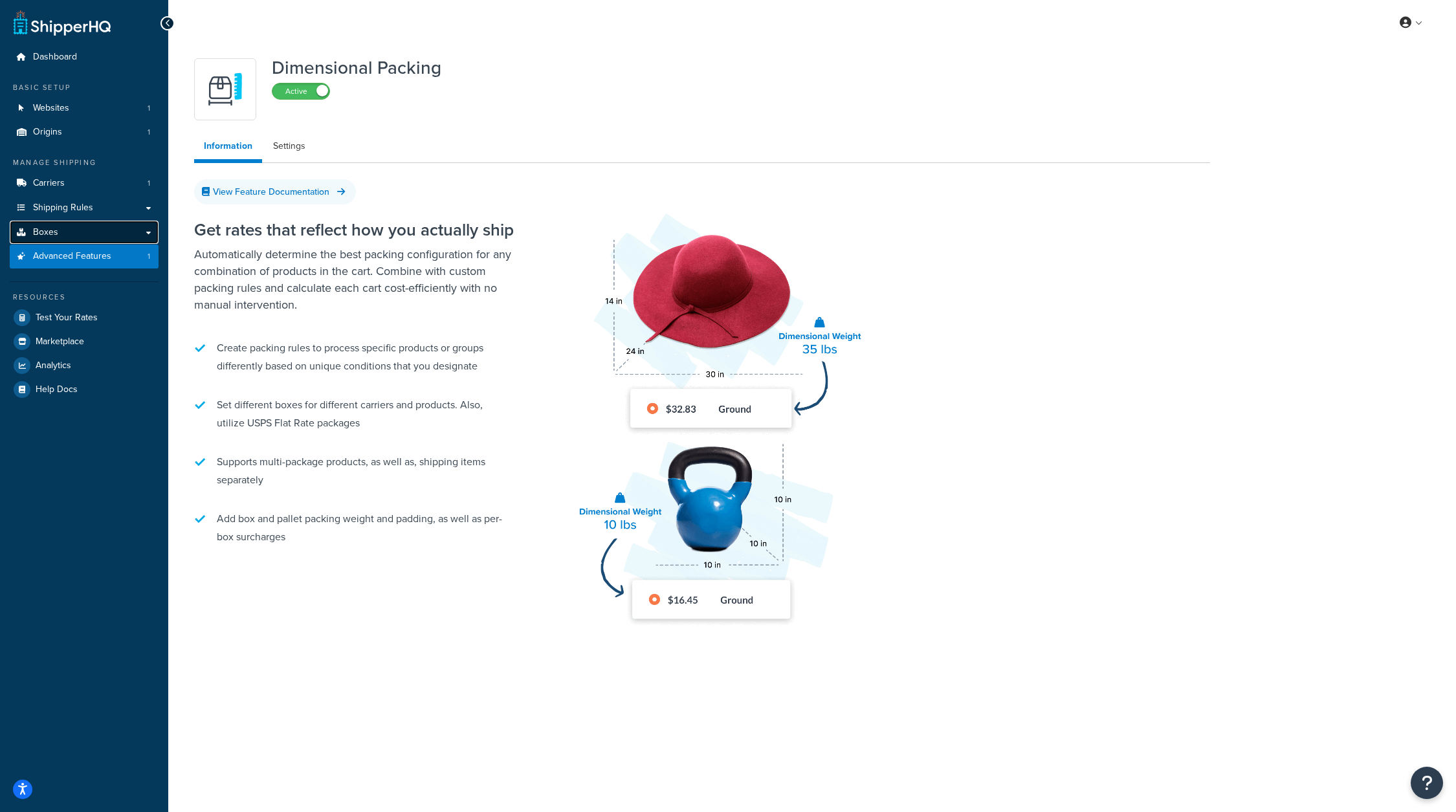
click at [90, 225] on link "Boxes" at bounding box center [84, 233] width 149 height 24
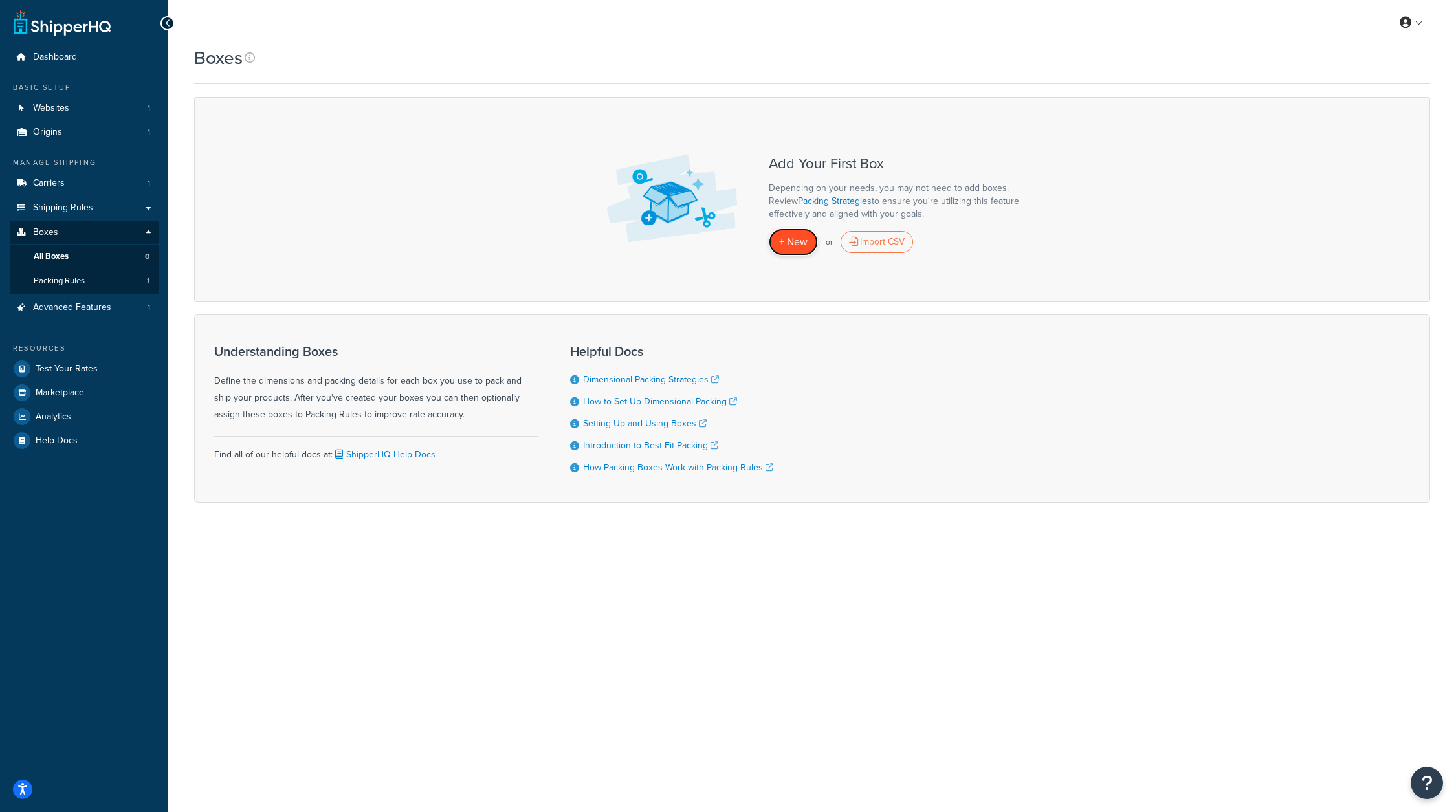
click at [799, 244] on span "+ New" at bounding box center [793, 241] width 28 height 15
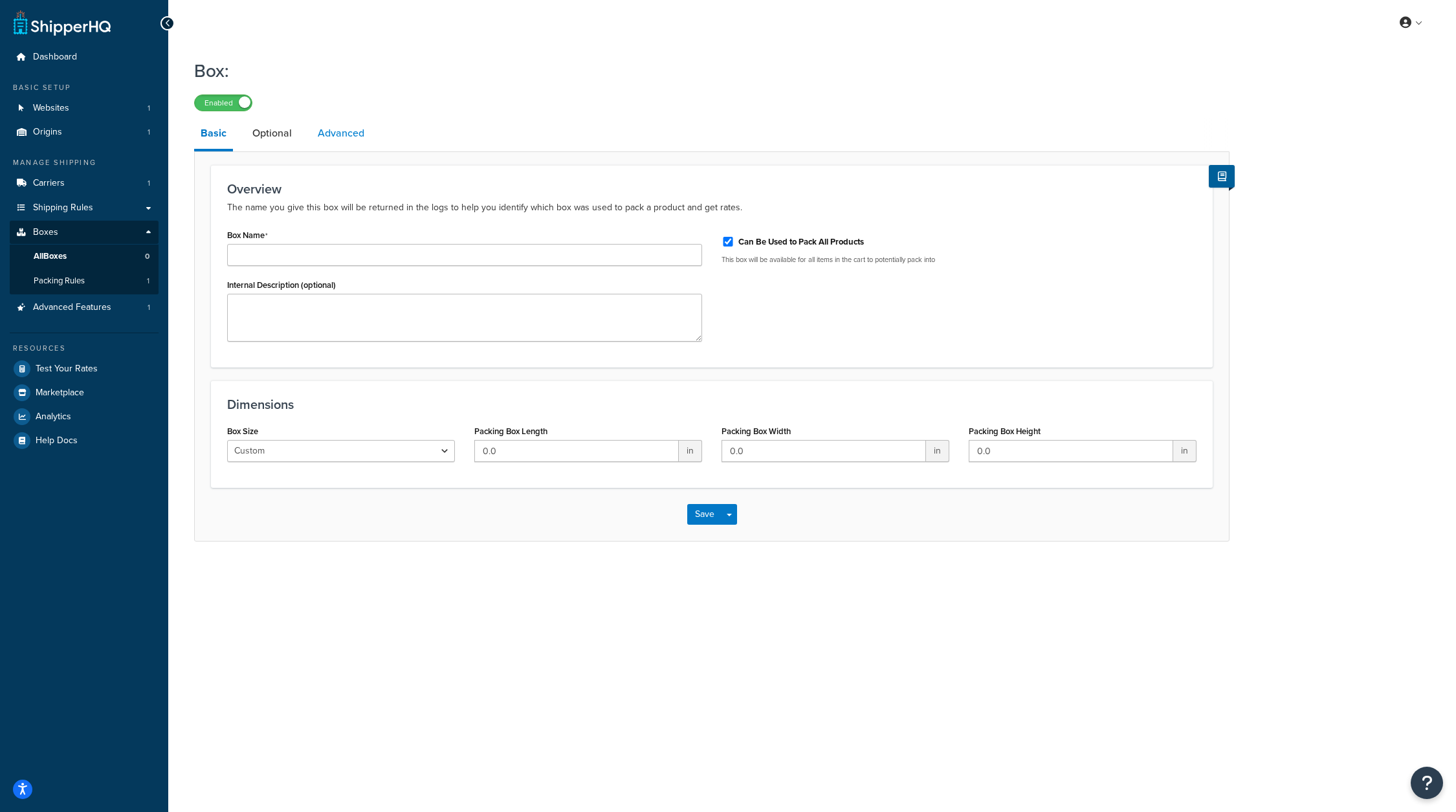
click at [335, 143] on link "Advanced" at bounding box center [341, 132] width 60 height 31
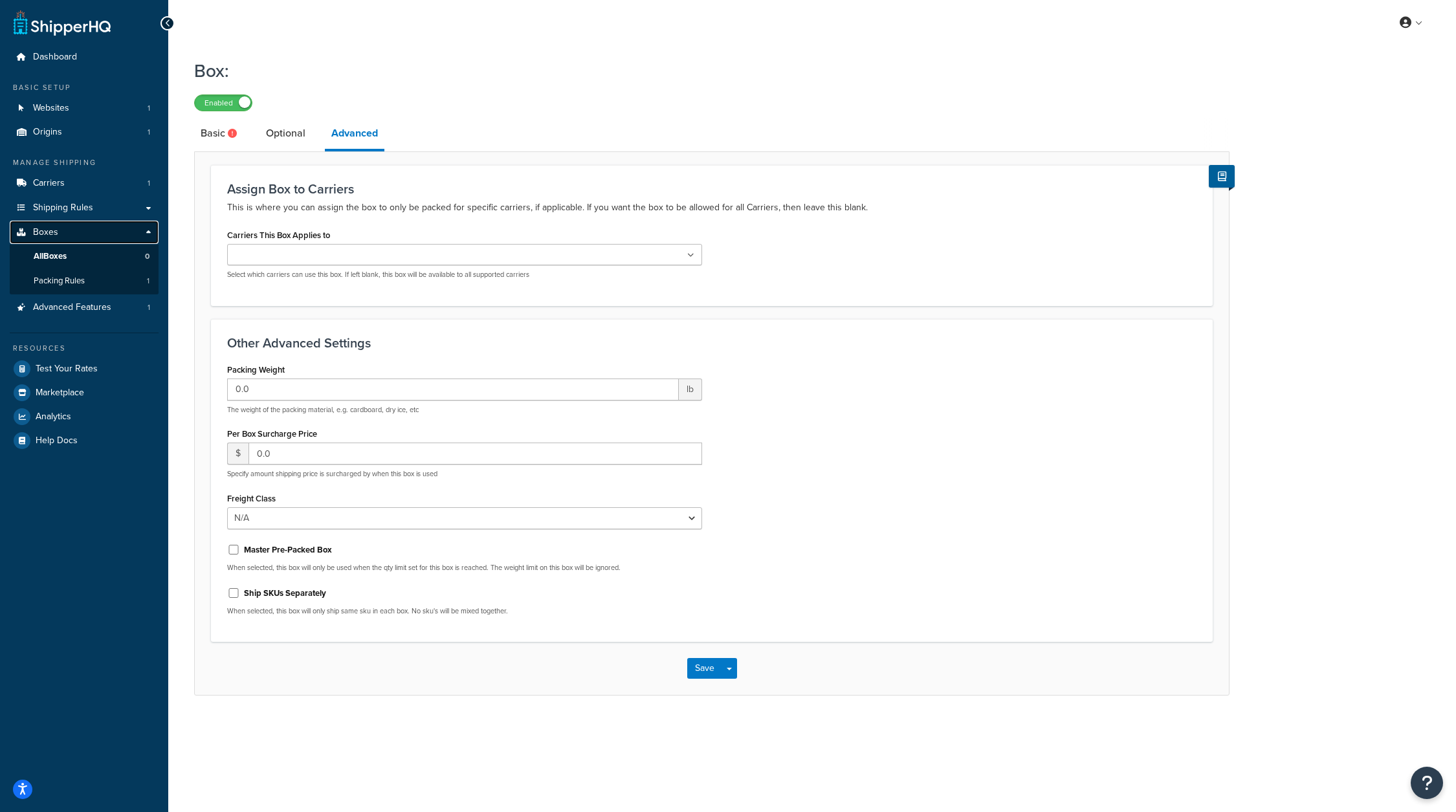
click at [70, 235] on link "Boxes" at bounding box center [84, 233] width 149 height 24
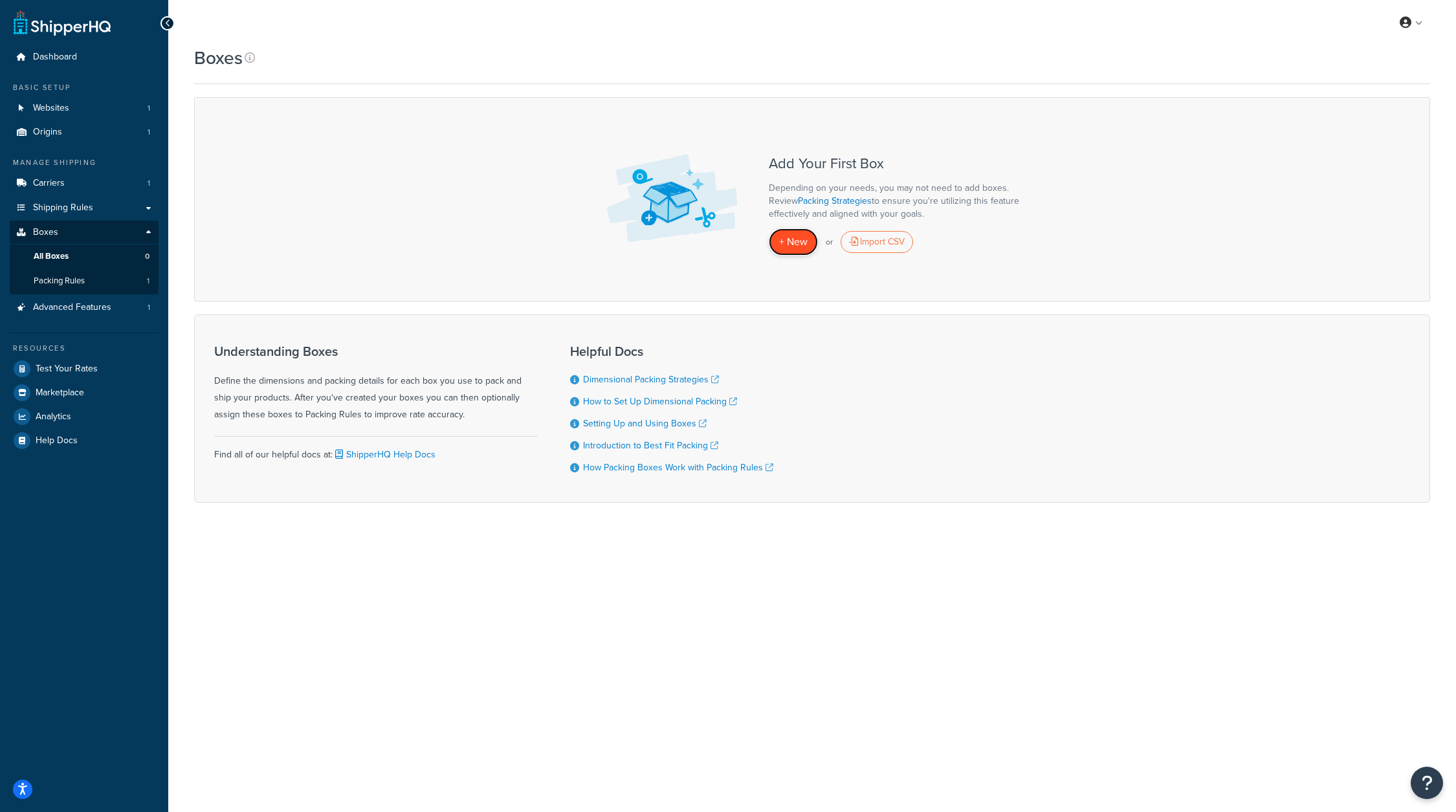
click at [791, 242] on span "+ New" at bounding box center [793, 241] width 28 height 15
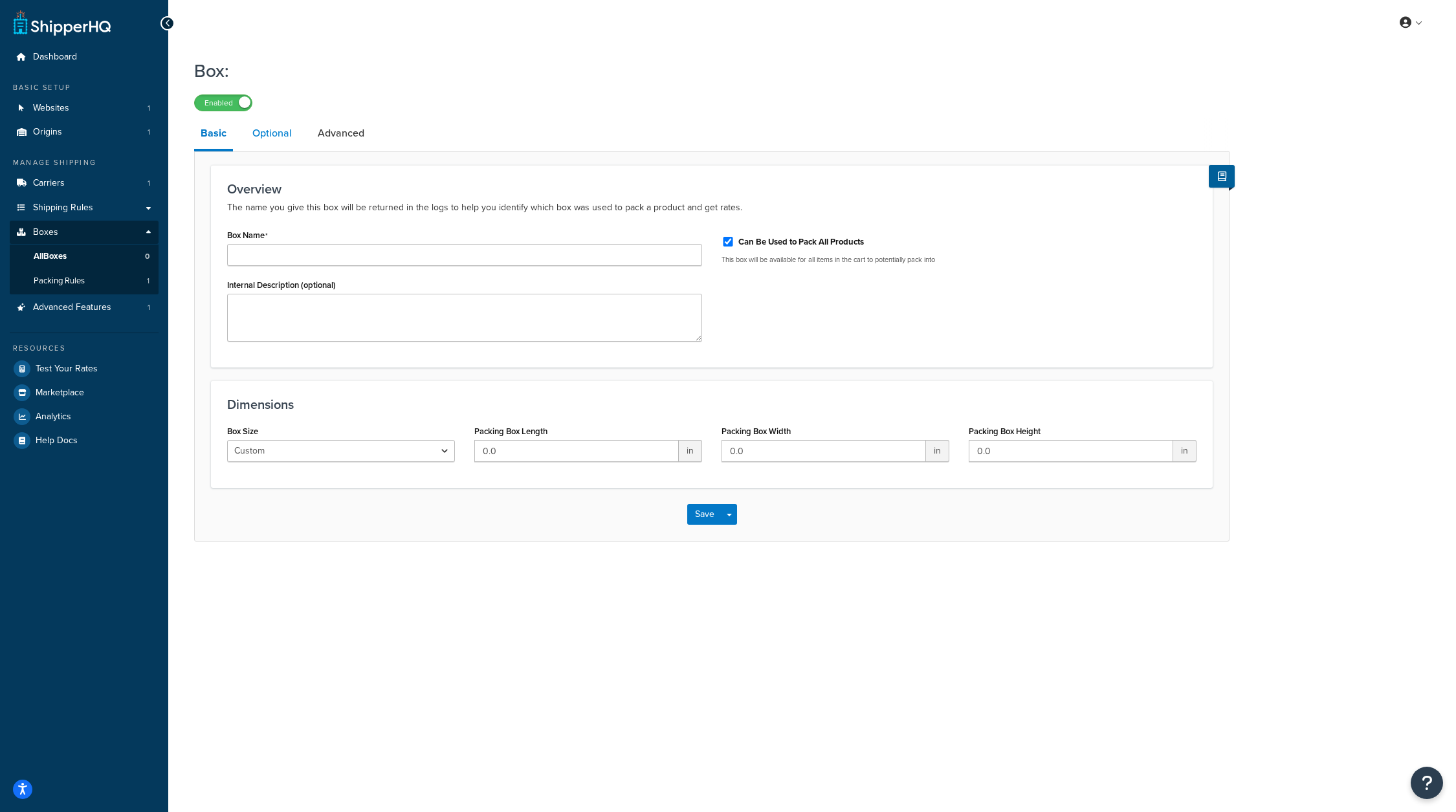
click at [279, 132] on link "Optional" at bounding box center [272, 132] width 52 height 31
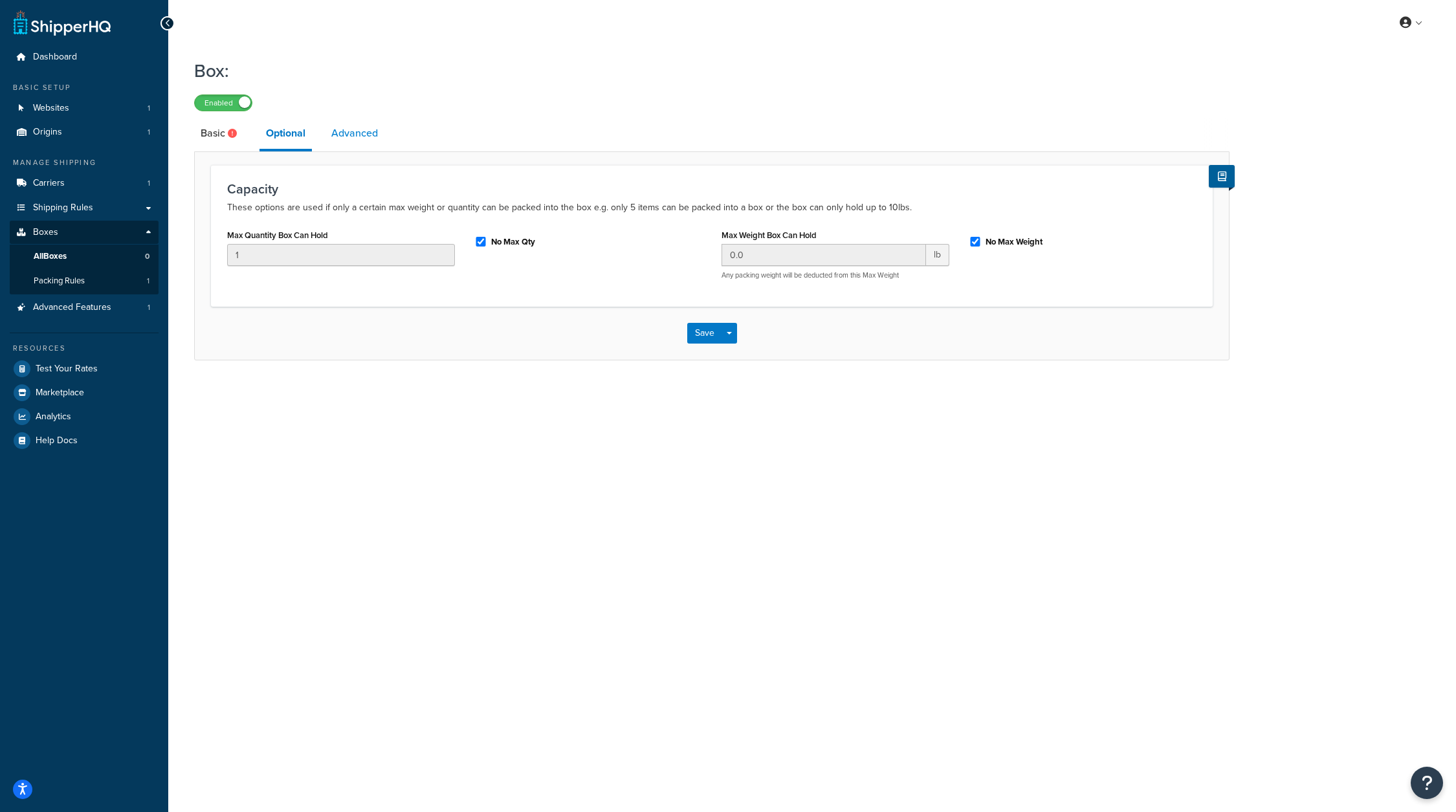
click at [344, 132] on link "Advanced" at bounding box center [355, 132] width 60 height 31
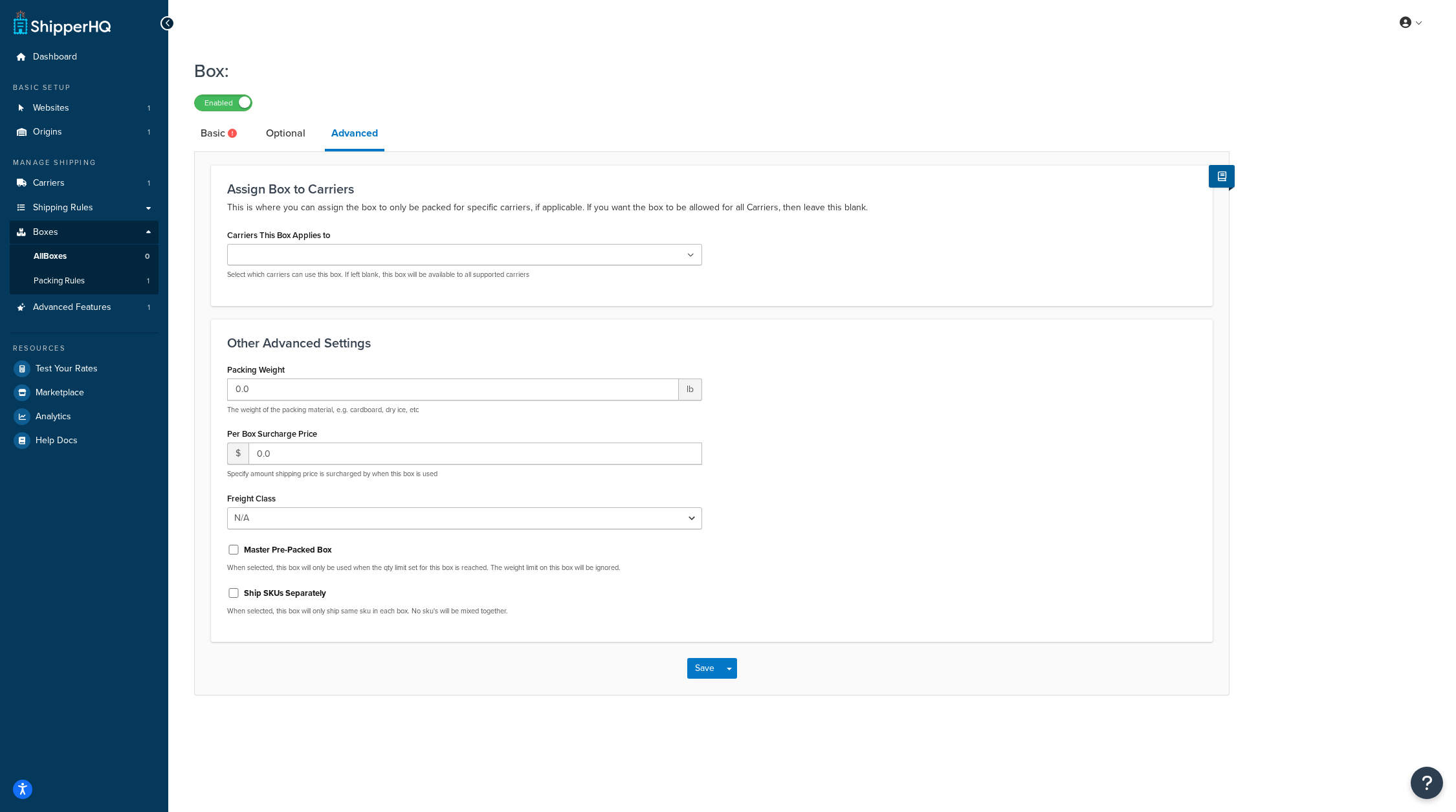
click at [640, 252] on ul at bounding box center [464, 254] width 475 height 21
click at [274, 132] on link "Optional" at bounding box center [285, 132] width 52 height 31
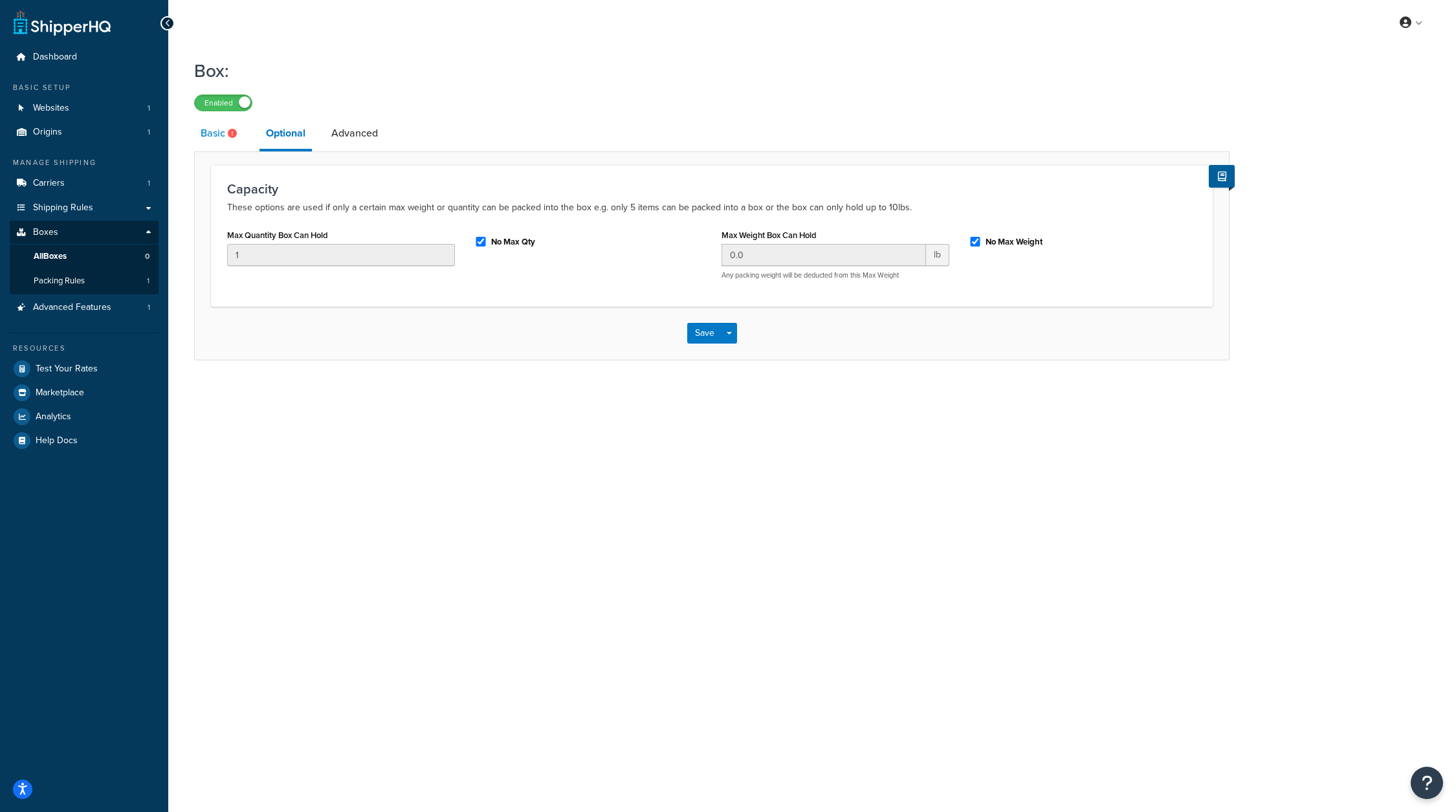
click at [214, 143] on link "Basic" at bounding box center [220, 132] width 52 height 31
